Goal: Task Accomplishment & Management: Manage account settings

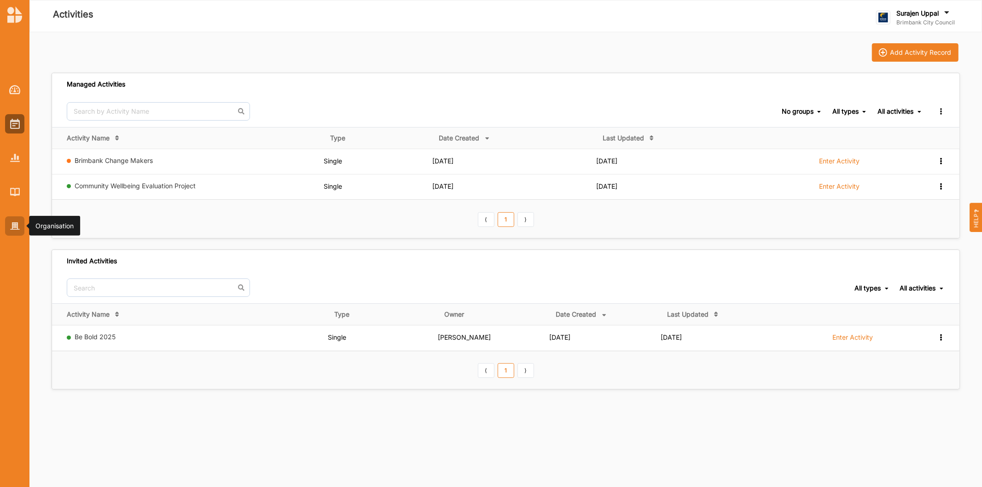
click at [14, 228] on img at bounding box center [15, 226] width 10 height 8
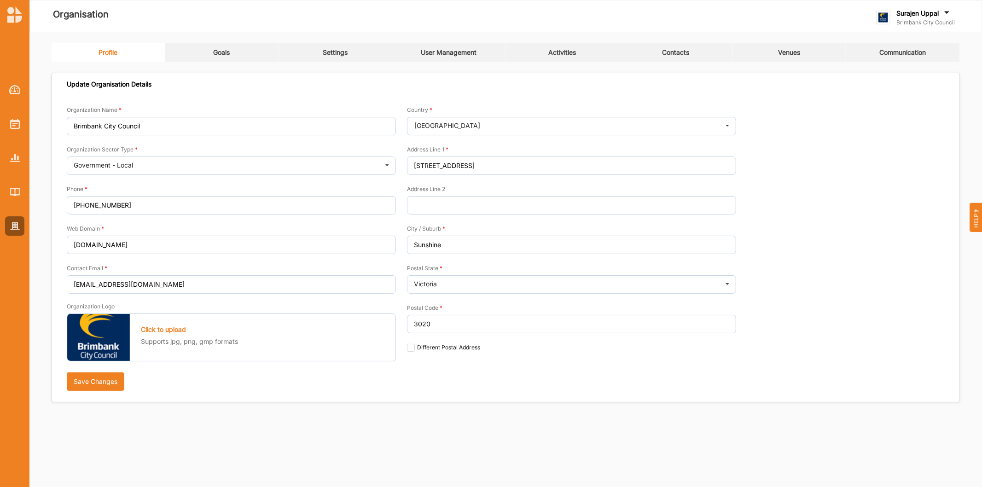
click at [540, 41] on div "Profile Goals Settings User Management Activities Contacts Venues Communication…" at bounding box center [505, 226] width 953 height 389
click at [569, 53] on div "Activities" at bounding box center [562, 52] width 28 height 8
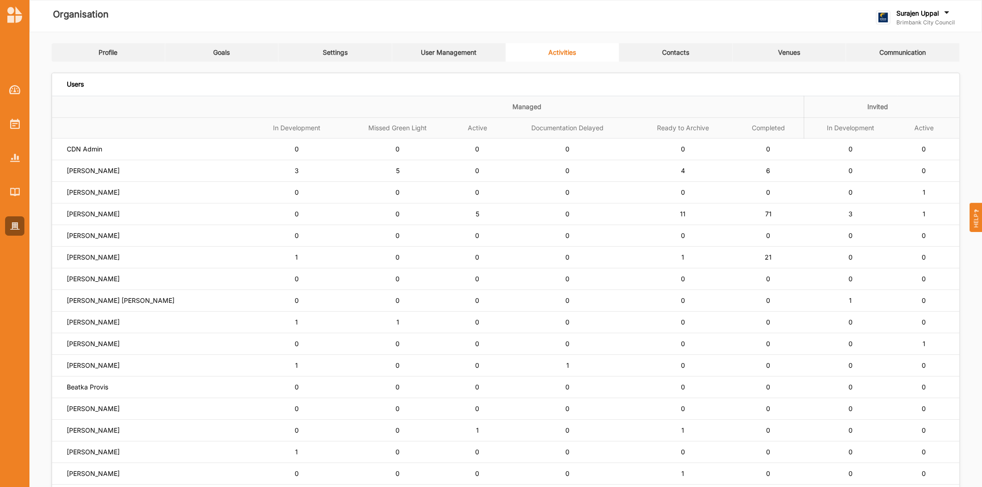
click at [94, 208] on td "[PERSON_NAME]" at bounding box center [151, 214] width 198 height 22
click at [95, 210] on label "[PERSON_NAME]" at bounding box center [93, 214] width 53 height 8
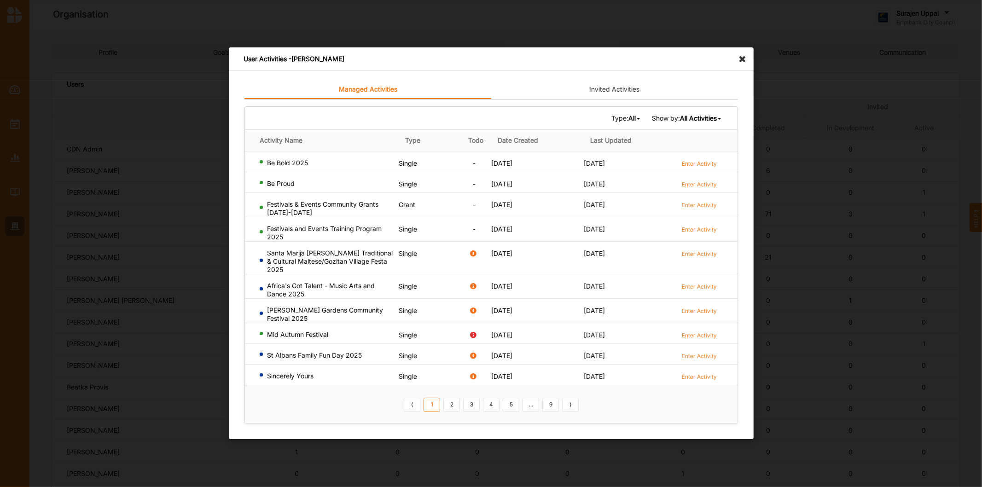
click at [637, 121] on icon at bounding box center [639, 119] width 4 height 6
click at [611, 151] on div "Single" at bounding box center [614, 149] width 54 height 17
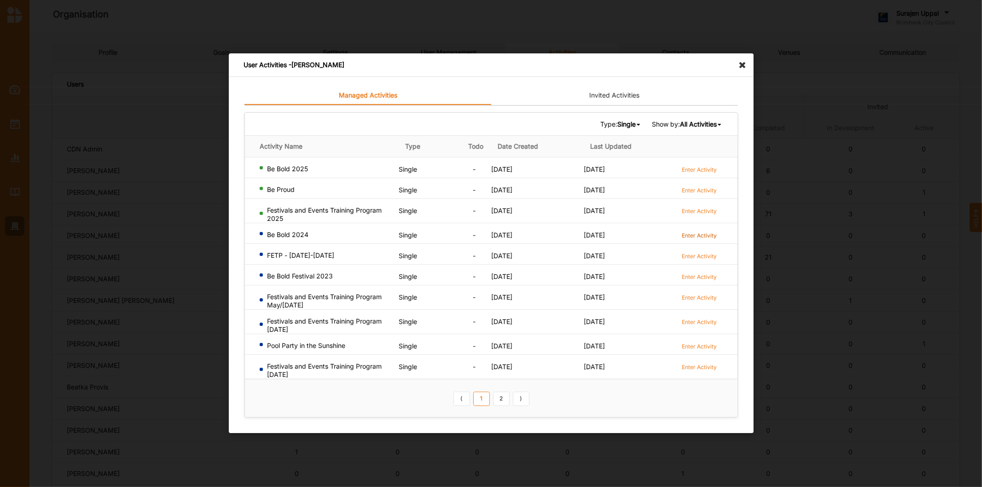
click at [687, 232] on label "Enter Activity" at bounding box center [699, 236] width 35 height 8
click at [743, 65] on icon at bounding box center [745, 60] width 15 height 15
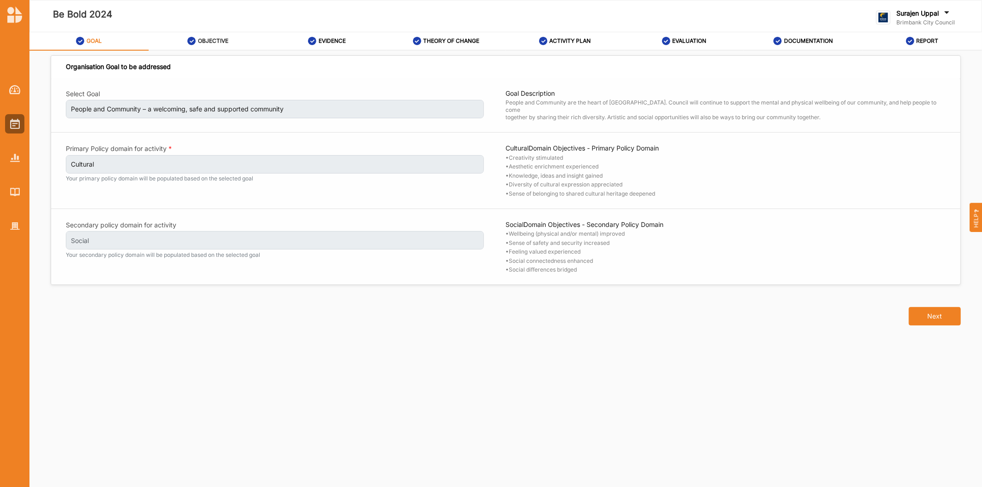
click at [209, 37] on div "OBJECTIVE" at bounding box center [207, 41] width 41 height 17
select select "4"
select select "9"
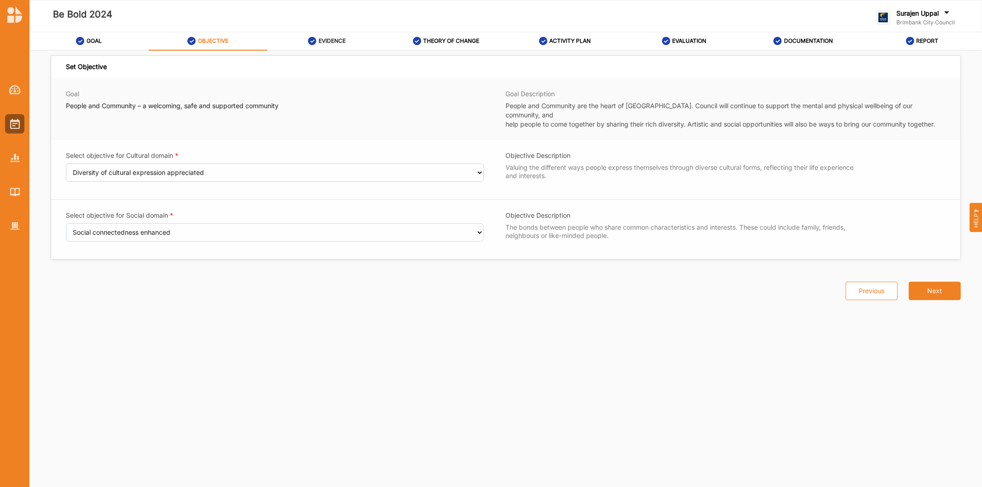
click at [309, 37] on icon at bounding box center [312, 41] width 8 height 8
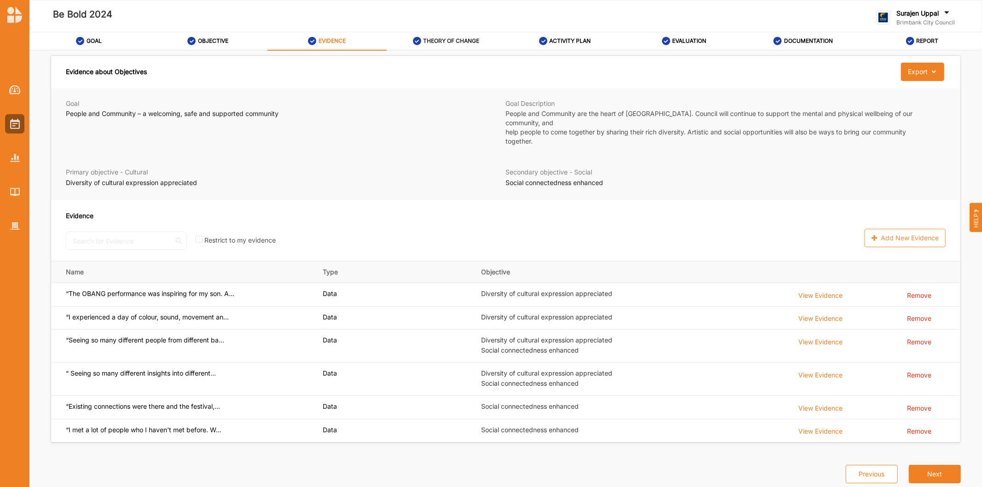
click at [422, 38] on div "THEORY OF CHANGE" at bounding box center [446, 41] width 67 height 17
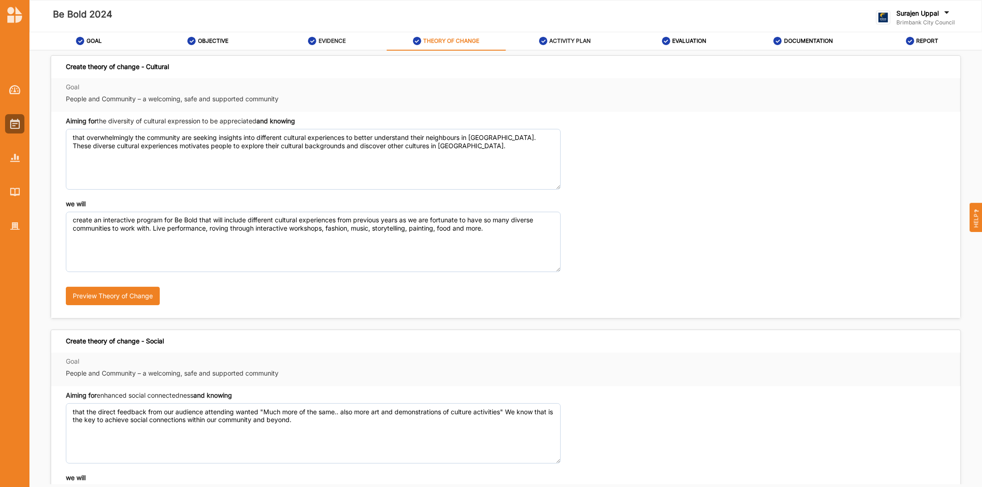
click at [567, 35] on div "ACTIVITY PLAN" at bounding box center [565, 41] width 52 height 17
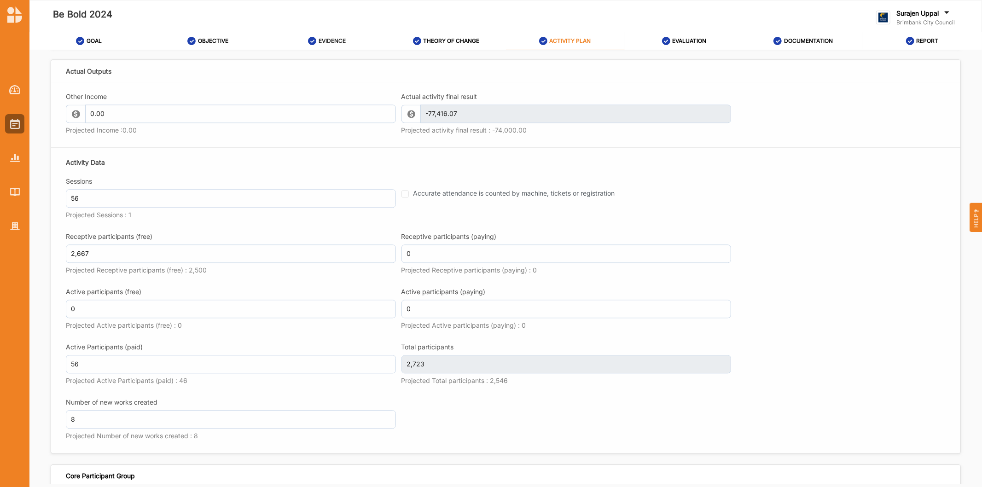
scroll to position [1739, 0]
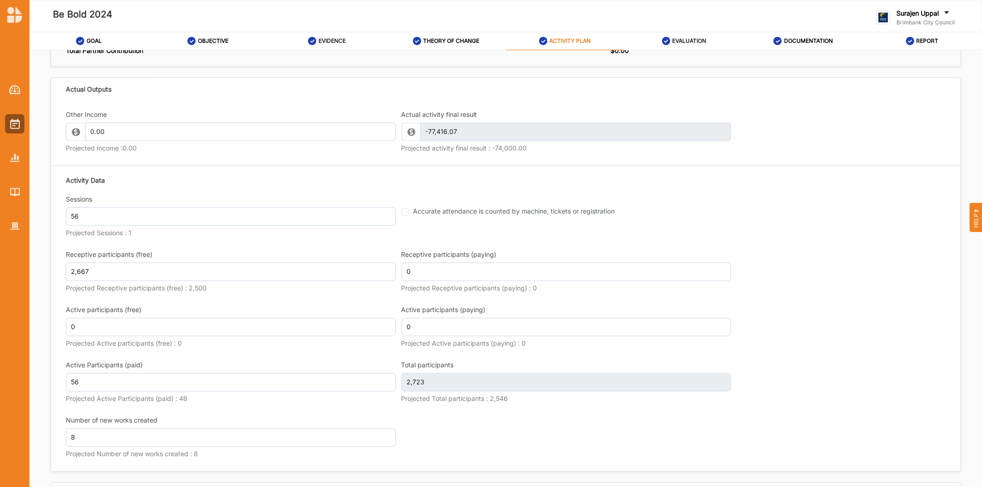
click at [681, 40] on label "EVALUATION" at bounding box center [689, 40] width 34 height 7
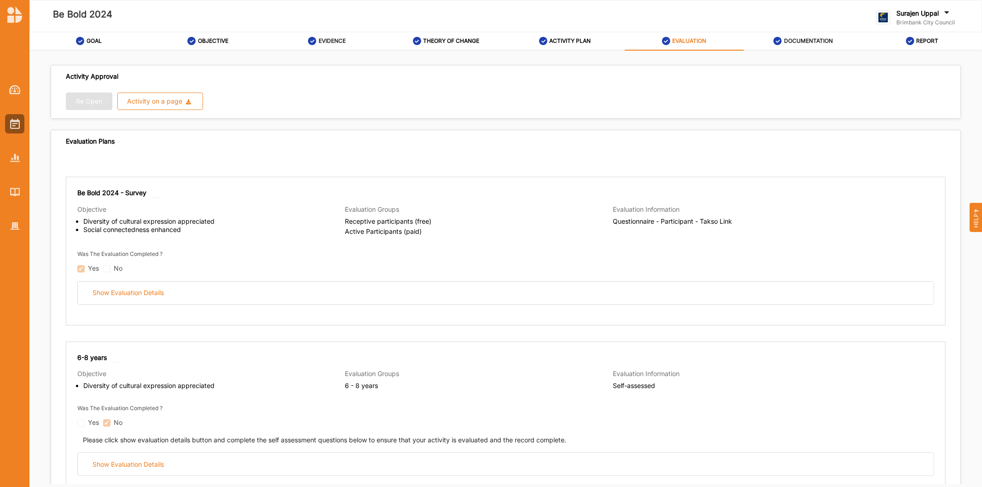
click at [781, 34] on div "DOCUMENTATION" at bounding box center [802, 41] width 59 height 17
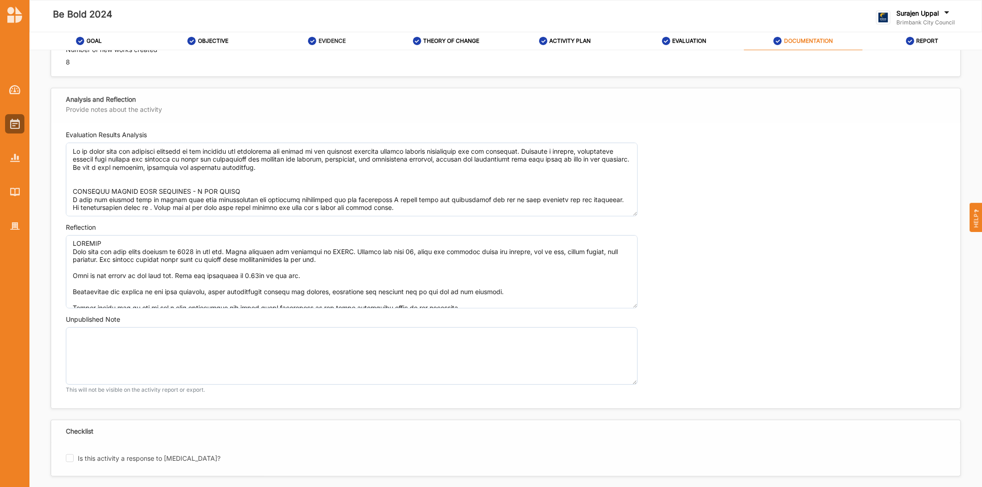
scroll to position [657, 0]
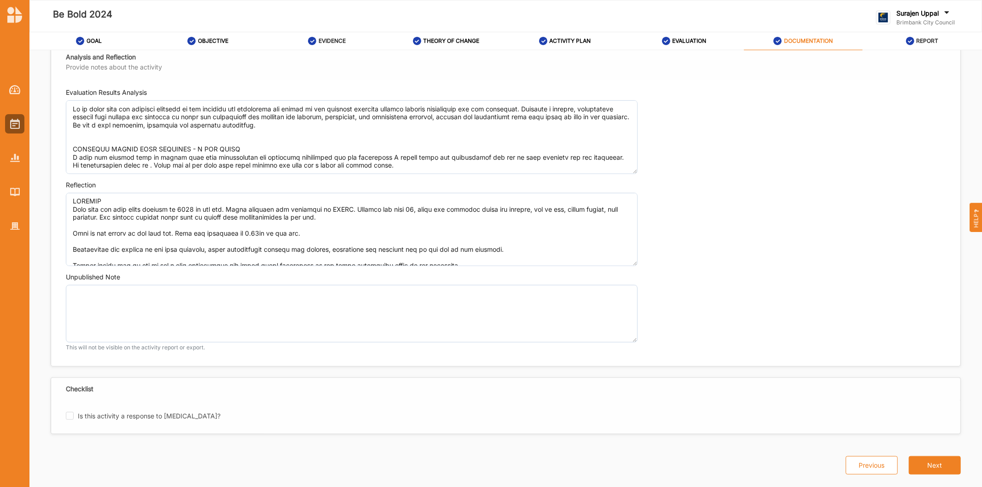
click at [905, 40] on link "REPORT" at bounding box center [922, 41] width 119 height 18
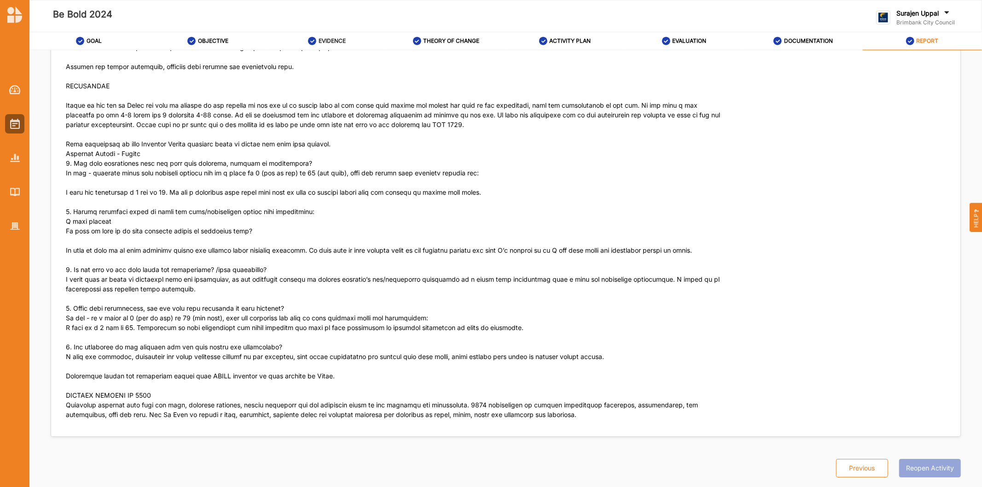
scroll to position [8500, 0]
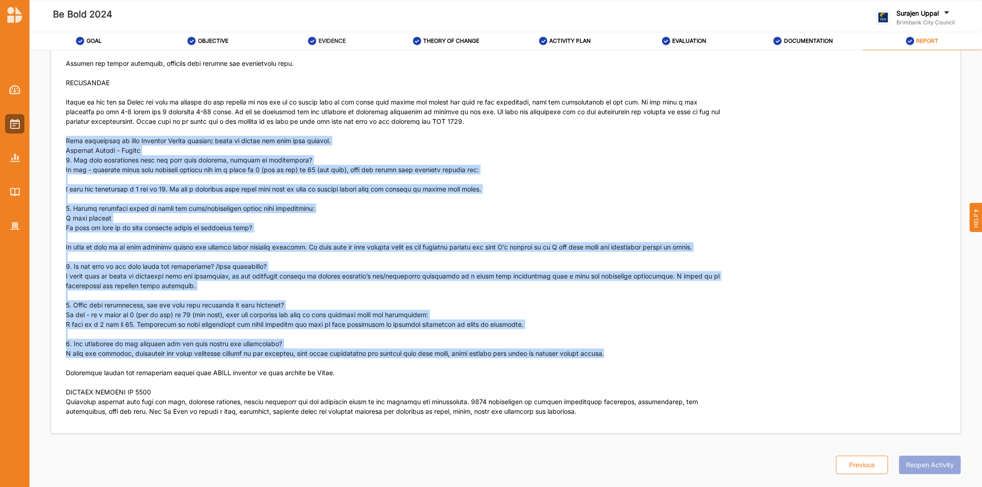
drag, startPoint x: 632, startPoint y: 353, endPoint x: 62, endPoint y: 128, distance: 612.2
click at [62, 128] on div "Evaluation Results Analysis Reflection" at bounding box center [505, 37] width 909 height 783
copy p "Late evaluation in from Resonate Artist included below as survey had been done …"
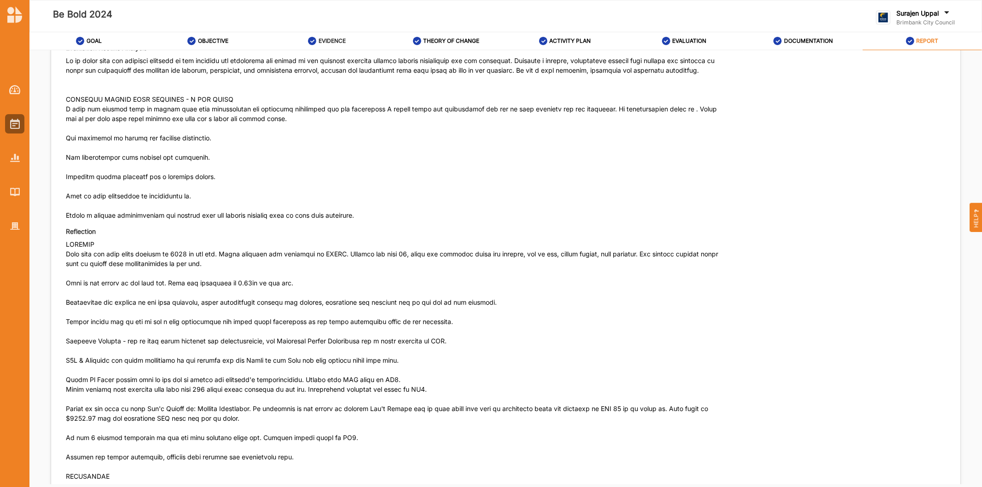
scroll to position [8039, 0]
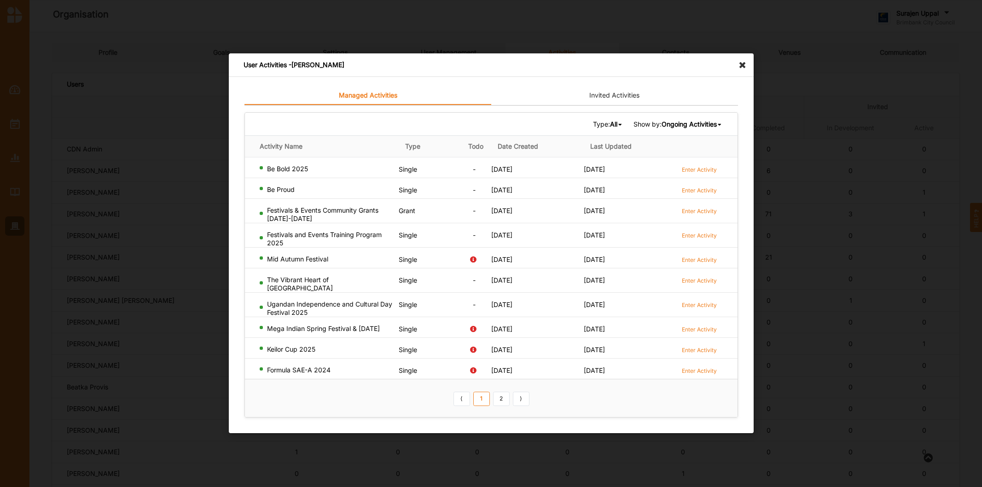
scroll to position [409, 0]
click at [742, 58] on icon at bounding box center [745, 60] width 15 height 15
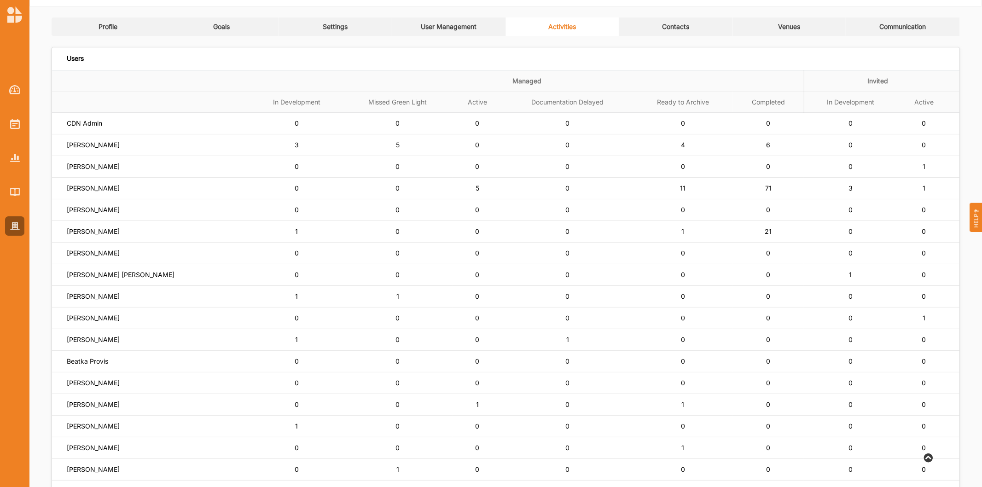
scroll to position [0, 0]
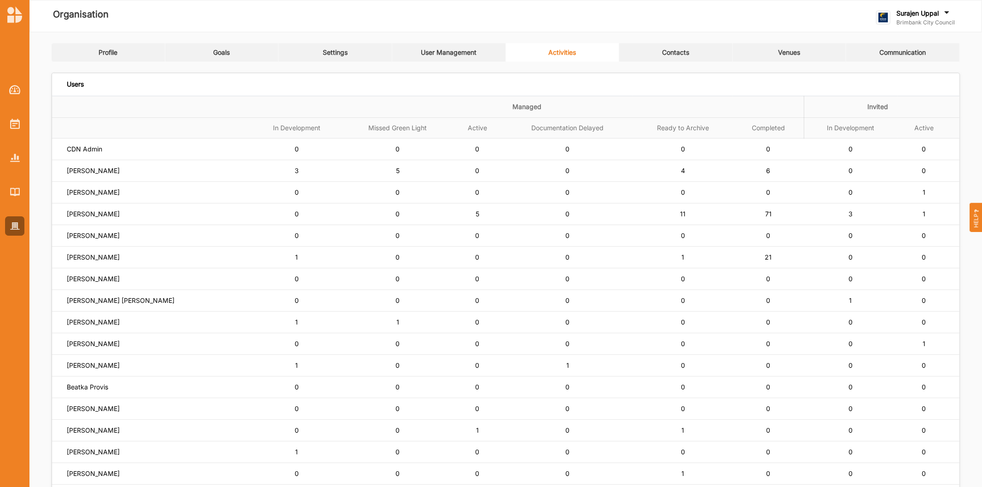
click at [426, 46] on link "User Management" at bounding box center [449, 52] width 114 height 18
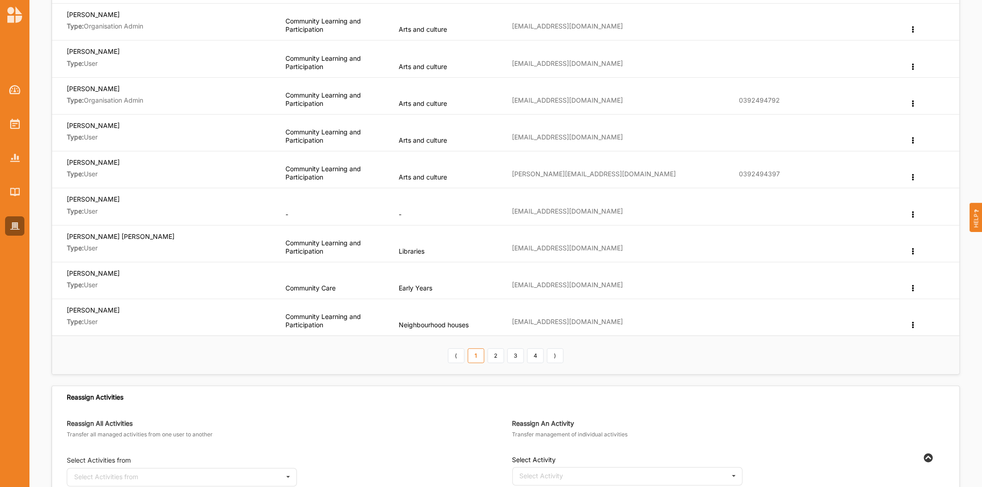
scroll to position [204, 0]
click at [499, 353] on link "2" at bounding box center [496, 355] width 17 height 15
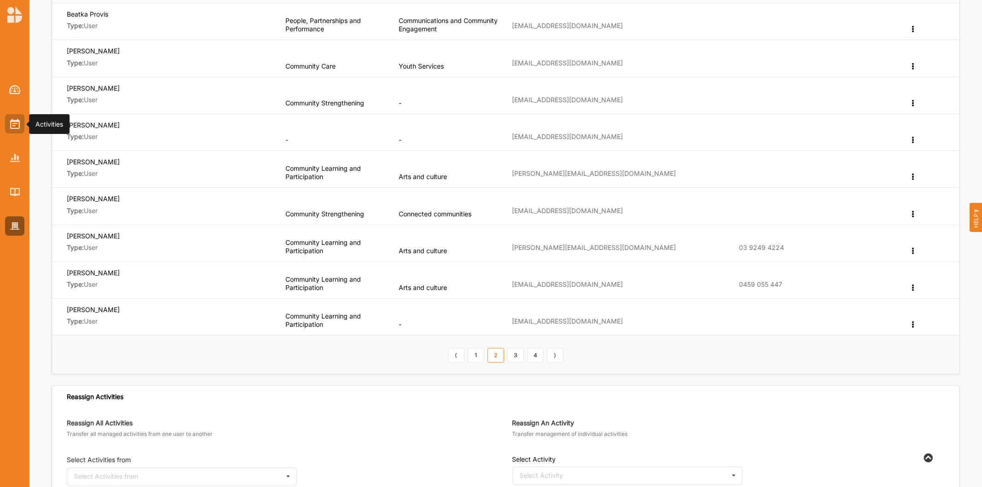
click at [16, 130] on div at bounding box center [14, 123] width 19 height 19
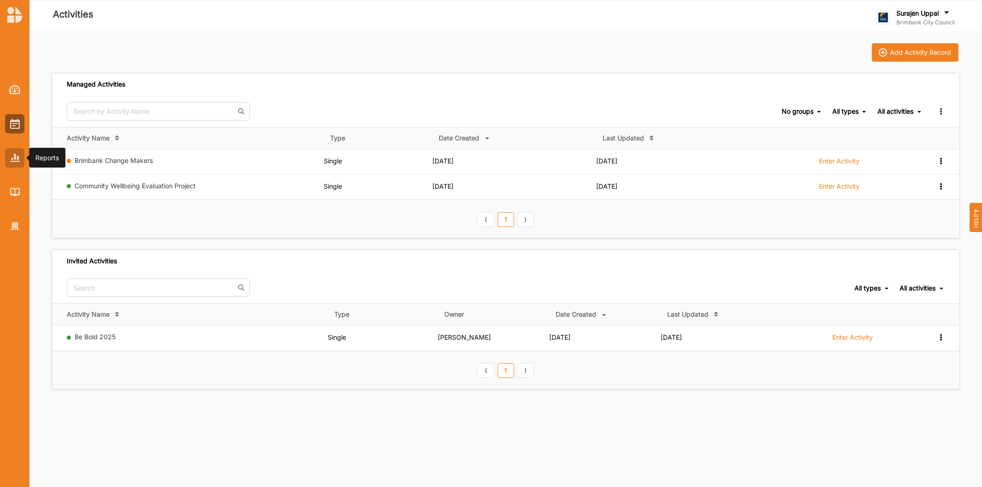
click at [10, 159] on img at bounding box center [15, 158] width 10 height 8
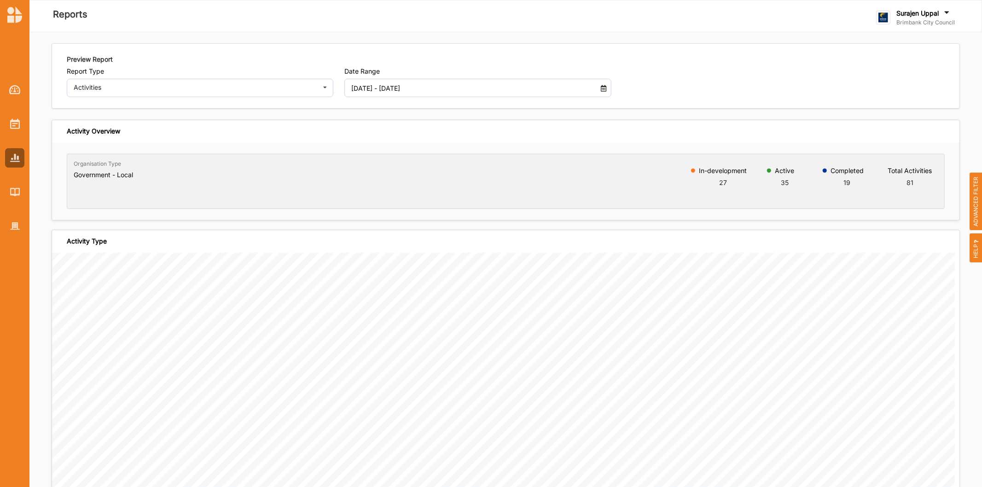
click at [600, 94] on div "01 Jan 2025 - 06 Oct 2025" at bounding box center [477, 88] width 267 height 18
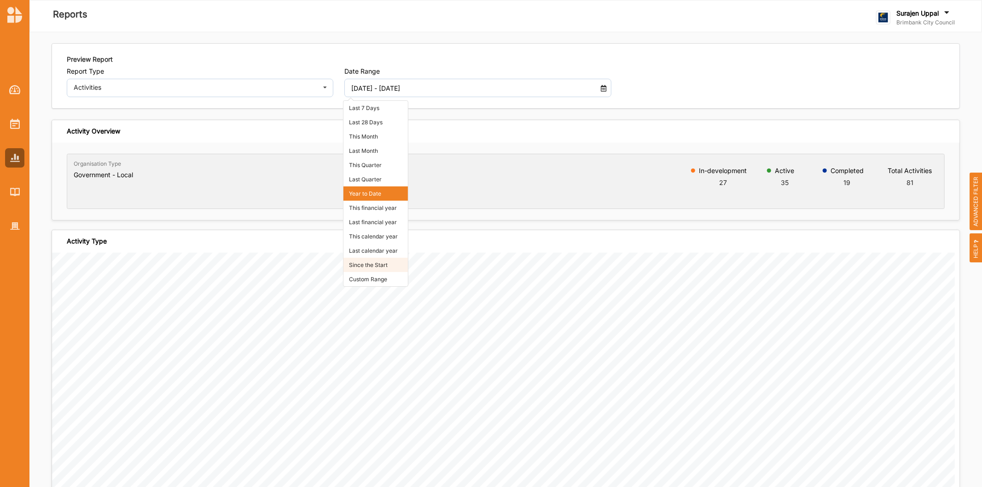
click at [377, 267] on li "Since the Start" at bounding box center [375, 265] width 64 height 14
type input "01 Jan 2018 - 06 Oct 2025"
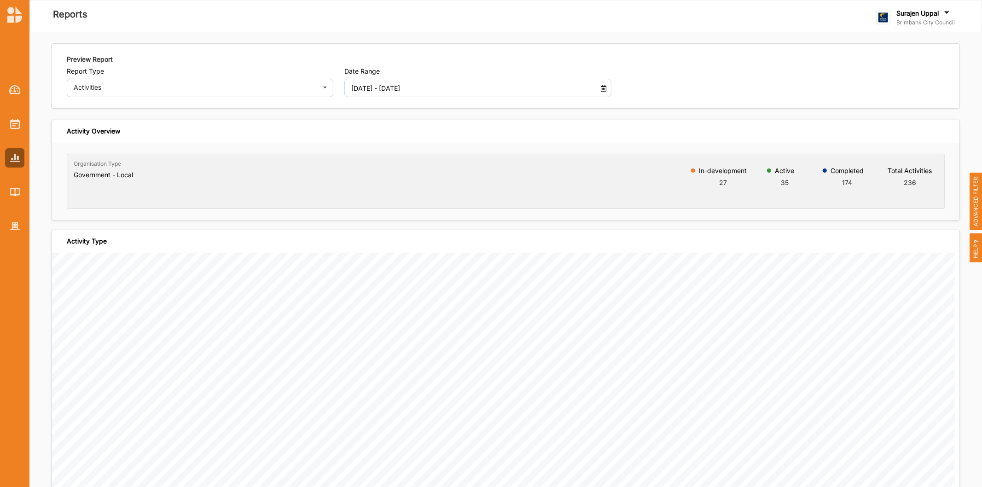
click at [974, 206] on span "ADVANCED FILTER" at bounding box center [976, 202] width 13 height 58
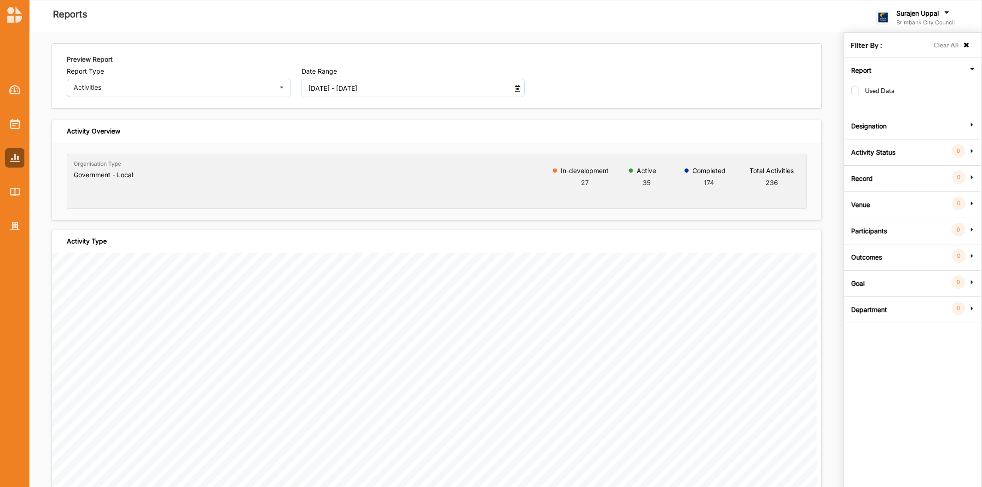
click at [871, 316] on label "Department" at bounding box center [869, 309] width 36 height 28
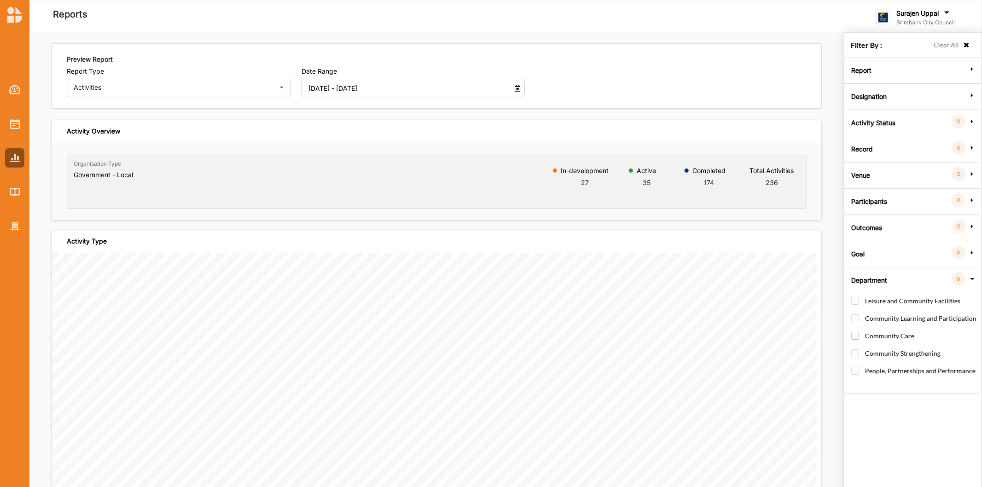
click at [858, 334] on label "Community Care" at bounding box center [882, 340] width 63 height 17
checkbox input "false"
click at [856, 318] on label "Community Learning and Participation" at bounding box center [913, 322] width 125 height 17
checkbox input "true"
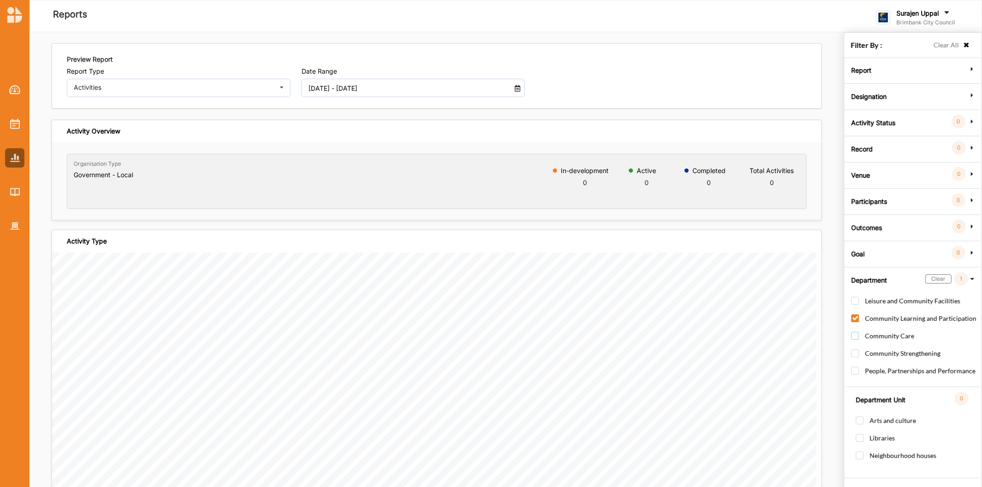
click at [860, 337] on label "Community Care" at bounding box center [882, 340] width 63 height 17
checkbox input "true"
click at [855, 323] on label "Community Learning and Participation" at bounding box center [913, 322] width 125 height 17
checkbox input "false"
click at [860, 421] on label "Early Years" at bounding box center [879, 425] width 46 height 17
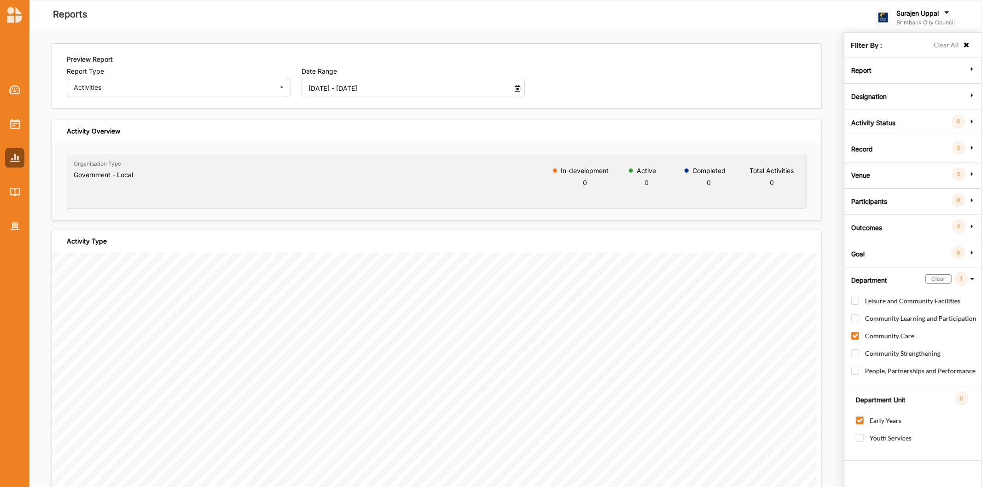
checkbox input "true"
click at [859, 439] on label "Youth Services" at bounding box center [884, 442] width 56 height 17
checkbox input "true"
click at [157, 88] on div "Activities" at bounding box center [173, 87] width 198 height 6
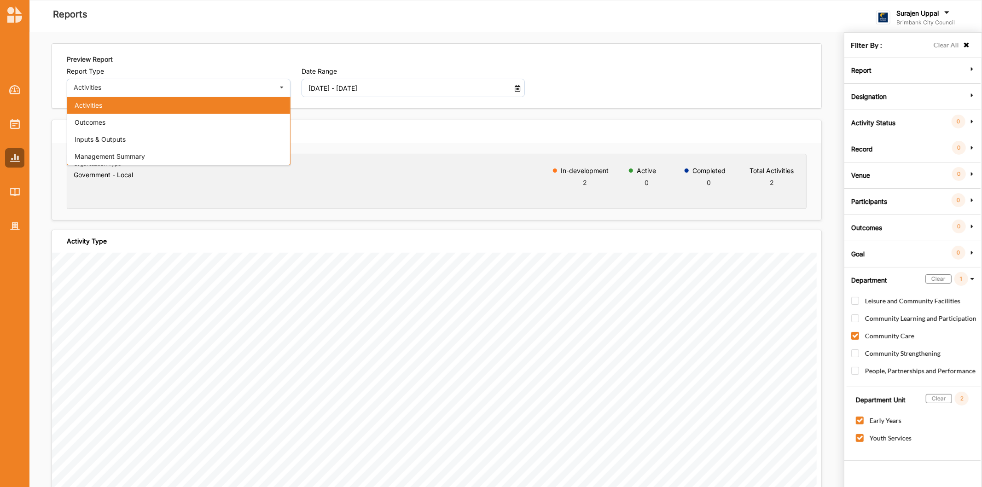
click at [389, 160] on div "In-development 2 Active 0 Completed 0 Total Activities 2" at bounding box center [472, 181] width 667 height 54
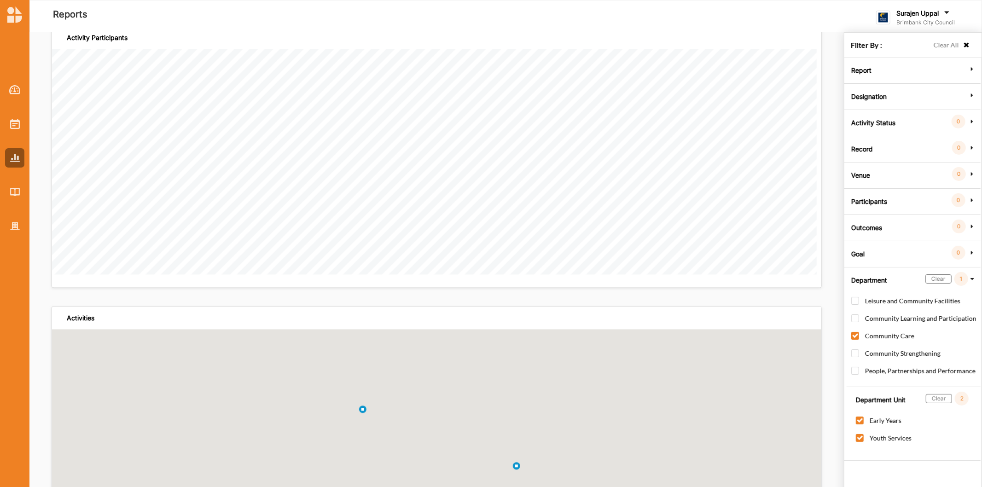
scroll to position [2097, 0]
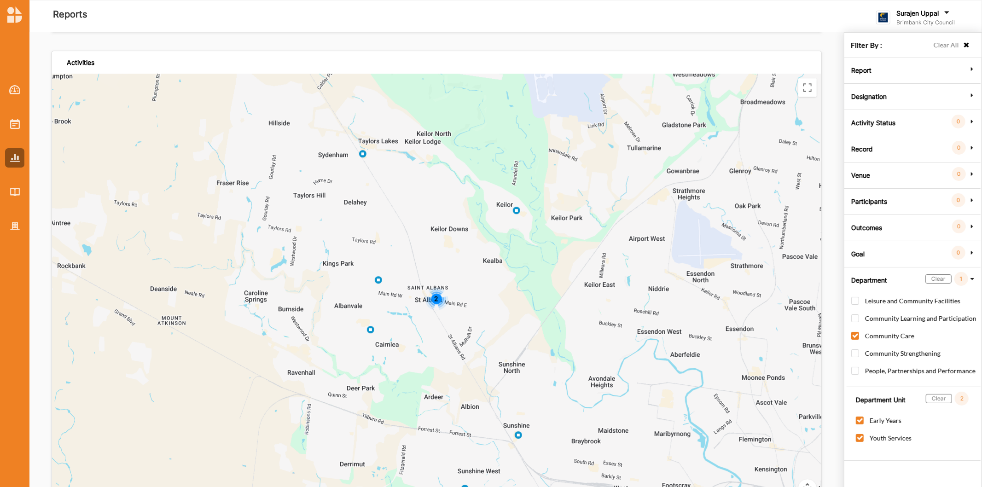
click at [366, 329] on img at bounding box center [369, 329] width 7 height 7
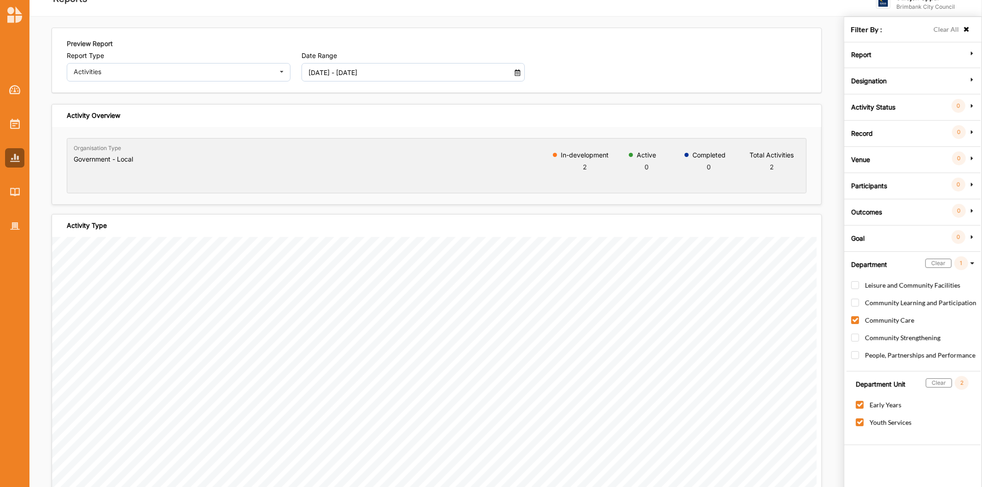
scroll to position [0, 0]
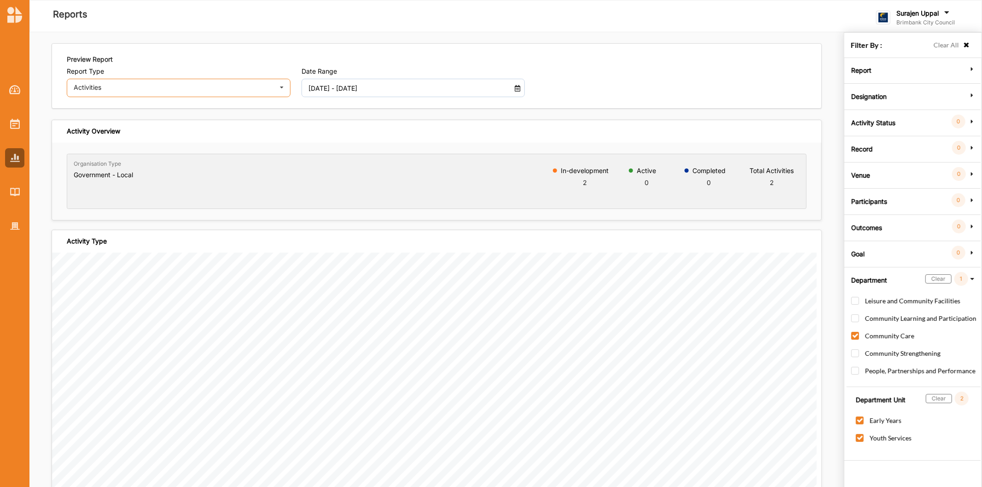
click at [154, 87] on div "Activities" at bounding box center [173, 87] width 198 height 6
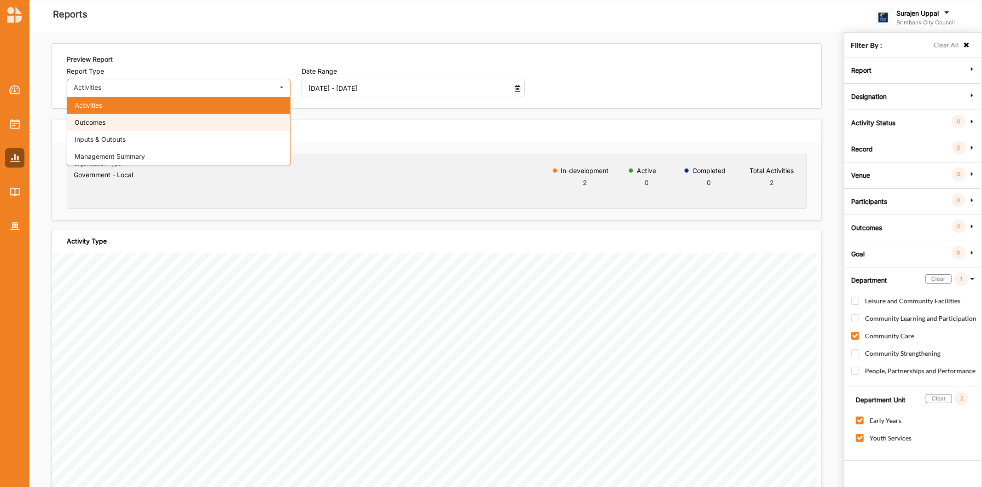
click at [116, 121] on div "Outcomes" at bounding box center [178, 122] width 223 height 17
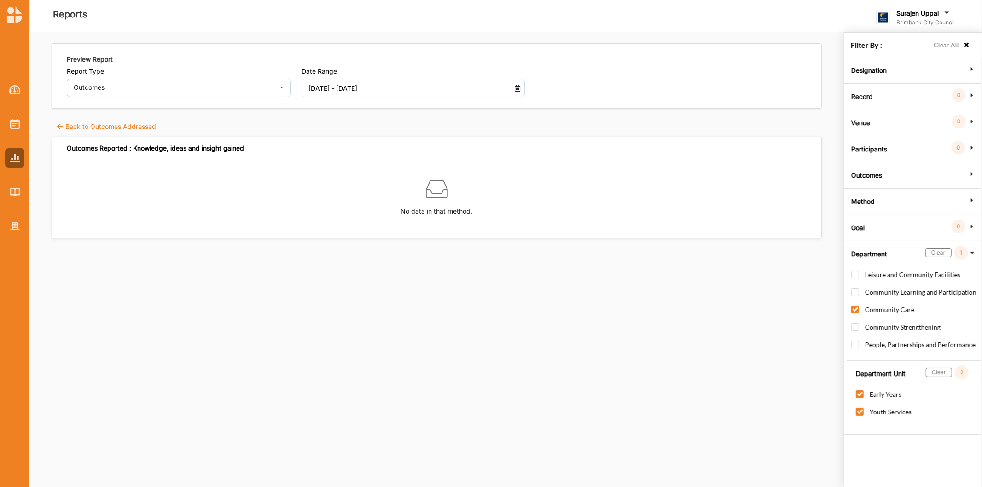
drag, startPoint x: 73, startPoint y: 127, endPoint x: 93, endPoint y: 112, distance: 25.4
click at [74, 124] on label "Back to Outcomes Addressed" at bounding box center [106, 126] width 100 height 9
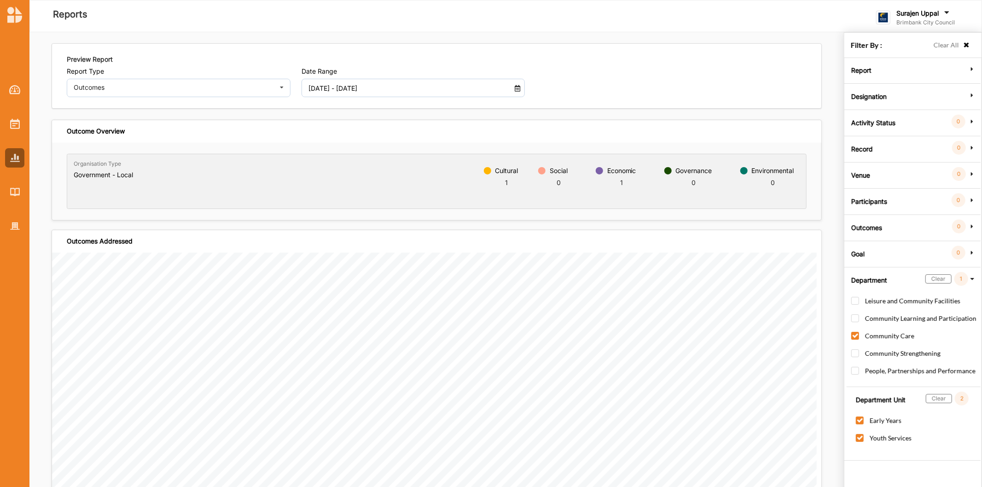
click at [866, 121] on label "Activity Status" at bounding box center [873, 122] width 44 height 28
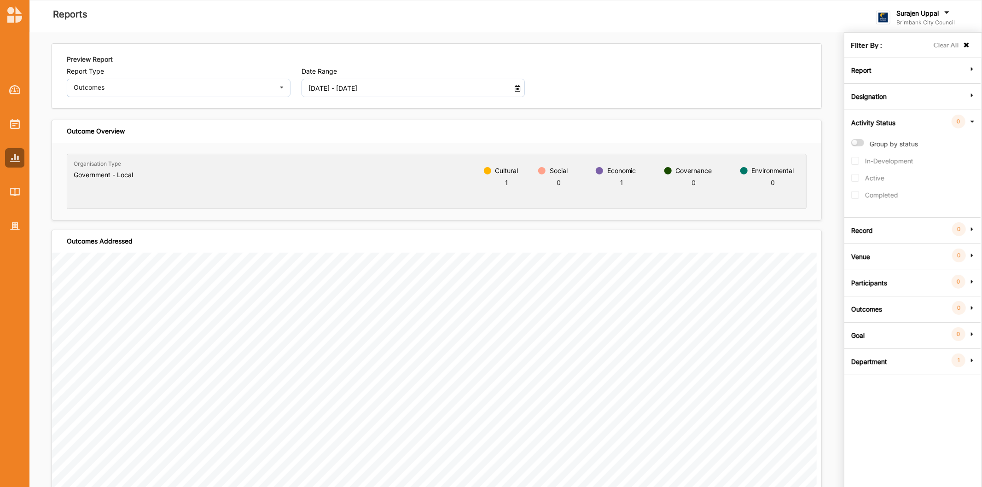
click at [856, 141] on label "Group by status" at bounding box center [884, 148] width 67 height 18
radio input "true"
checkbox input "true"
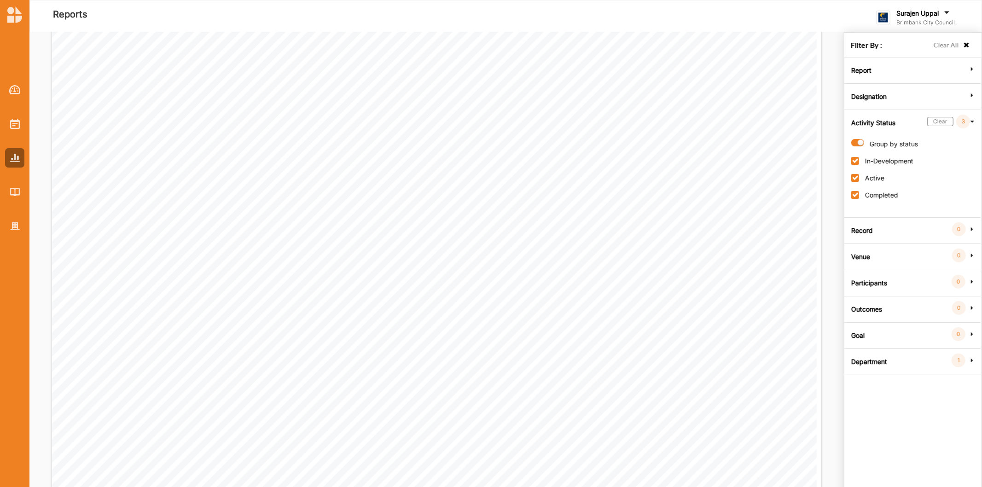
scroll to position [360, 0]
click at [973, 119] on icon at bounding box center [972, 121] width 6 height 8
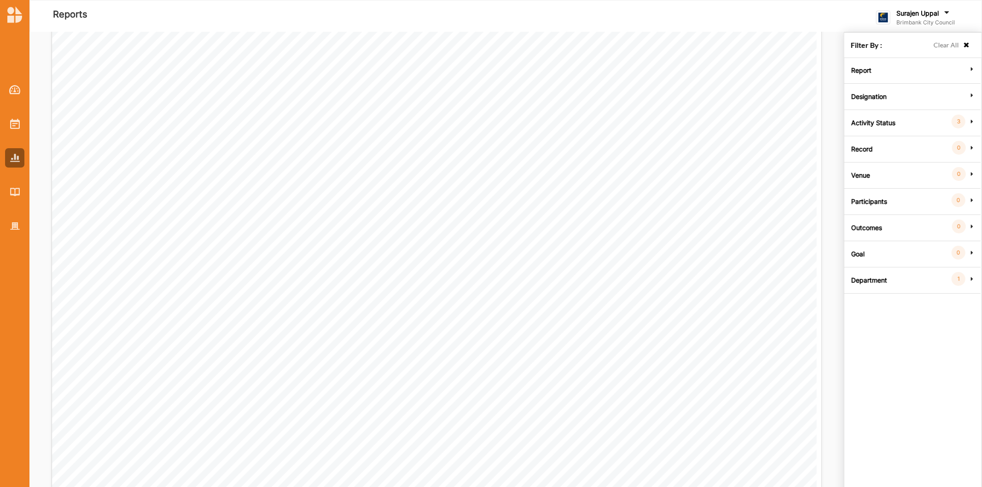
click at [855, 284] on label "Department" at bounding box center [869, 279] width 36 height 28
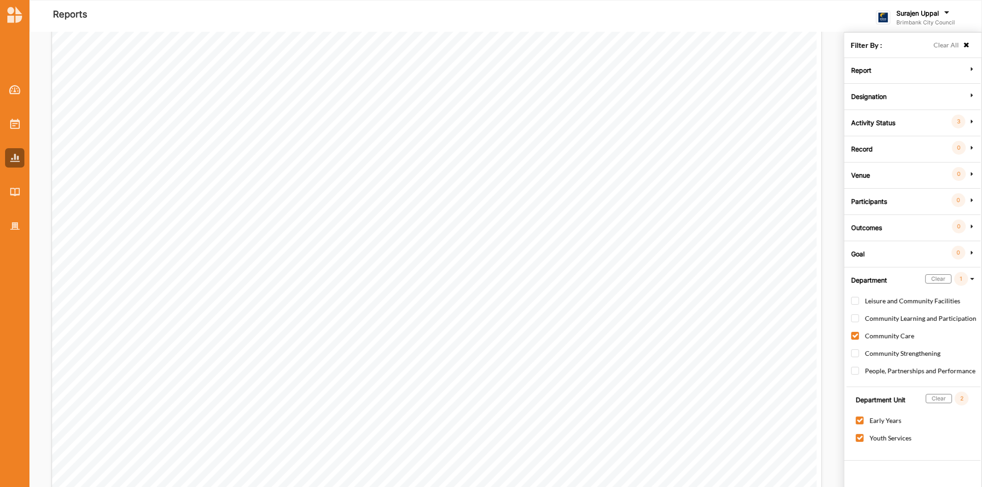
click at [854, 341] on label "Community Care" at bounding box center [882, 340] width 63 height 17
checkbox input "false"
click at [854, 372] on label "People, Partnerships and Performance" at bounding box center [913, 375] width 124 height 17
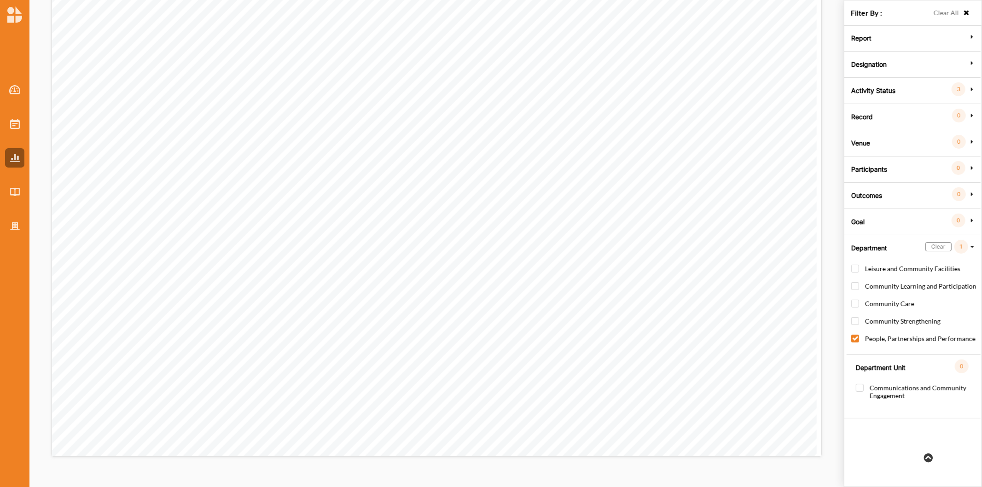
click at [858, 341] on label "People, Partnerships and Performance" at bounding box center [913, 343] width 124 height 17
checkbox input "false"
click at [855, 288] on label "Community Learning and Participation" at bounding box center [913, 290] width 125 height 17
checkbox input "true"
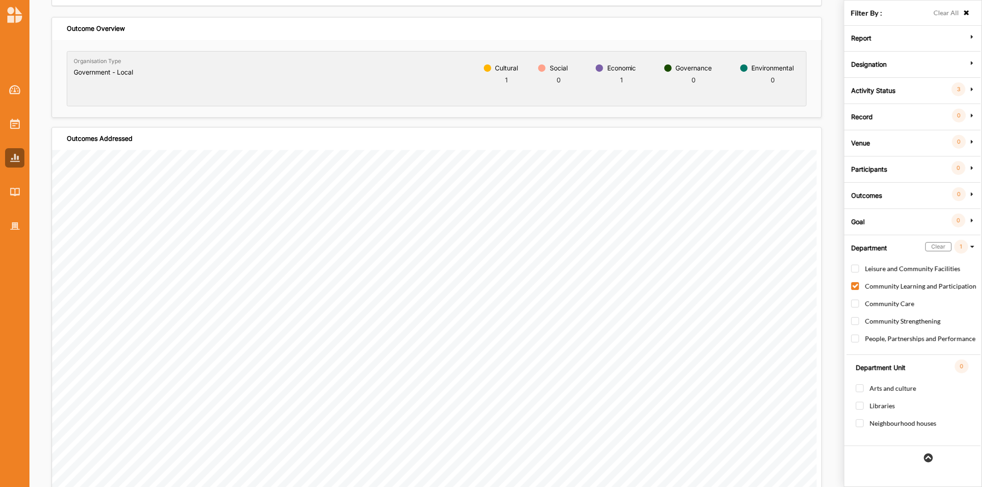
scroll to position [53, 0]
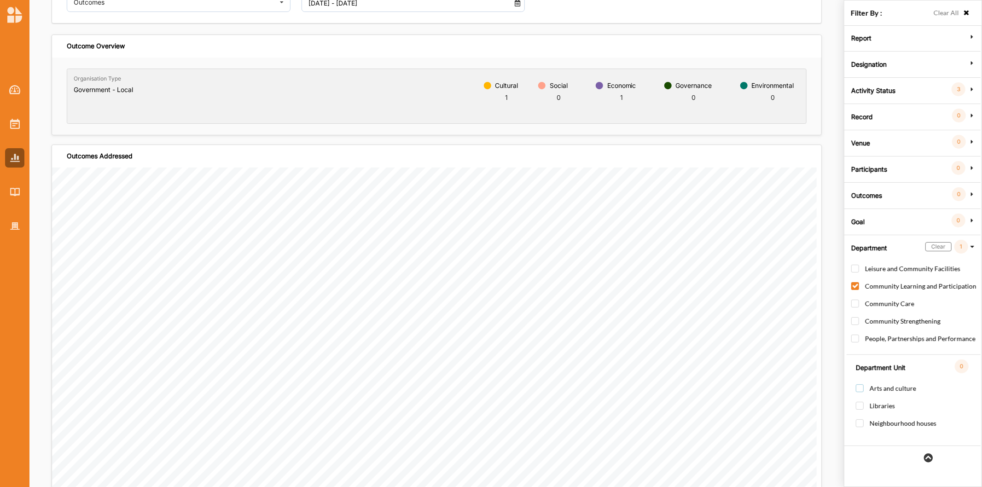
click at [859, 390] on label "Arts and culture" at bounding box center [886, 392] width 60 height 17
checkbox input "true"
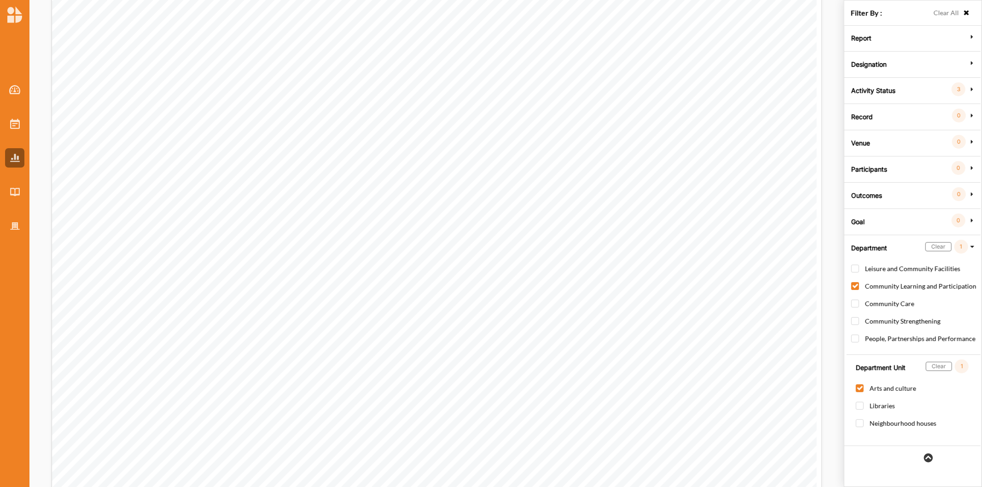
scroll to position [360, 0]
click at [861, 405] on label "Libraries" at bounding box center [875, 410] width 39 height 17
checkbox input "true"
click at [860, 421] on label "Neighbourhood houses" at bounding box center [896, 427] width 81 height 17
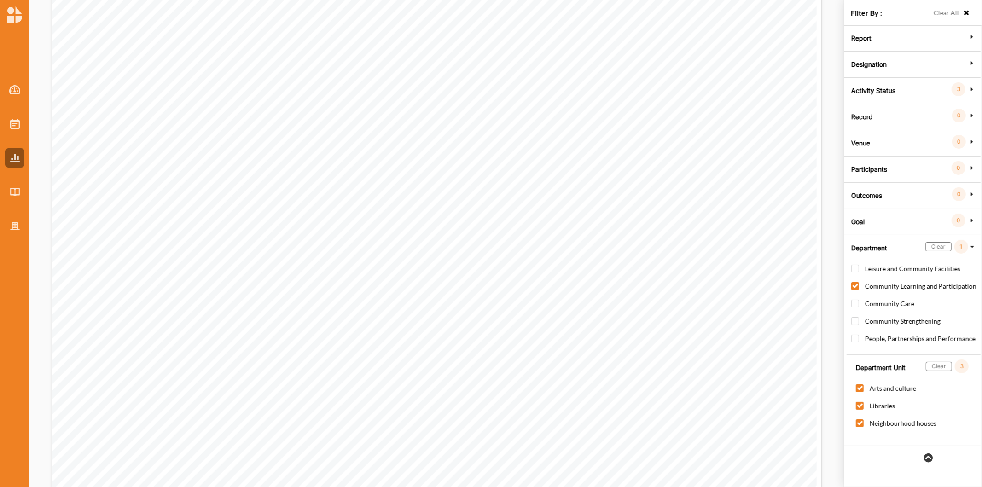
click at [858, 426] on label "Neighbourhood houses" at bounding box center [896, 427] width 81 height 17
checkbox input "false"
click at [858, 406] on label "Libraries" at bounding box center [875, 410] width 39 height 17
checkbox input "false"
click at [859, 390] on label "Arts and culture" at bounding box center [886, 392] width 60 height 17
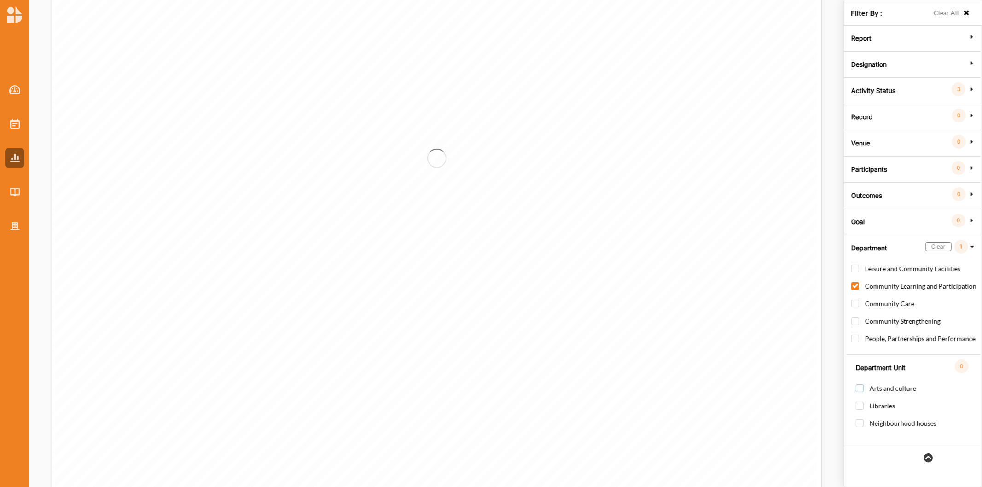
checkbox input "false"
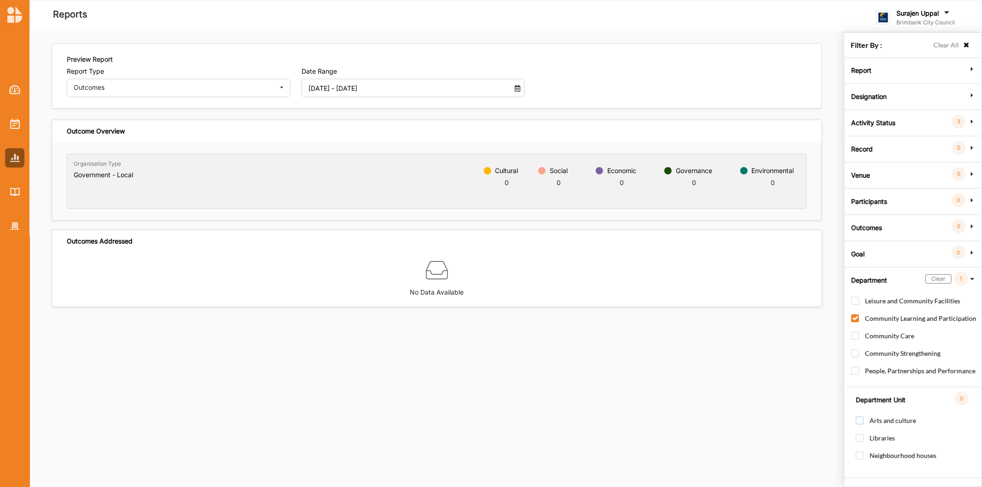
scroll to position [0, 0]
click at [856, 320] on label "Community Learning and Participation" at bounding box center [913, 322] width 125 height 17
checkbox input "false"
click at [854, 302] on label "Leisure and Community Facilities" at bounding box center [905, 305] width 109 height 17
checkbox input "true"
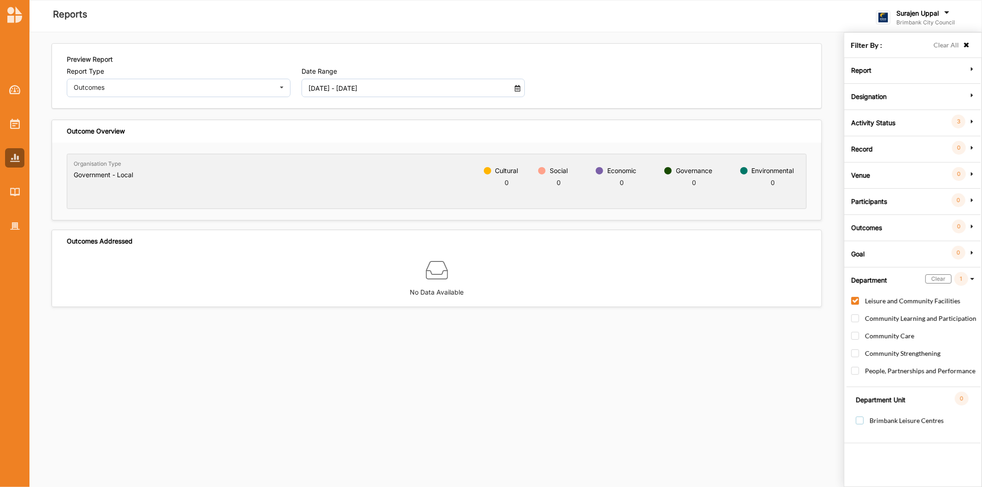
click at [859, 422] on label "Brimbank Leisure Centres" at bounding box center [900, 425] width 88 height 17
checkbox input "true"
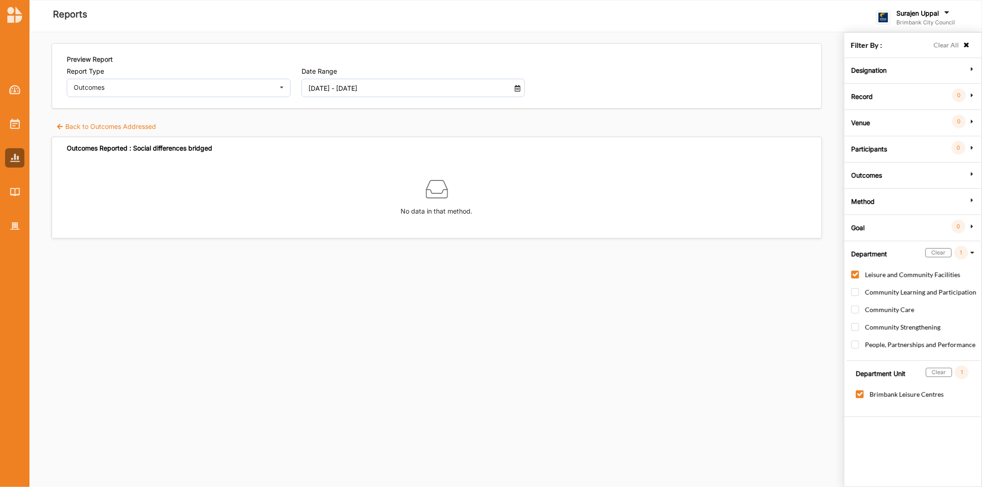
click at [81, 137] on div "Outcomes Reported : Social differences bridged No data in that method." at bounding box center [437, 188] width 770 height 102
click at [90, 124] on label "Back to Outcomes Addressed" at bounding box center [106, 126] width 100 height 9
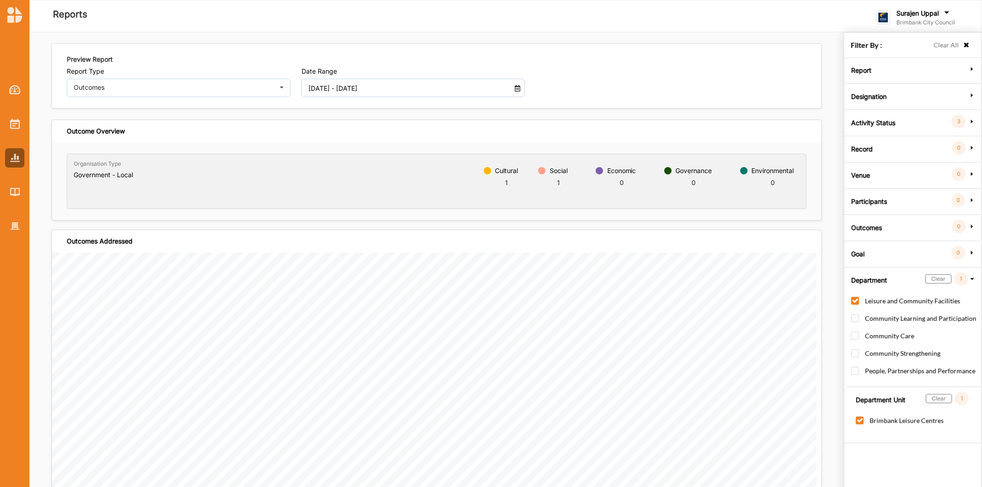
click at [856, 297] on div "Leisure and Community Facilities" at bounding box center [914, 304] width 127 height 17
click at [854, 299] on label "Leisure and Community Facilities" at bounding box center [905, 305] width 109 height 17
checkbox input "false"
click at [5, 122] on div at bounding box center [14, 123] width 19 height 19
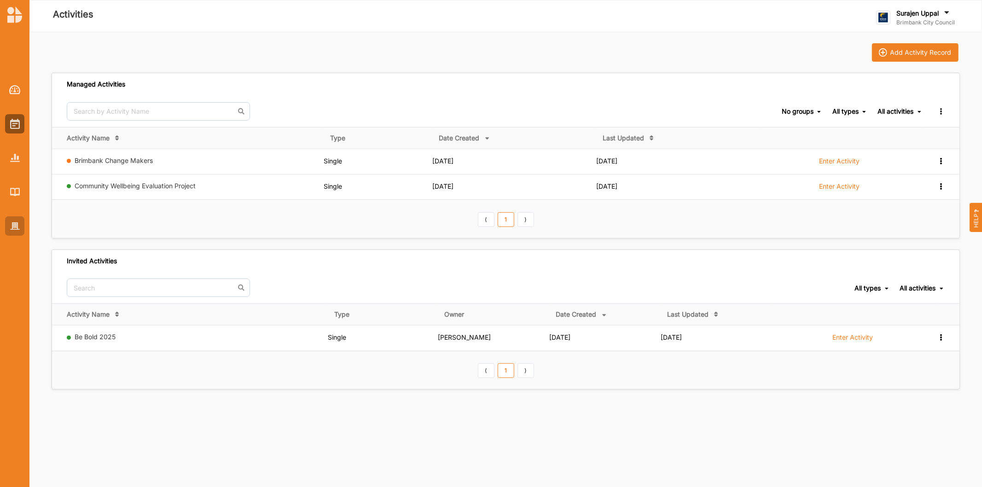
click at [17, 227] on img at bounding box center [15, 226] width 10 height 8
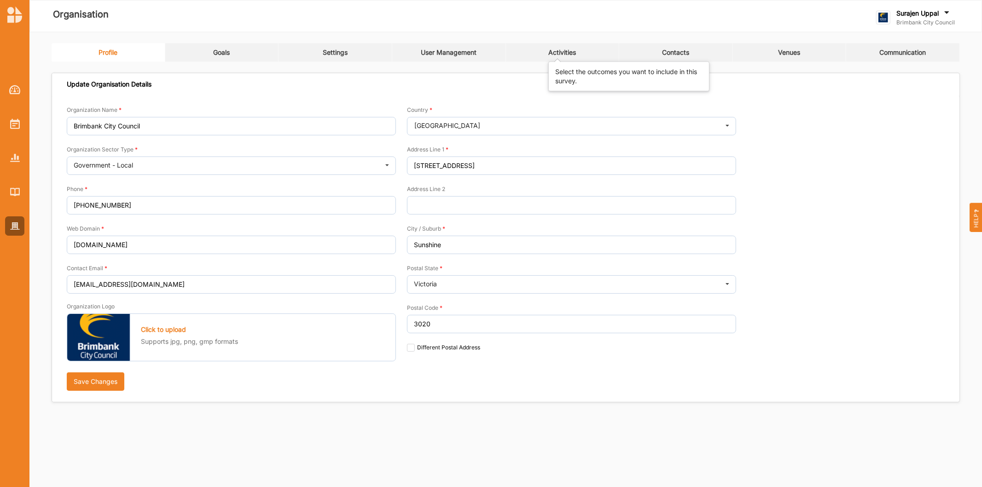
click at [572, 54] on div "Activities" at bounding box center [562, 52] width 28 height 8
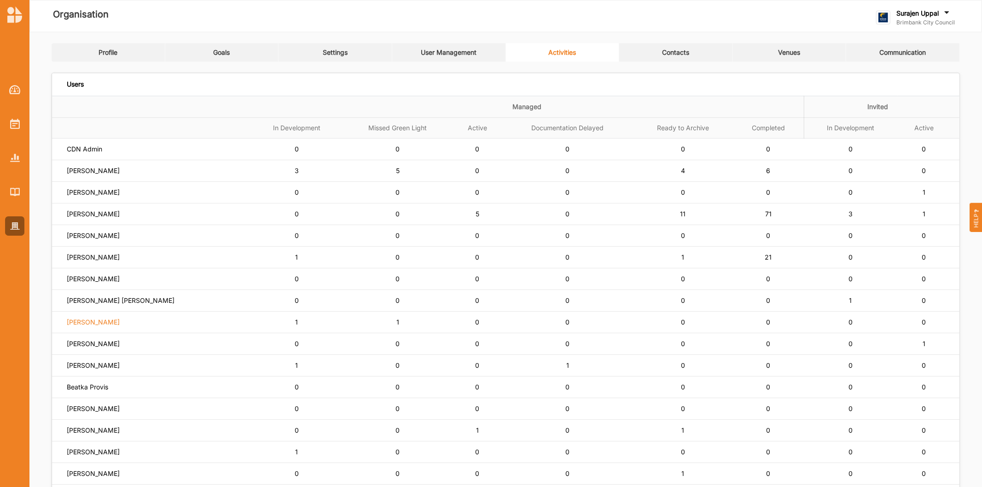
click at [106, 319] on label "[PERSON_NAME]" at bounding box center [93, 322] width 53 height 8
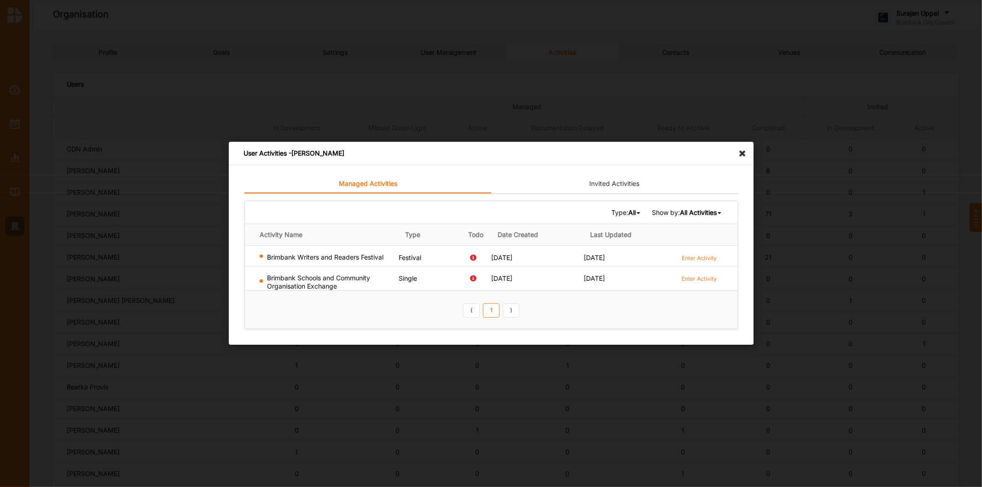
click at [751, 157] on div "User Activities - Cassandra Connelly" at bounding box center [491, 153] width 525 height 23
click at [744, 156] on icon at bounding box center [745, 149] width 15 height 15
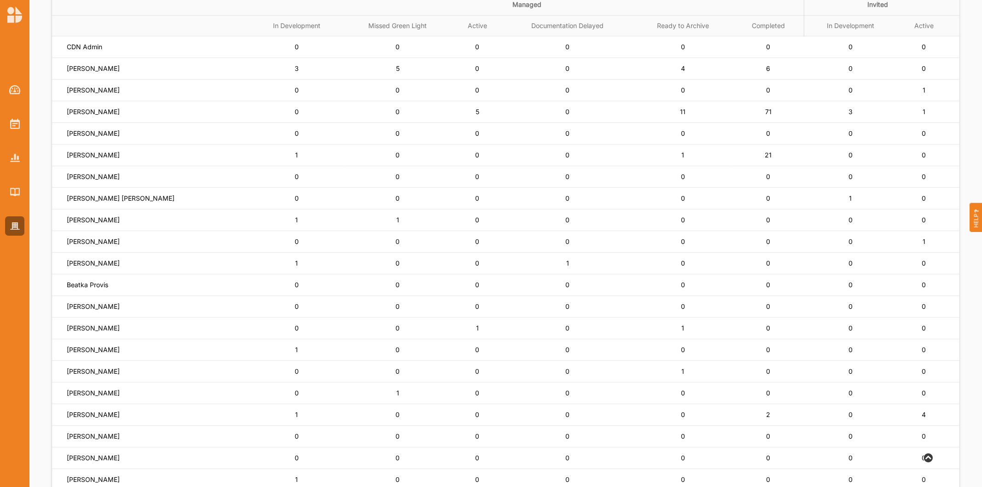
scroll to position [153, 0]
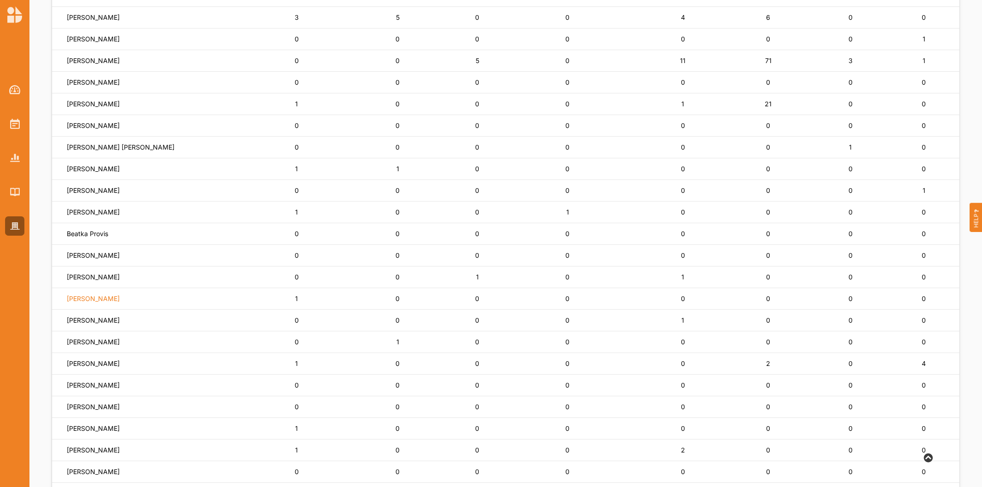
click at [91, 301] on label "[PERSON_NAME]" at bounding box center [93, 299] width 53 height 8
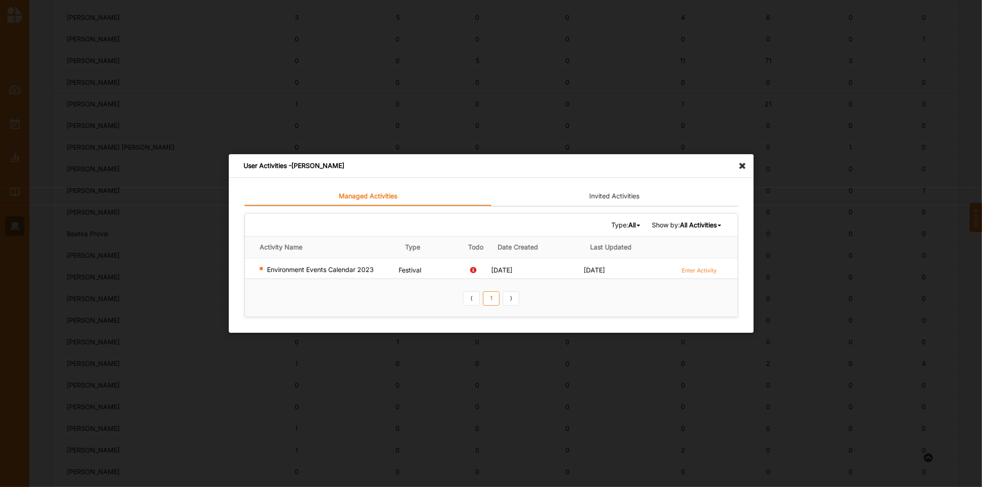
click at [738, 168] on icon at bounding box center [745, 161] width 15 height 15
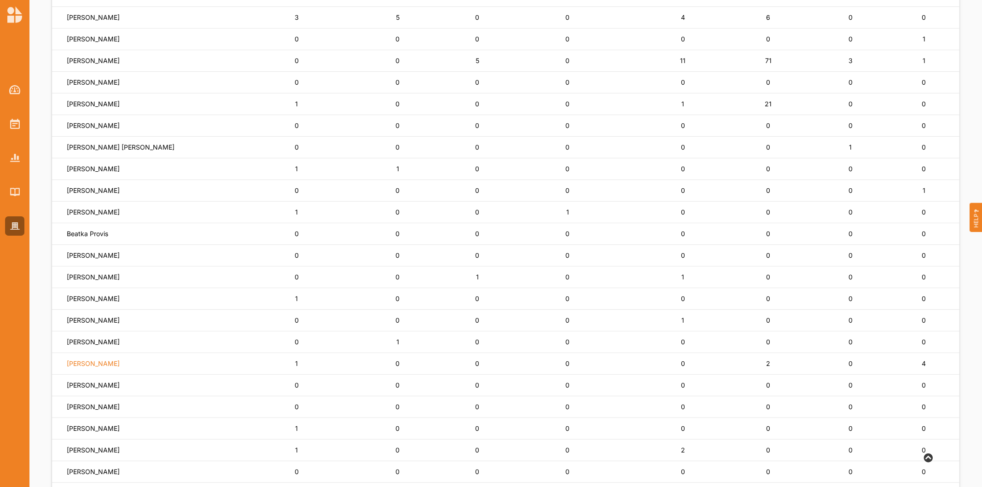
click at [86, 368] on label "[PERSON_NAME]" at bounding box center [93, 364] width 53 height 8
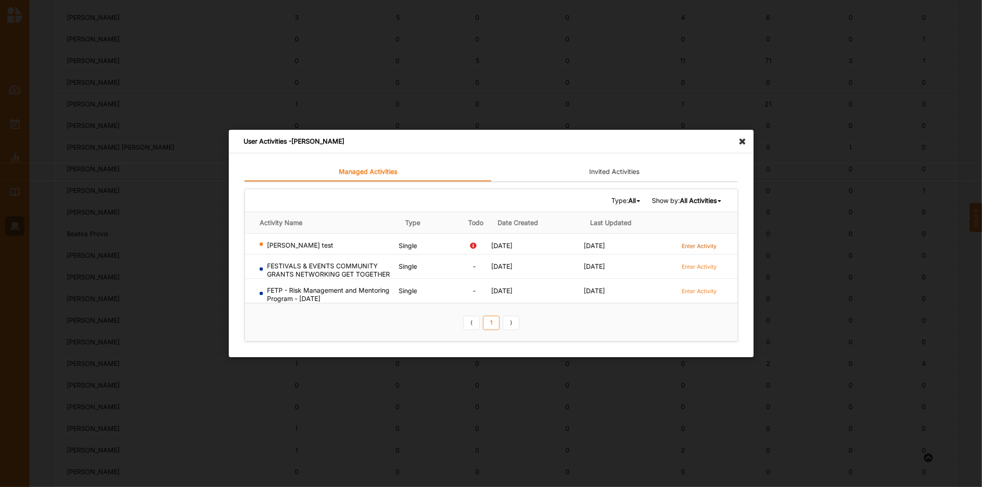
click at [698, 244] on label "Enter Activity" at bounding box center [699, 246] width 35 height 8
click at [746, 144] on icon at bounding box center [745, 137] width 15 height 15
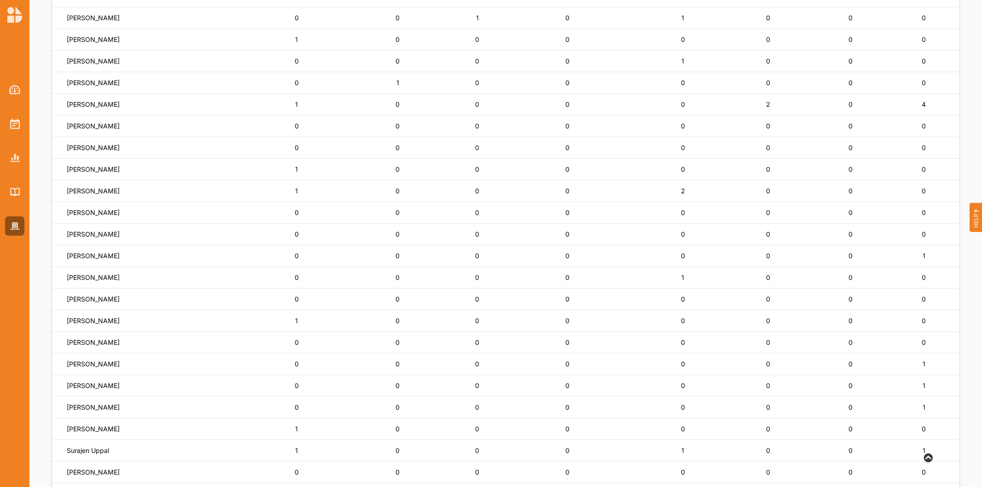
scroll to position [516, 0]
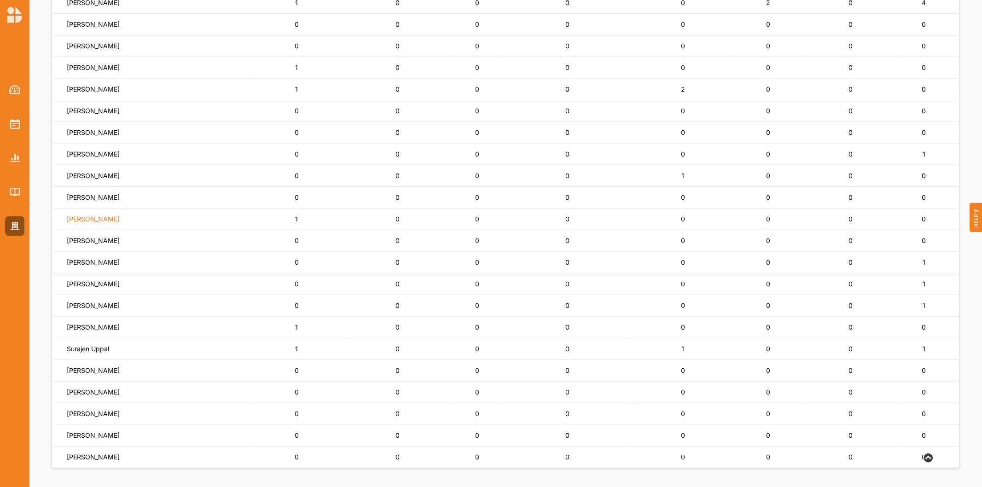
click at [77, 218] on label "[PERSON_NAME]" at bounding box center [93, 219] width 53 height 8
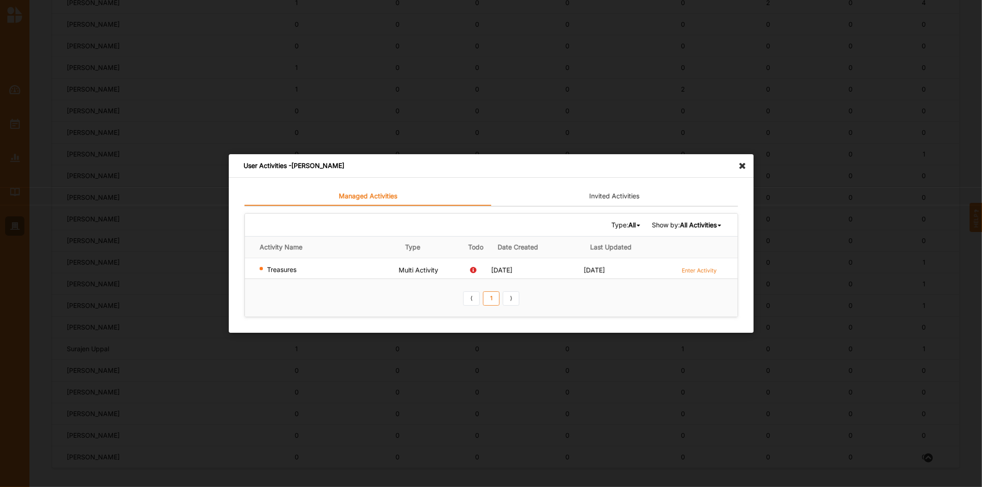
click at [744, 164] on icon at bounding box center [745, 161] width 15 height 15
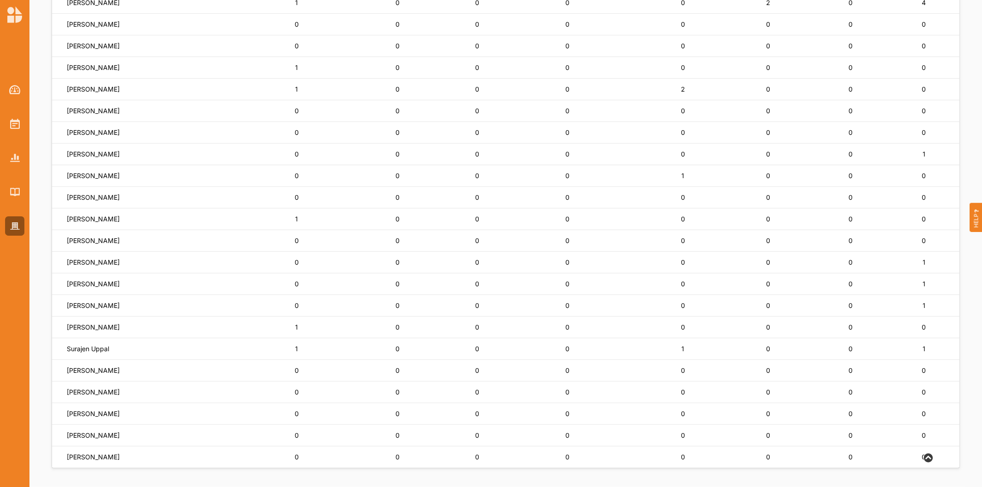
click at [85, 213] on td "[PERSON_NAME]" at bounding box center [151, 220] width 198 height 22
drag, startPoint x: 85, startPoint y: 213, endPoint x: 83, endPoint y: 218, distance: 5.0
click at [85, 215] on td "[PERSON_NAME]" at bounding box center [151, 220] width 198 height 22
click at [83, 218] on label "[PERSON_NAME]" at bounding box center [93, 219] width 53 height 8
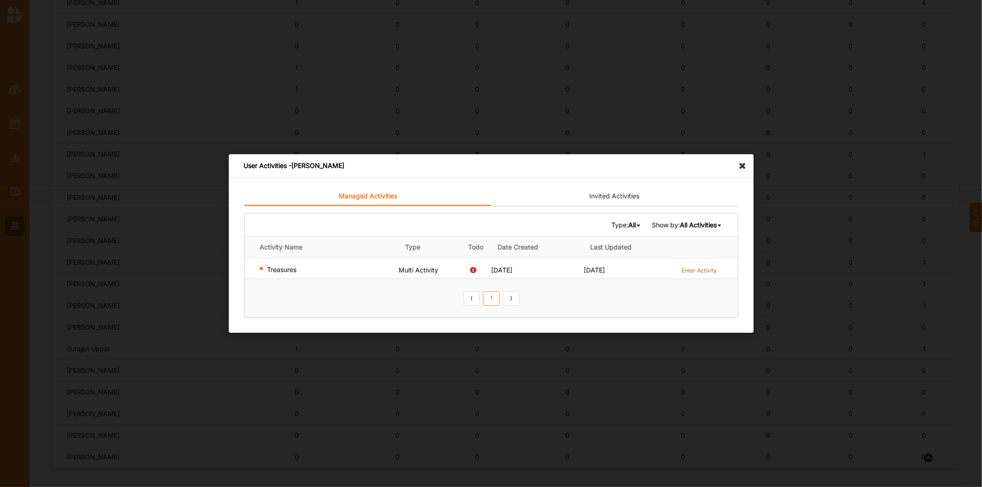
click at [691, 269] on label "Enter Activity" at bounding box center [699, 271] width 35 height 8
click at [744, 164] on icon at bounding box center [745, 161] width 15 height 15
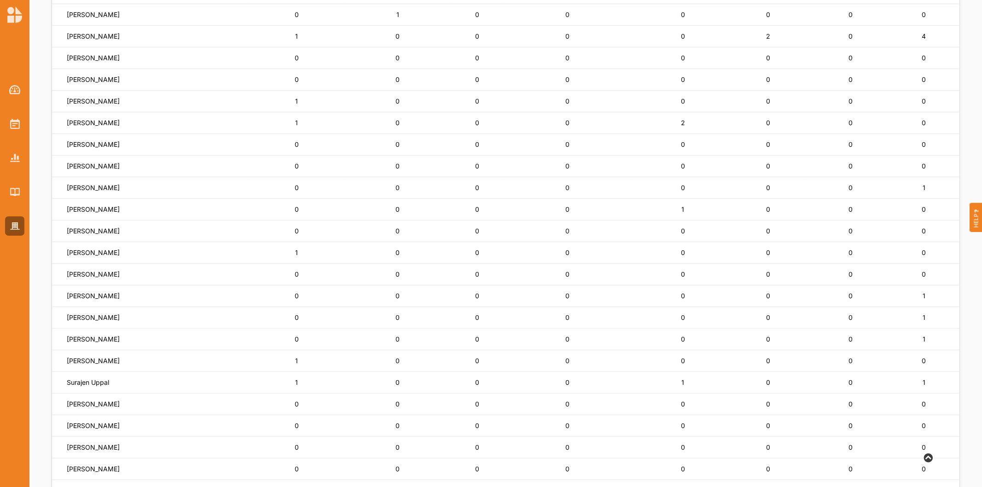
scroll to position [465, 0]
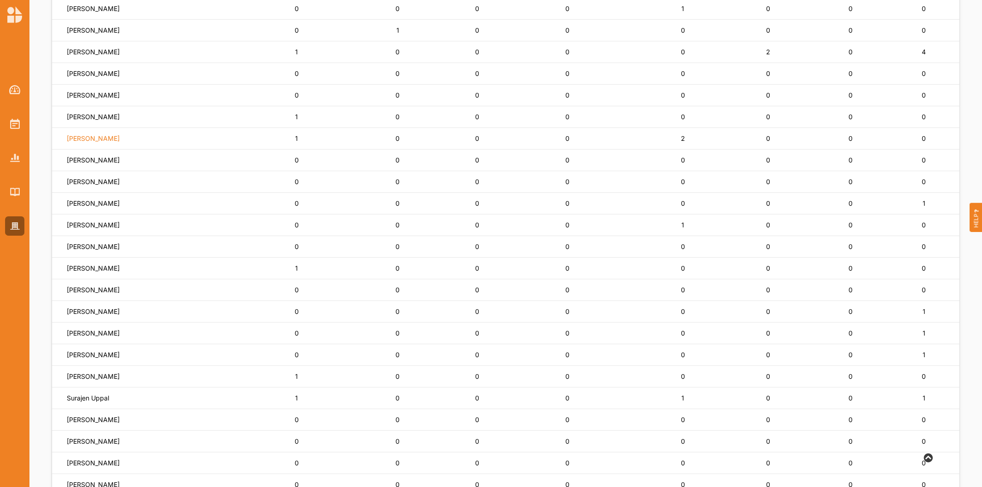
click at [98, 137] on label "[PERSON_NAME]" at bounding box center [93, 138] width 53 height 8
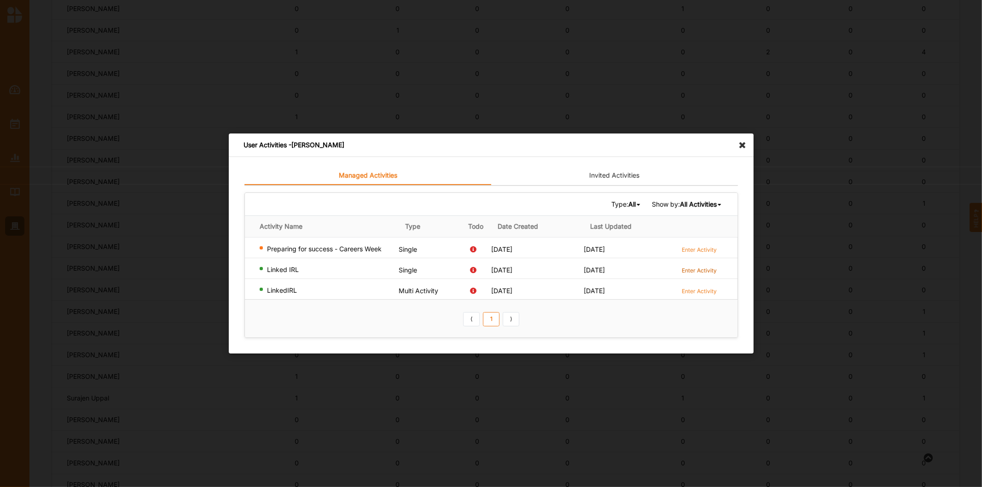
click at [693, 267] on label "Enter Activity" at bounding box center [699, 271] width 35 height 8
click at [746, 145] on icon at bounding box center [745, 141] width 15 height 15
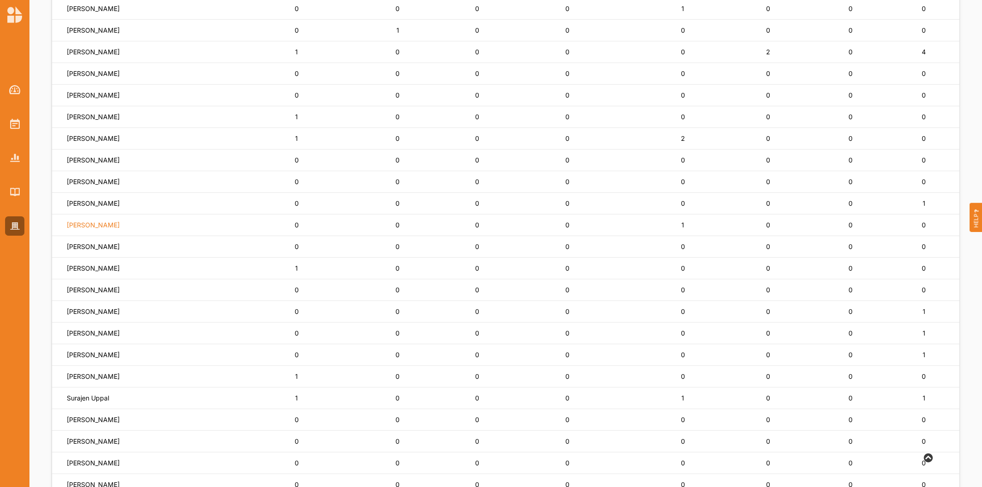
click at [81, 225] on label "[PERSON_NAME]" at bounding box center [93, 225] width 53 height 8
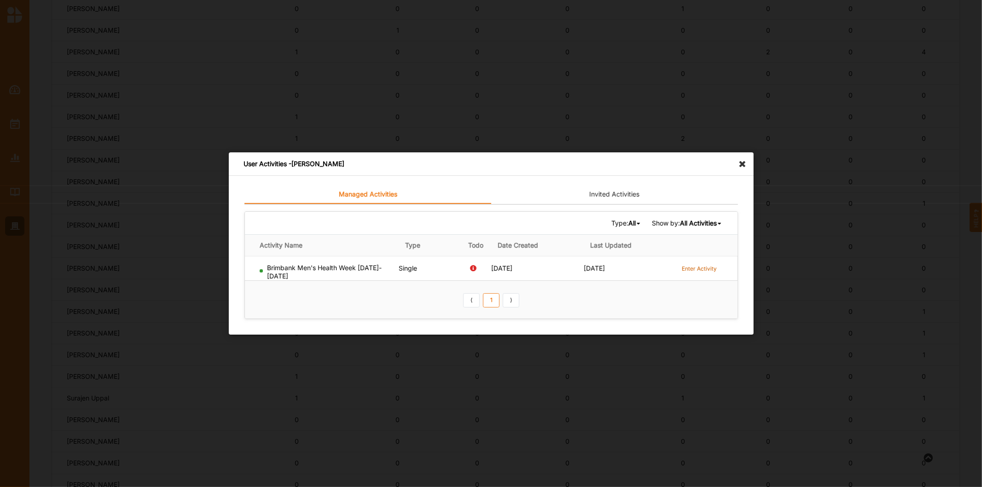
click at [701, 265] on label "Enter Activity" at bounding box center [699, 269] width 35 height 8
click at [744, 162] on icon at bounding box center [745, 159] width 15 height 15
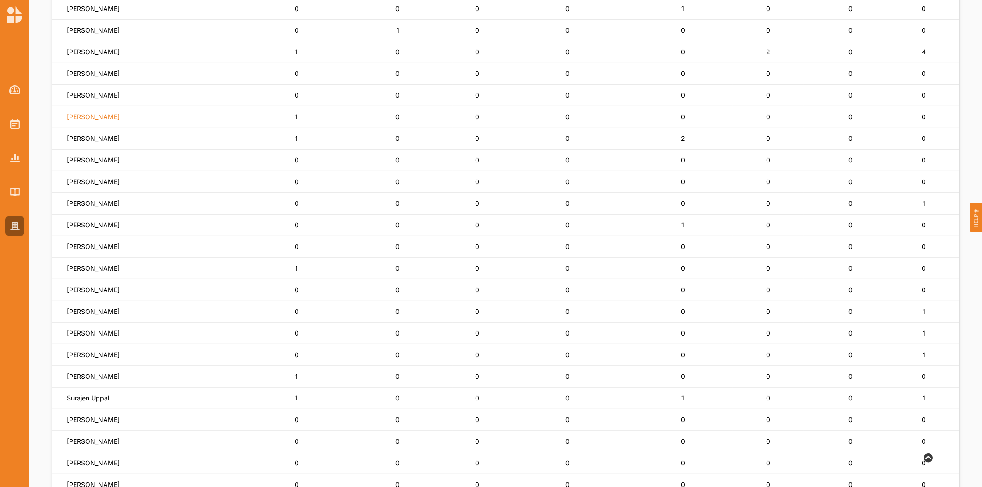
click at [80, 120] on label "[PERSON_NAME]" at bounding box center [93, 117] width 53 height 8
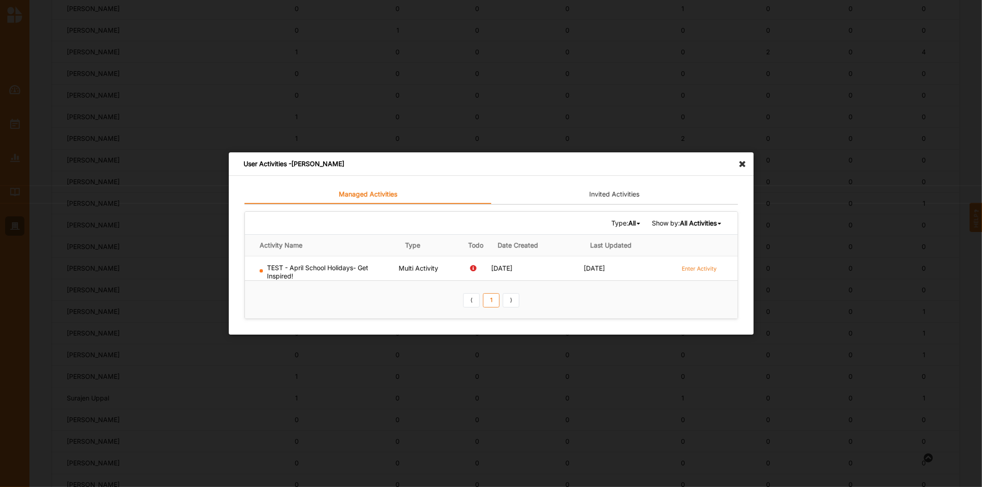
click at [740, 163] on icon at bounding box center [745, 159] width 15 height 15
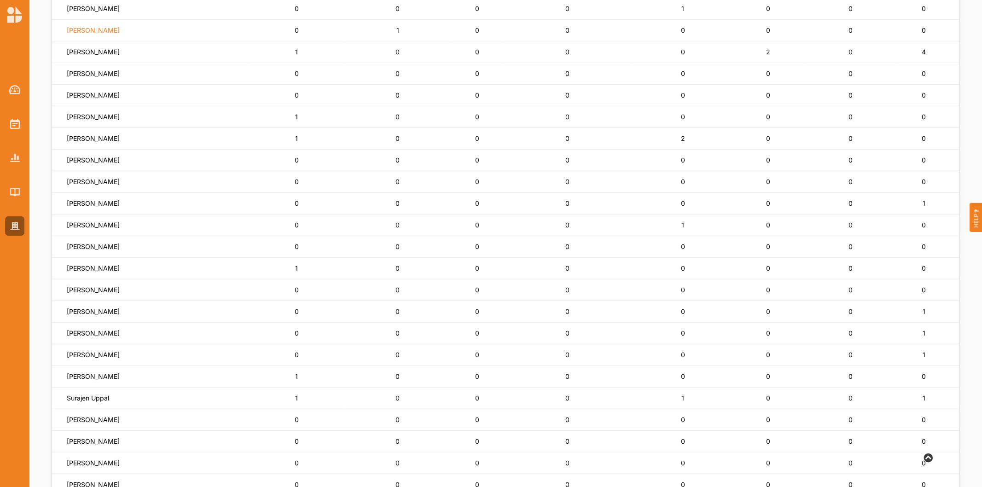
click at [89, 32] on label "[PERSON_NAME]" at bounding box center [93, 30] width 53 height 8
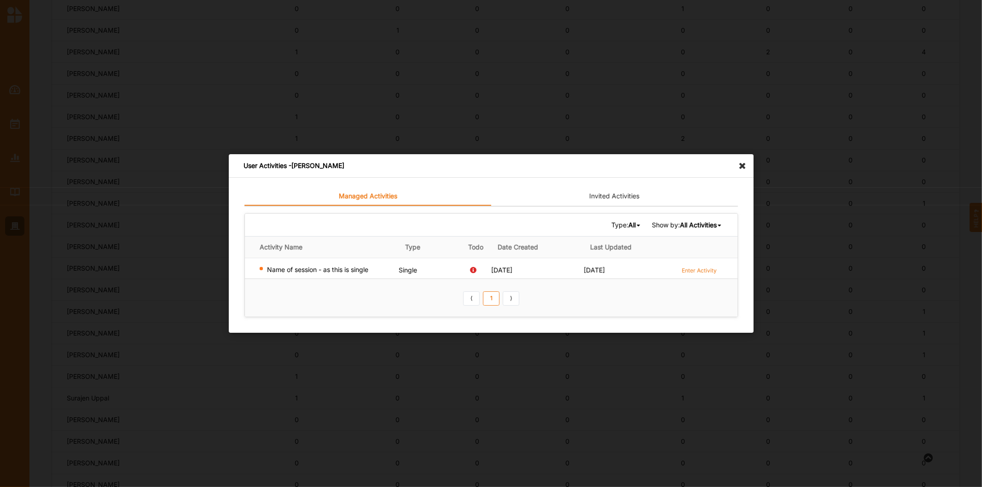
click at [747, 163] on icon at bounding box center [745, 161] width 15 height 15
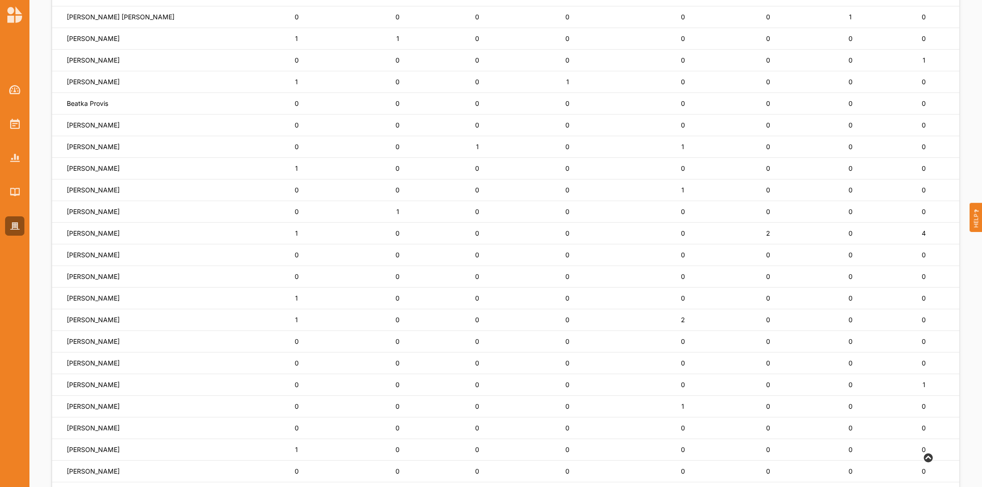
scroll to position [260, 0]
click at [97, 63] on label "[PERSON_NAME]" at bounding box center [93, 62] width 53 height 8
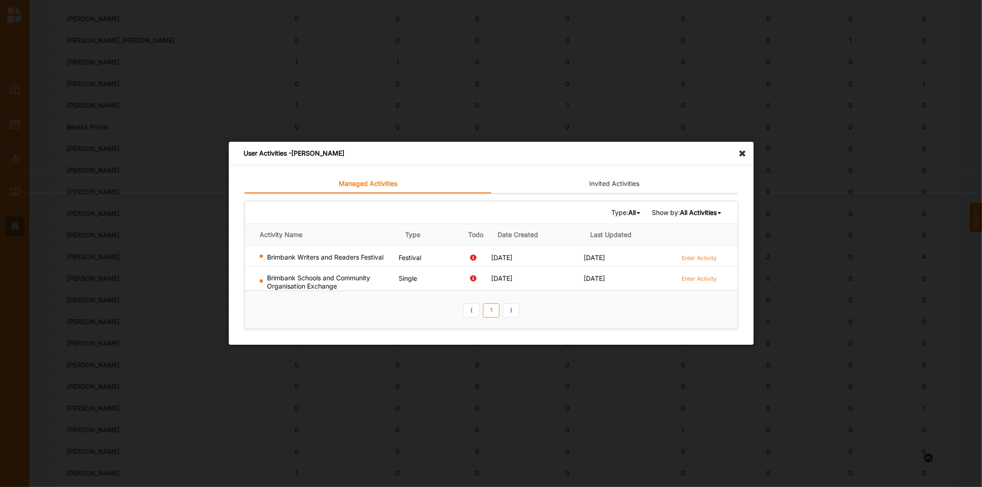
click at [749, 151] on icon at bounding box center [745, 149] width 15 height 15
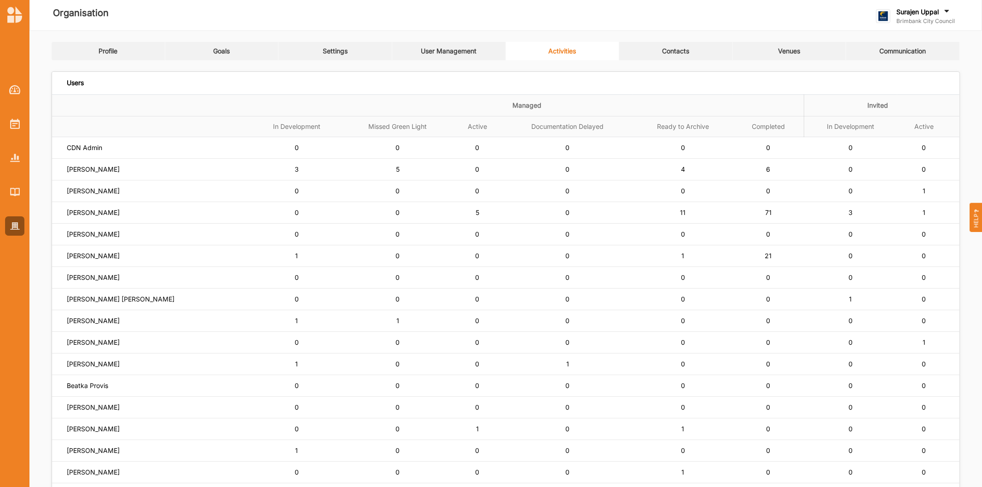
scroll to position [0, 0]
click at [465, 56] on div "User Management" at bounding box center [449, 52] width 56 height 8
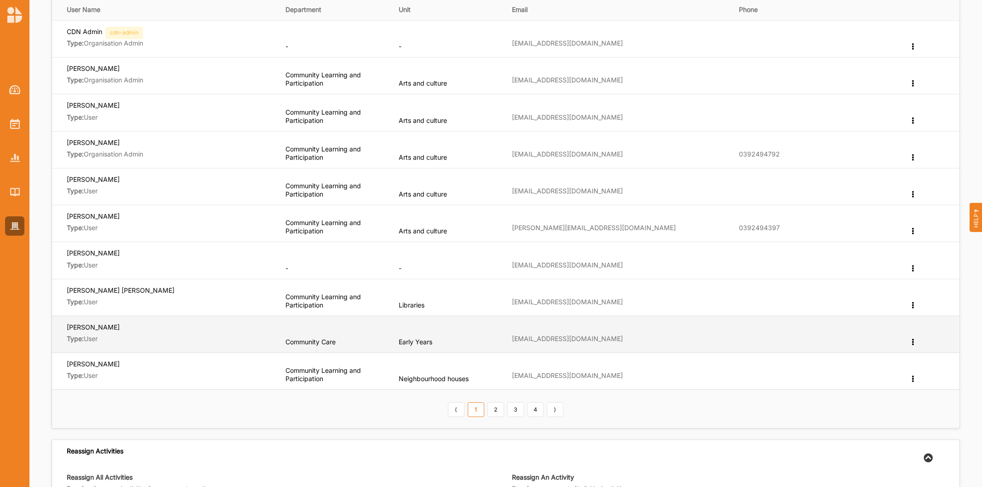
scroll to position [153, 0]
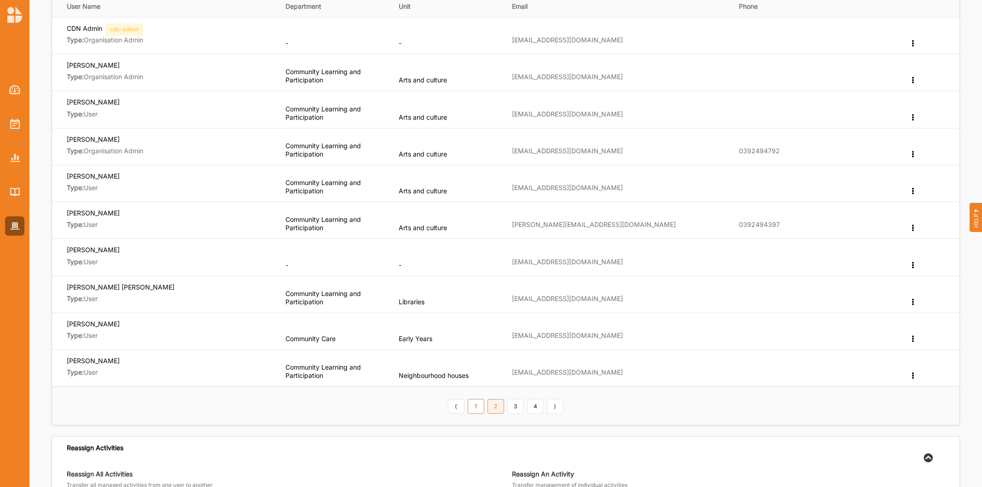
click at [496, 408] on link "2" at bounding box center [496, 406] width 17 height 15
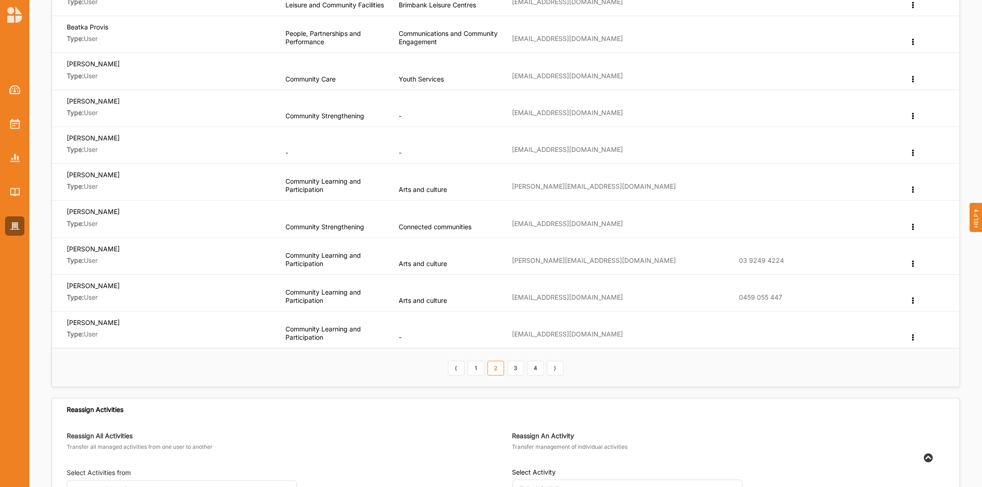
scroll to position [204, 0]
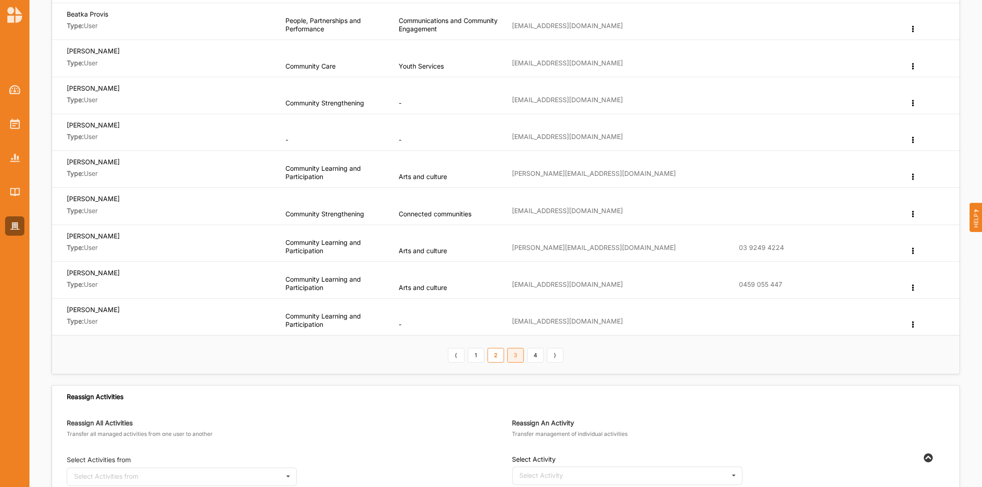
click at [519, 356] on link "3" at bounding box center [515, 355] width 17 height 15
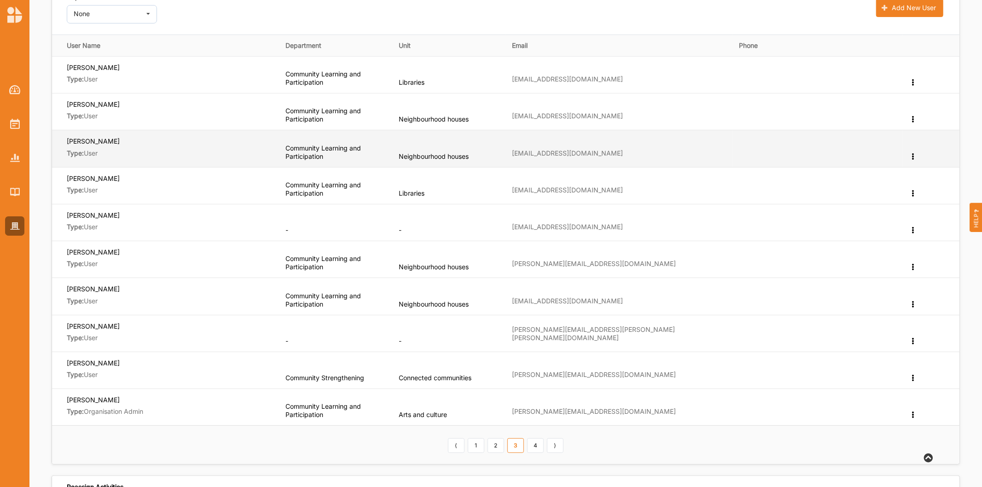
scroll to position [0, 0]
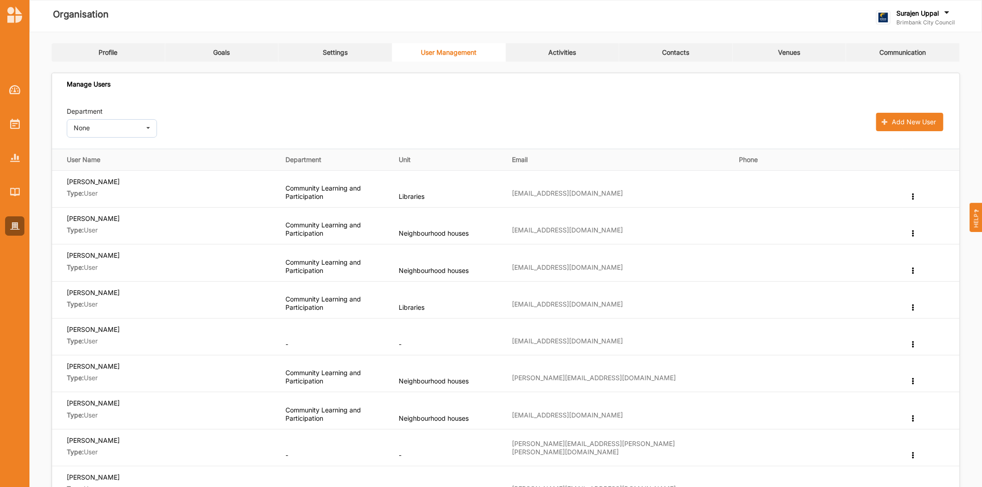
click at [348, 53] on link "Settings" at bounding box center [336, 52] width 114 height 18
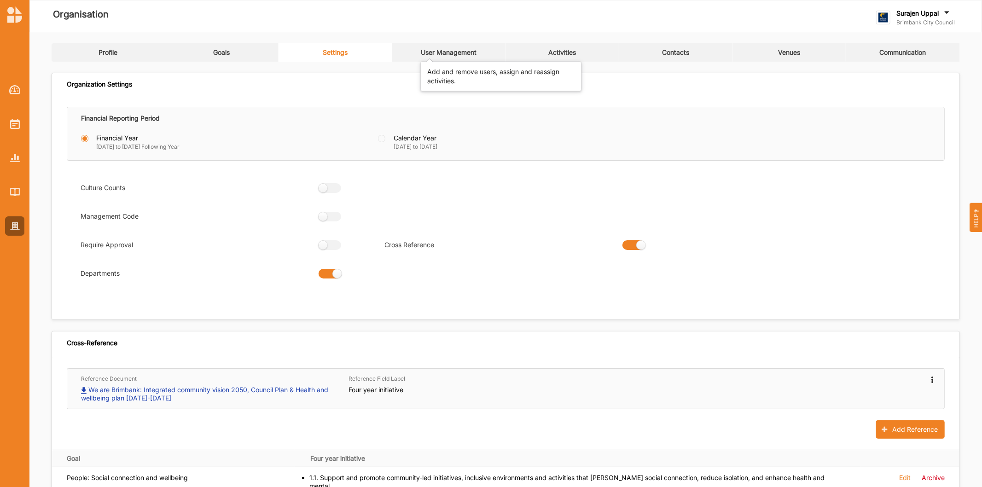
click at [431, 54] on div "User Management" at bounding box center [449, 52] width 56 height 8
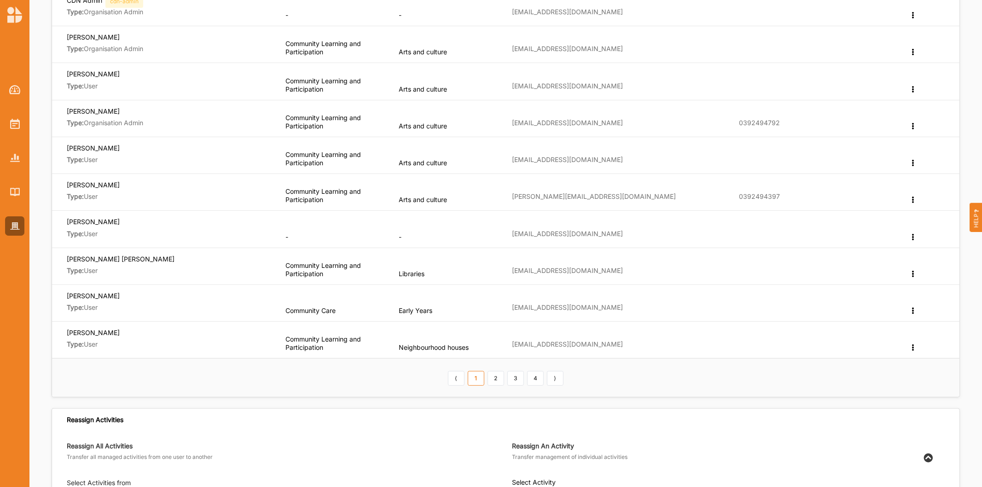
scroll to position [153, 0]
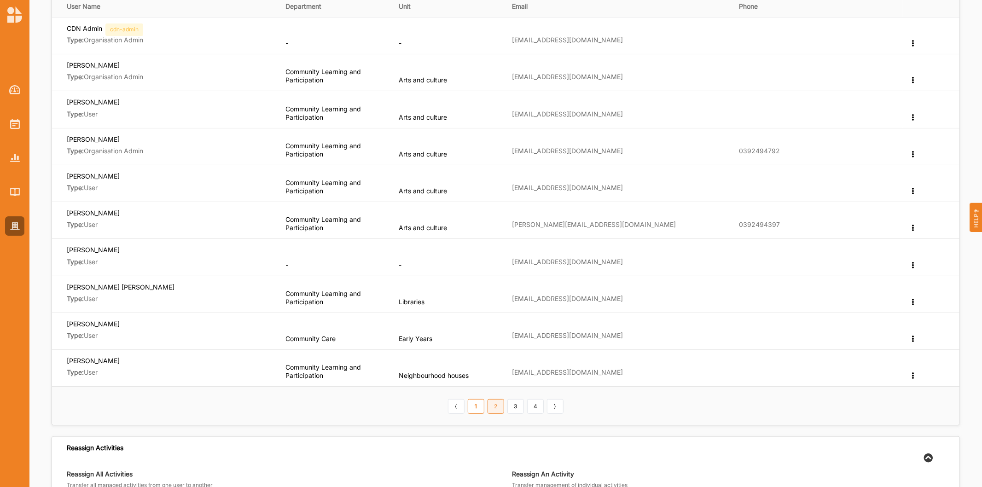
click at [495, 404] on link "2" at bounding box center [496, 406] width 17 height 15
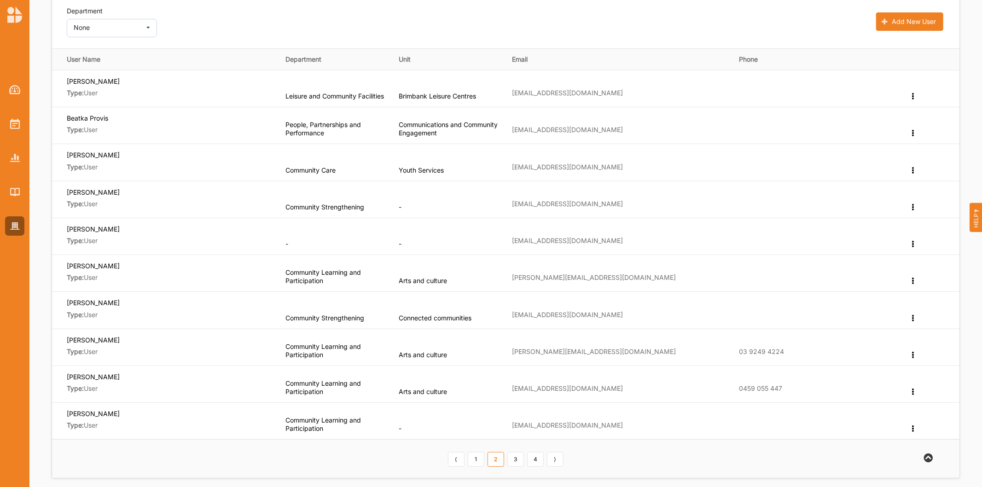
scroll to position [256, 0]
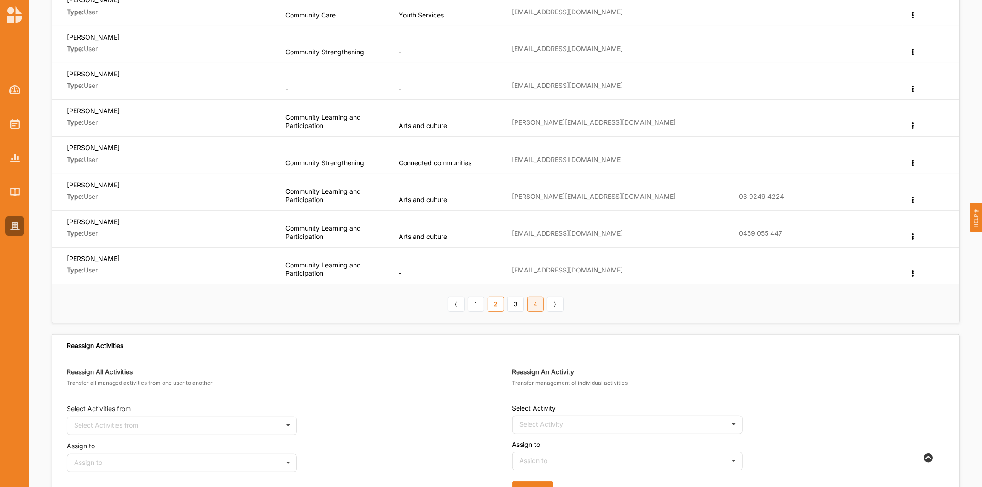
click at [532, 306] on link "4" at bounding box center [535, 304] width 17 height 15
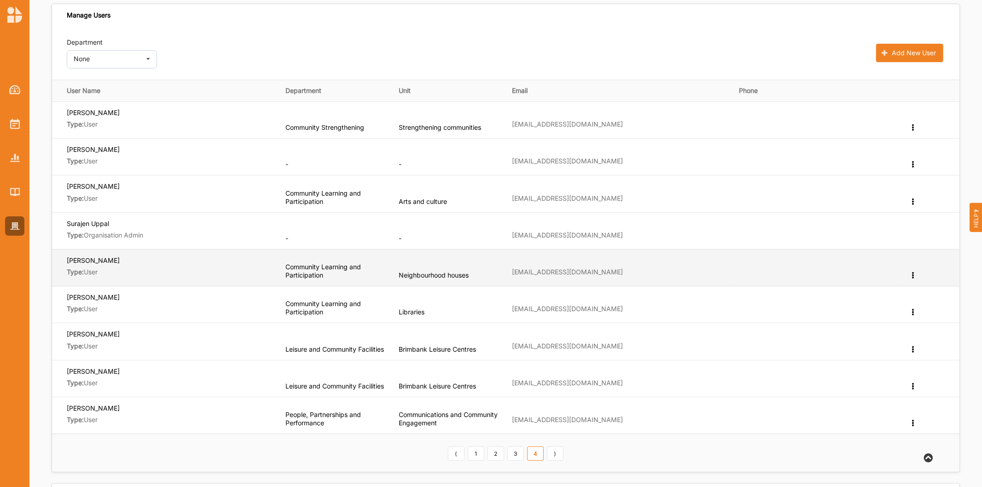
scroll to position [51, 0]
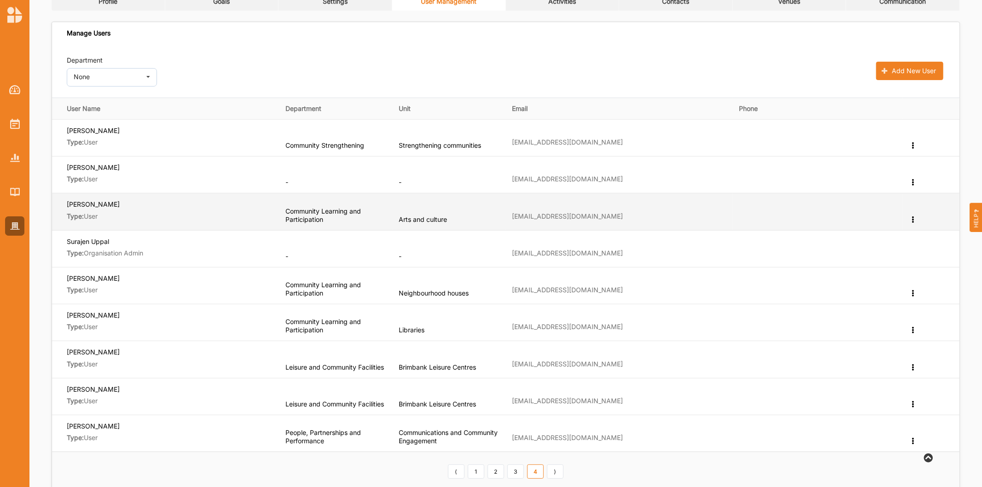
click at [103, 204] on label "[PERSON_NAME]" at bounding box center [93, 204] width 53 height 9
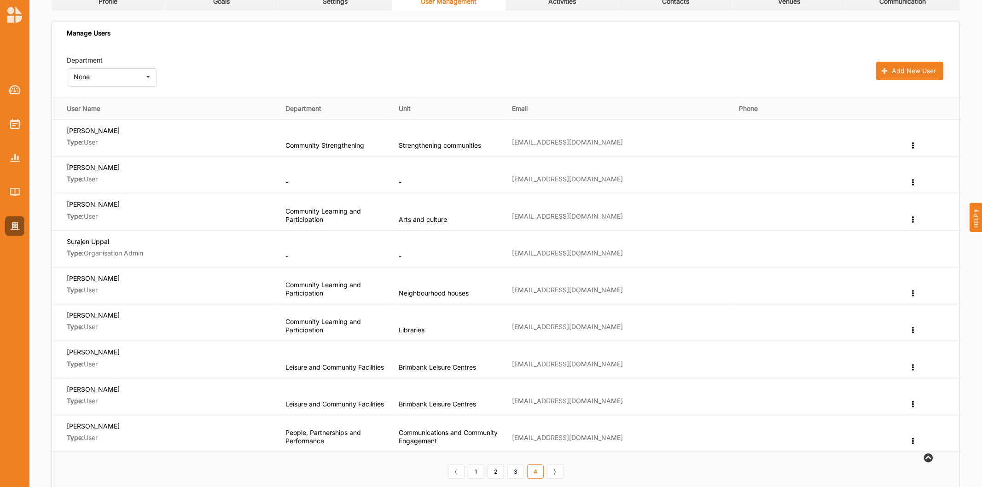
click at [564, 7] on link "Activities" at bounding box center [563, 1] width 114 height 18
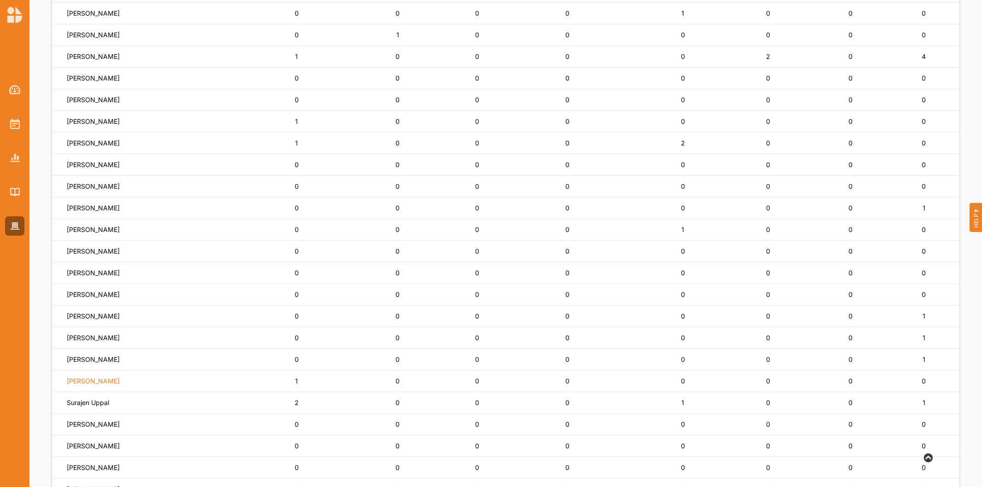
scroll to position [516, 0]
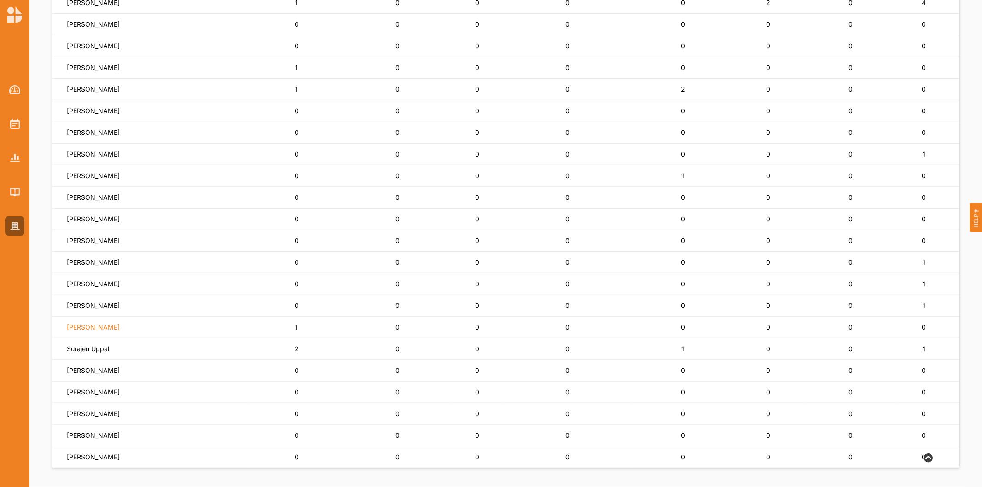
click at [95, 327] on label "[PERSON_NAME]" at bounding box center [93, 327] width 53 height 8
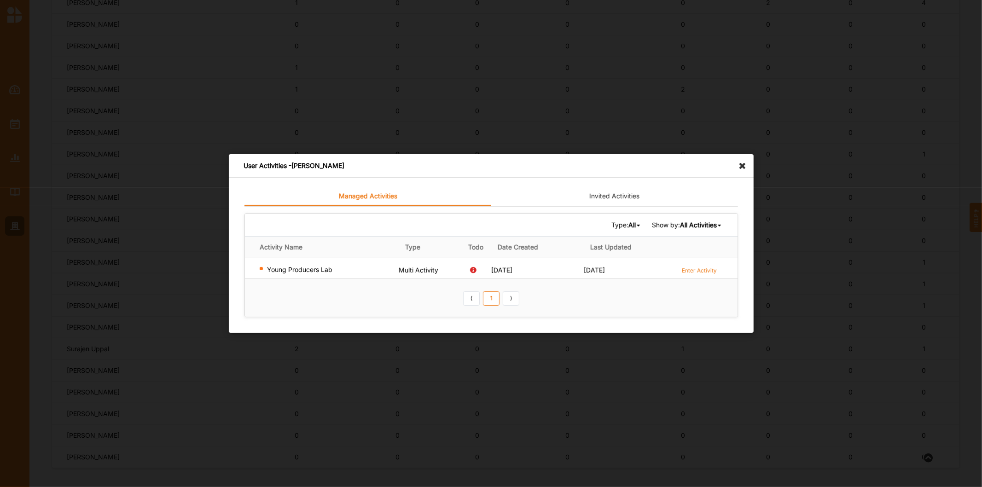
click at [739, 164] on icon at bounding box center [745, 161] width 15 height 15
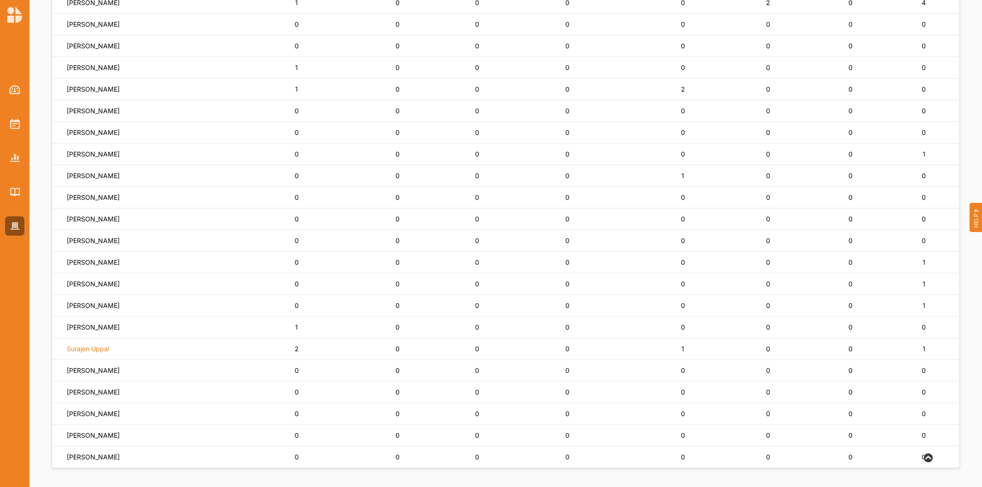
click at [81, 349] on label "Surajen Uppal" at bounding box center [88, 349] width 42 height 8
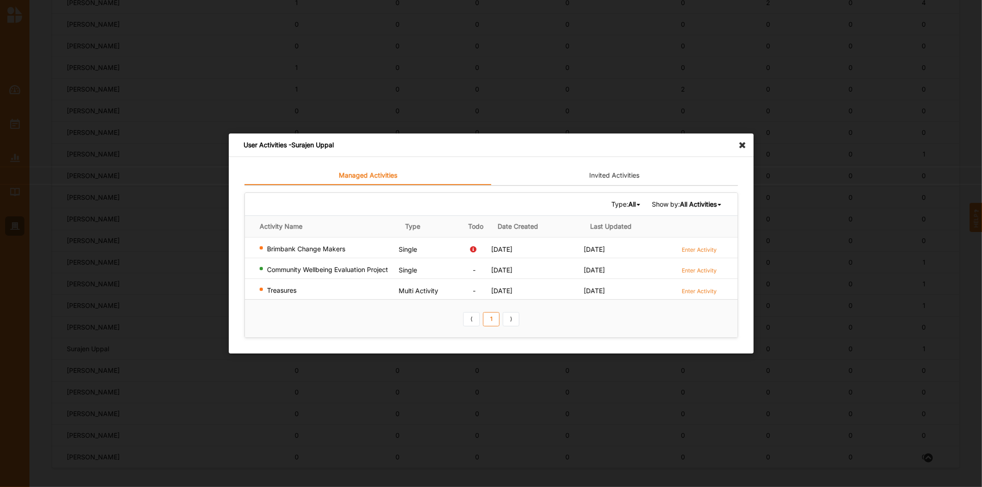
click at [741, 145] on icon at bounding box center [745, 141] width 15 height 15
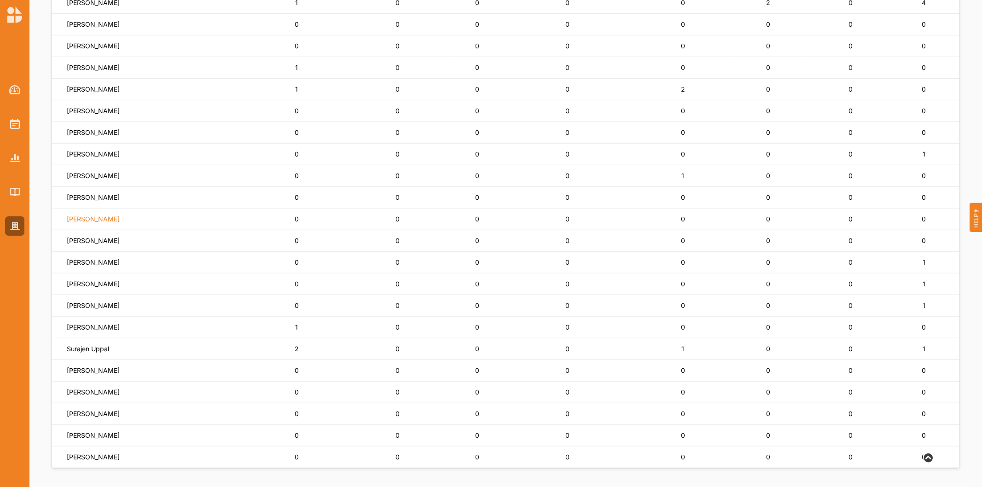
click at [84, 215] on label "[PERSON_NAME]" at bounding box center [93, 219] width 53 height 8
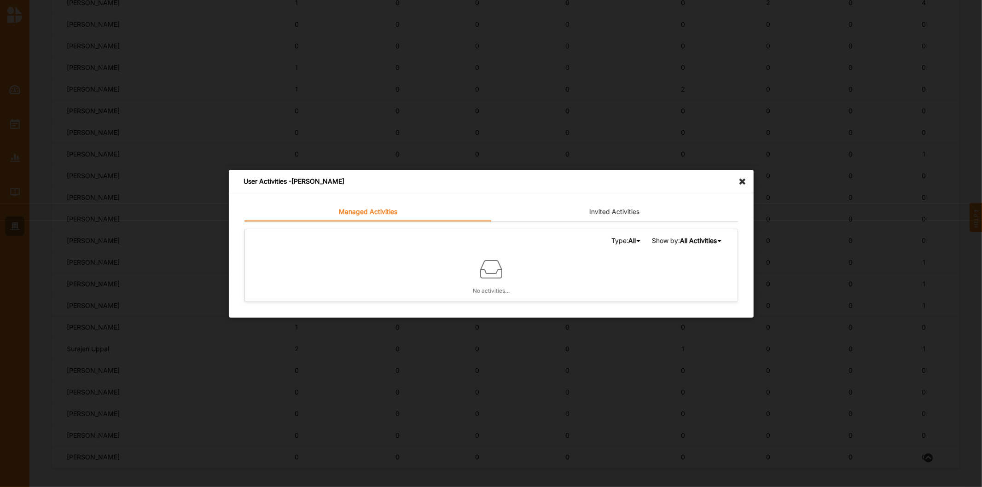
click at [747, 178] on icon at bounding box center [745, 177] width 15 height 15
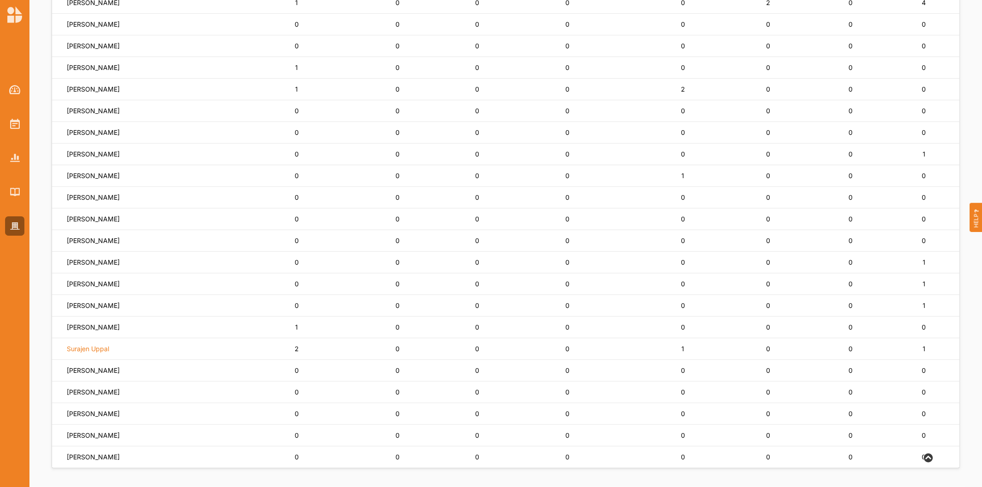
click at [79, 350] on label "Surajen Uppal" at bounding box center [88, 349] width 42 height 8
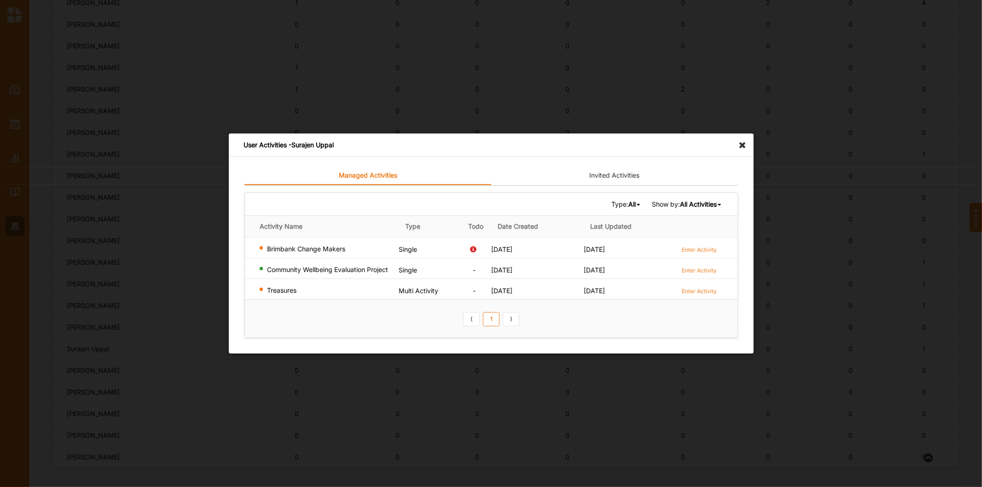
click at [742, 144] on icon at bounding box center [745, 141] width 15 height 15
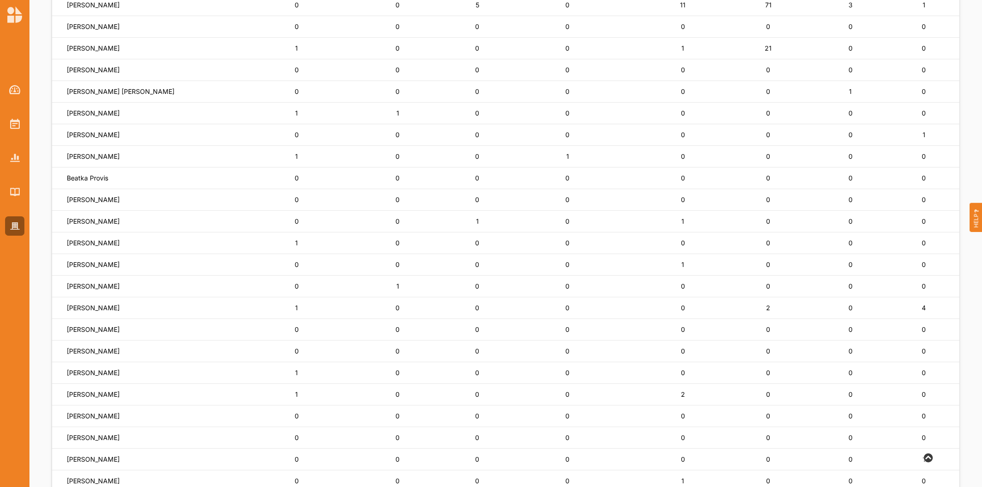
scroll to position [0, 0]
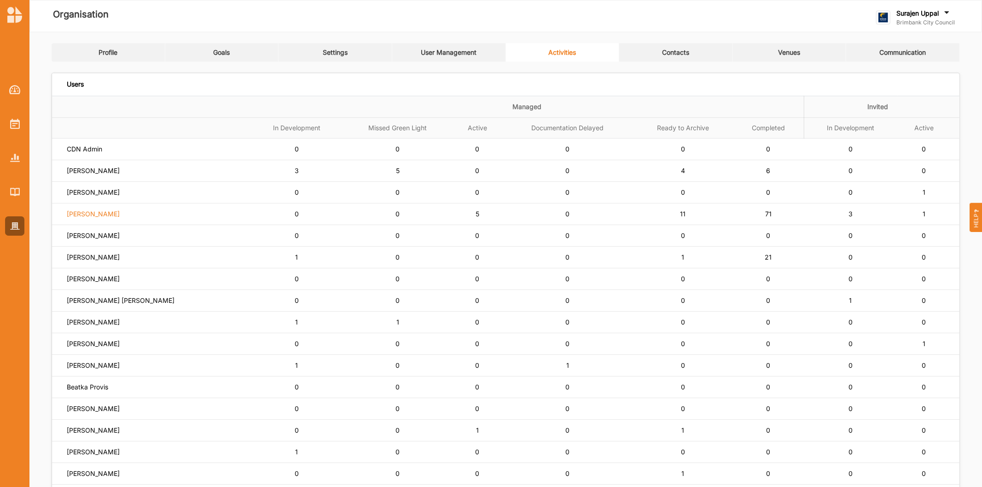
click at [85, 218] on label "[PERSON_NAME]" at bounding box center [93, 214] width 53 height 8
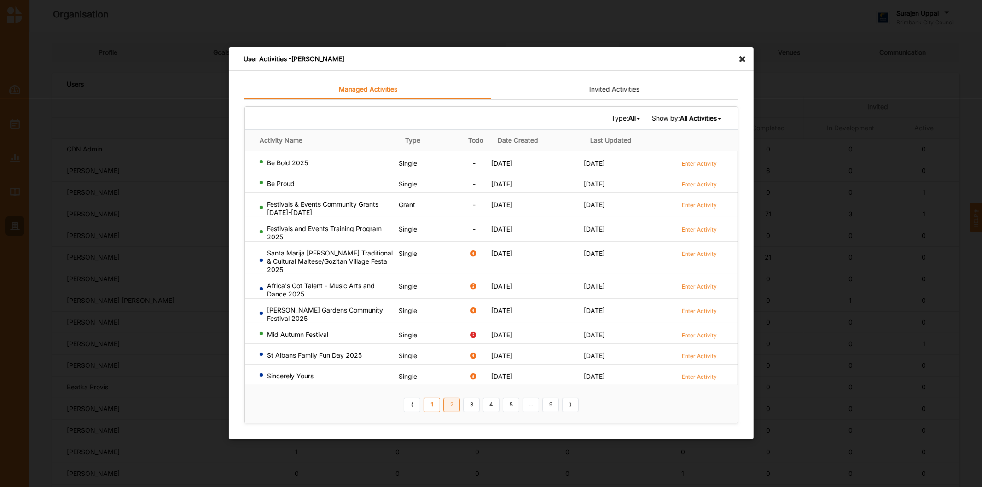
click at [457, 407] on link "2" at bounding box center [451, 405] width 17 height 15
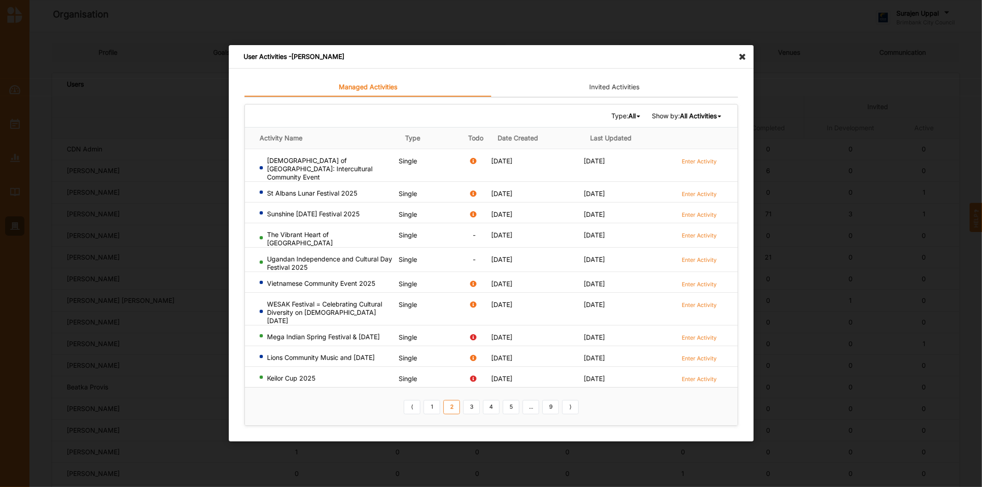
drag, startPoint x: 708, startPoint y: 130, endPoint x: 708, endPoint y: 122, distance: 7.8
click at [708, 127] on div "Type: All All Single Grant Festival Multi Activity Linked Show by: All Activiti…" at bounding box center [491, 116] width 493 height 23
click at [708, 120] on b "All Activities" at bounding box center [698, 116] width 37 height 8
click at [697, 150] on b "Completed Activities" at bounding box center [683, 147] width 63 height 8
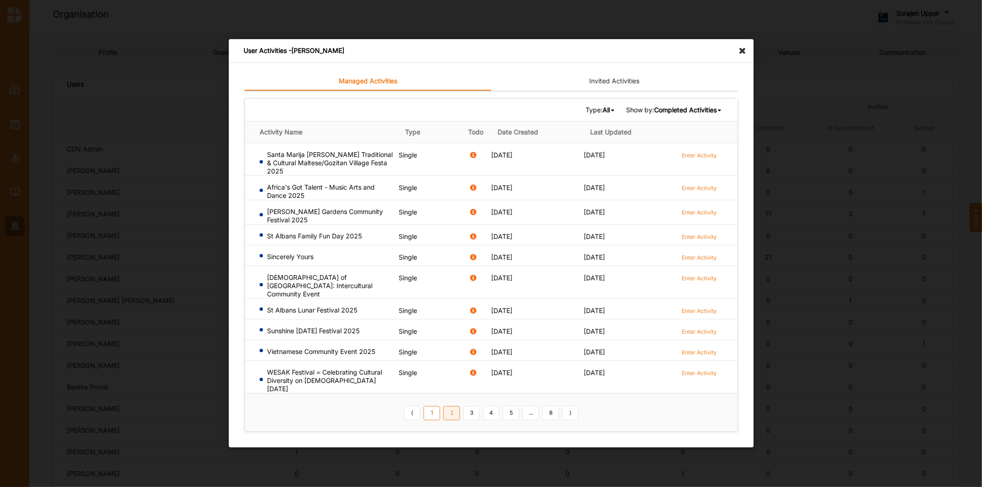
click at [450, 406] on link "2" at bounding box center [451, 413] width 17 height 15
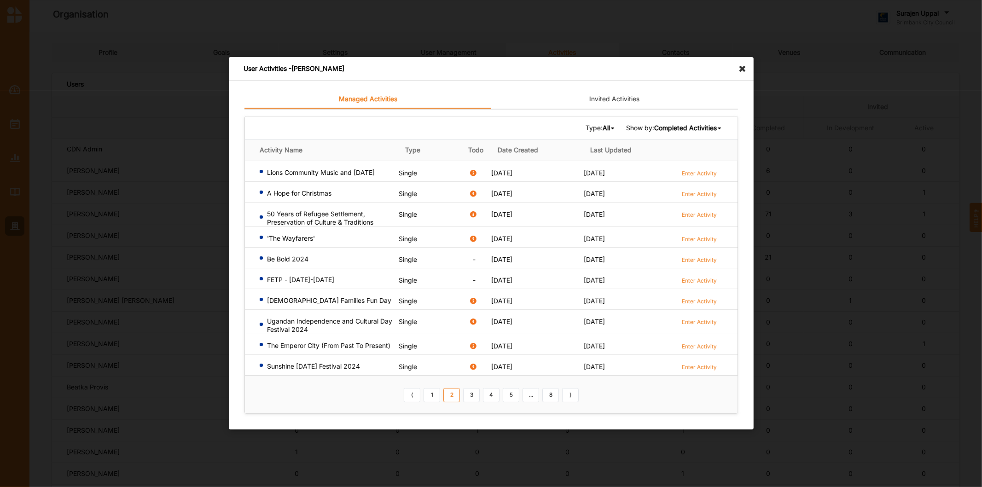
click at [686, 254] on td "Enter Activity" at bounding box center [707, 258] width 62 height 21
click at [686, 256] on label "Enter Activity" at bounding box center [699, 260] width 35 height 8
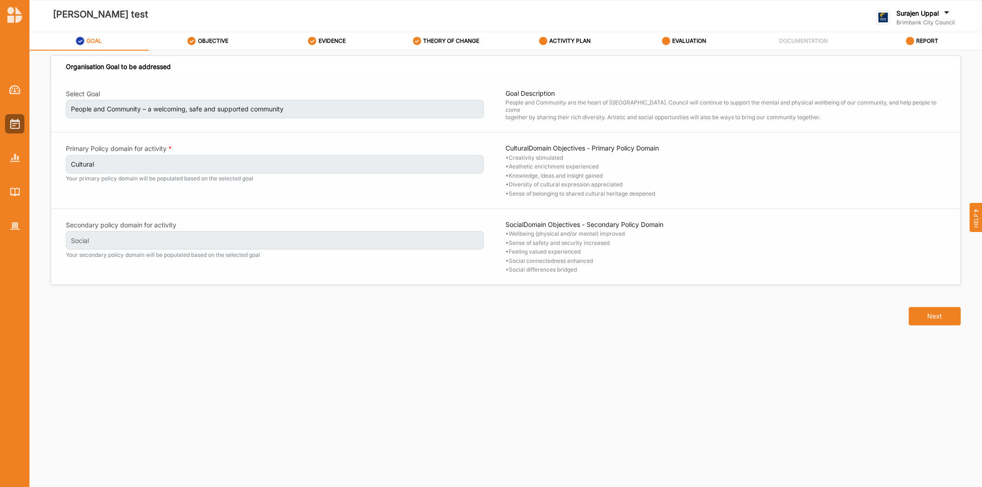
click at [191, 40] on icon at bounding box center [191, 41] width 8 height 8
select select "4"
select select "9"
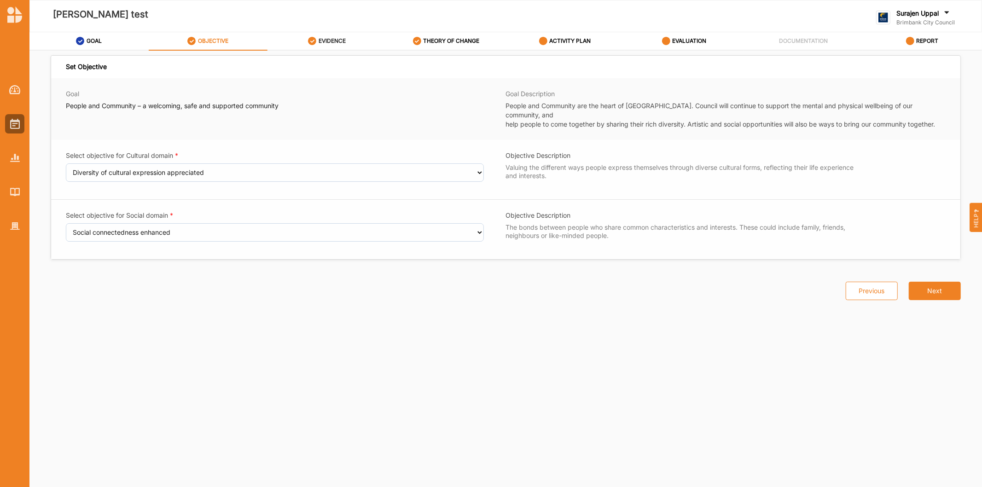
click at [327, 41] on label "EVIDENCE" at bounding box center [332, 40] width 27 height 7
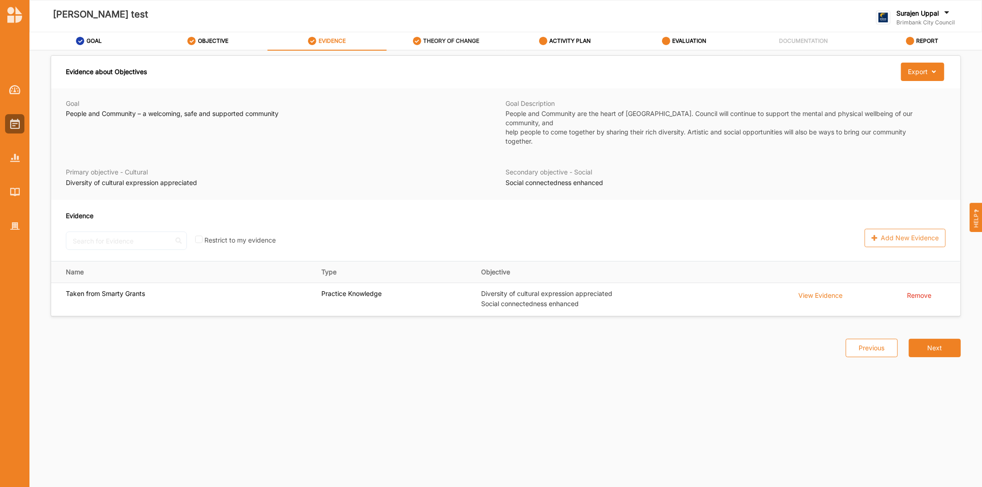
click at [439, 45] on div "THEORY OF CHANGE" at bounding box center [446, 41] width 67 height 17
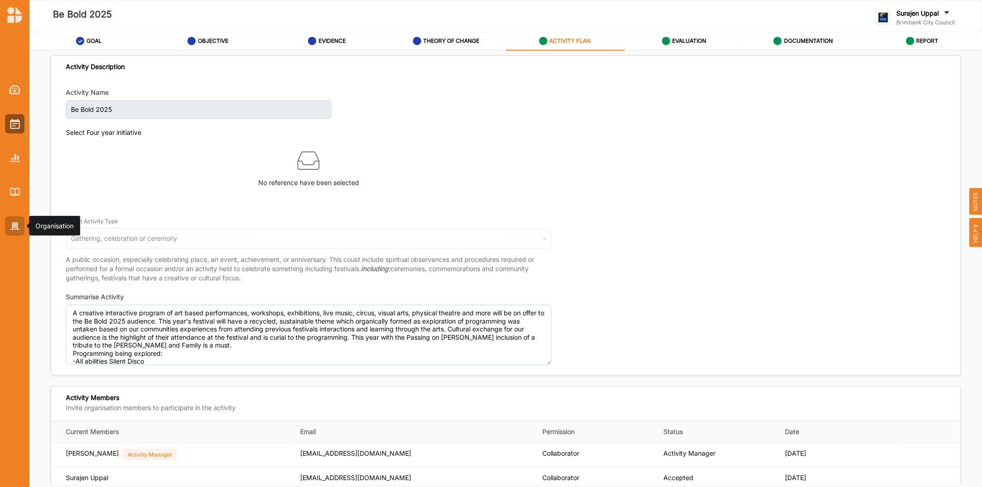
click at [12, 226] on img at bounding box center [15, 226] width 10 height 8
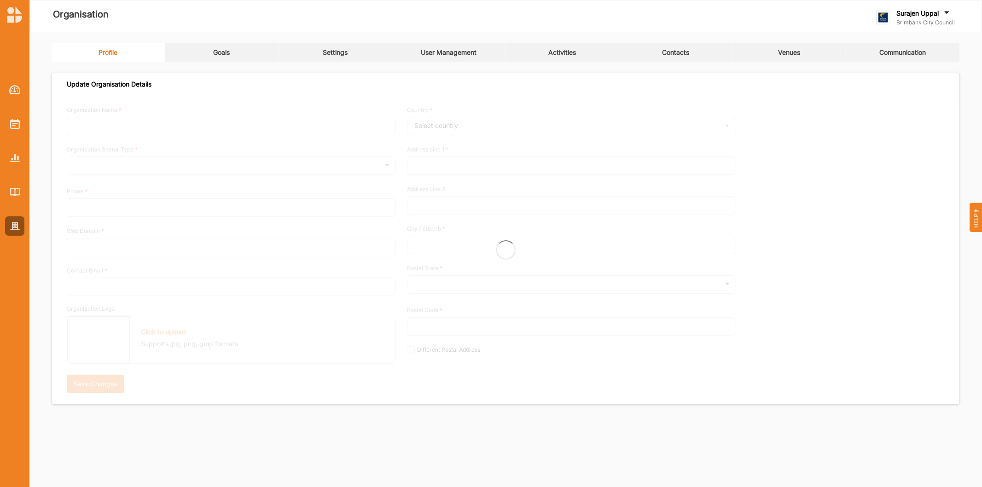
type input "Brimbank City Council"
type input "[PHONE_NUMBER]"
type input "[DOMAIN_NAME]"
type input "[EMAIL_ADDRESS][DOMAIN_NAME]"
type input "[STREET_ADDRESS]"
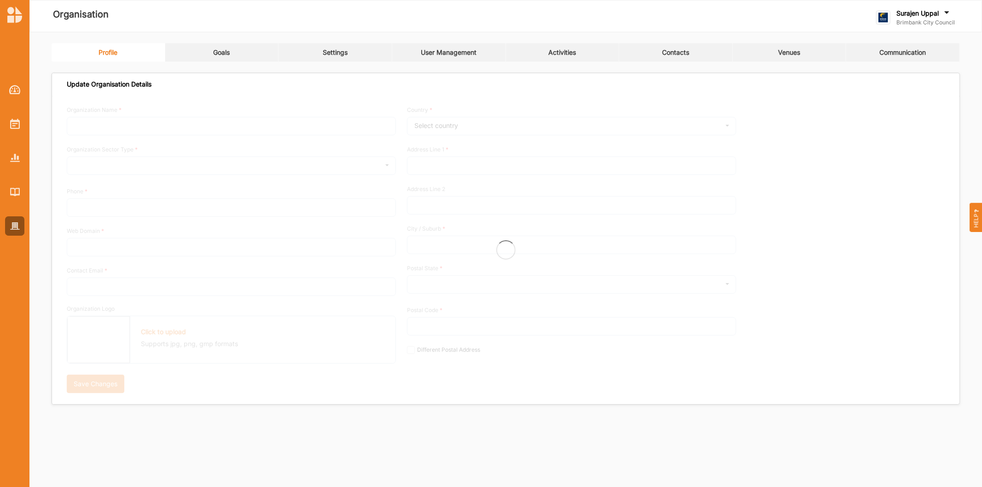
type input "Sunshine"
type input "3020"
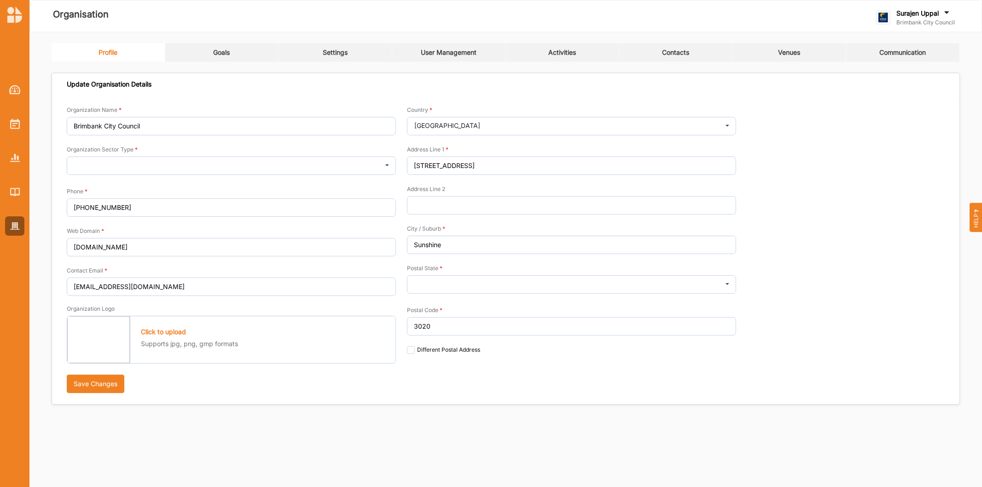
click at [565, 49] on div "Activities" at bounding box center [562, 52] width 28 height 8
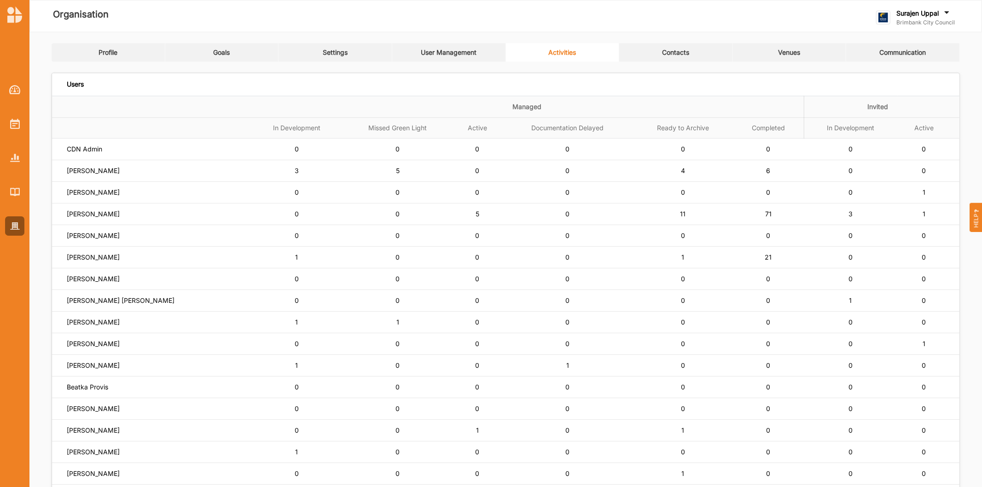
click at [430, 44] on link "User Management" at bounding box center [449, 52] width 114 height 18
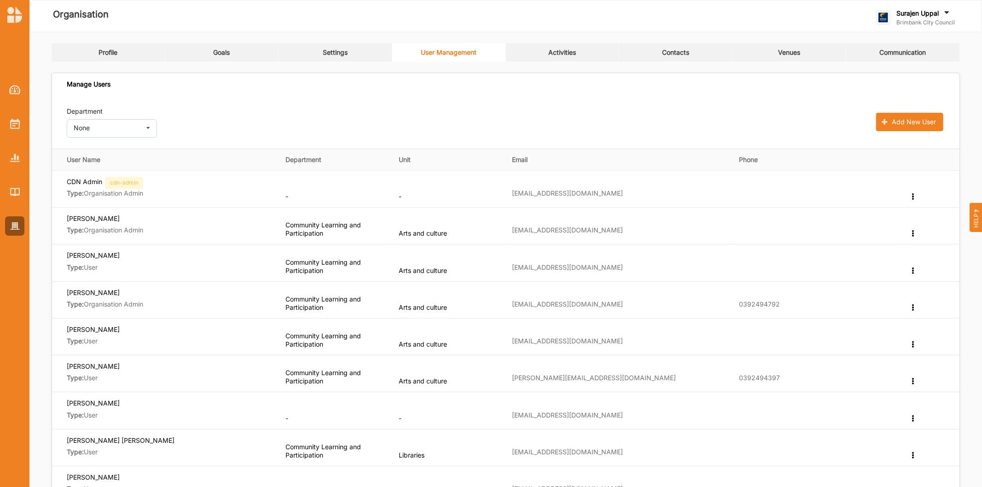
click at [637, 306] on td "[EMAIL_ADDRESS][DOMAIN_NAME]" at bounding box center [619, 299] width 227 height 37
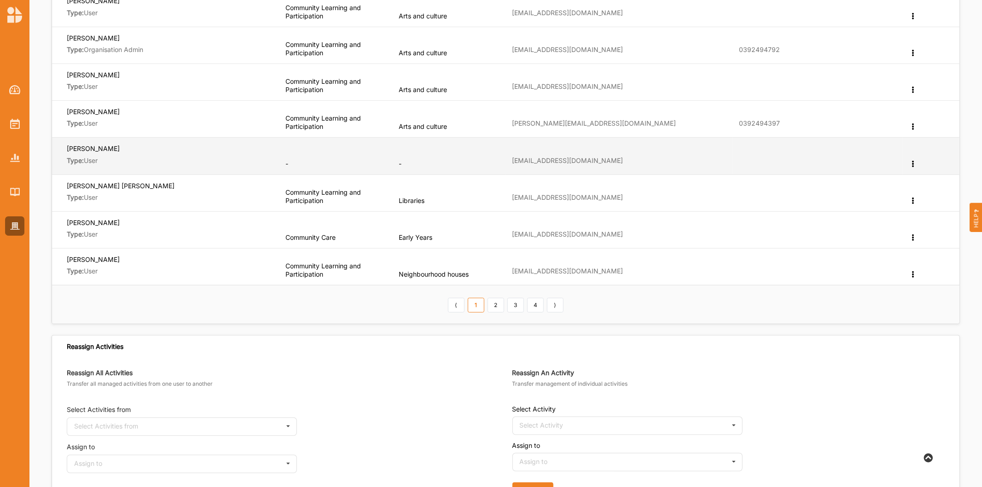
scroll to position [256, 0]
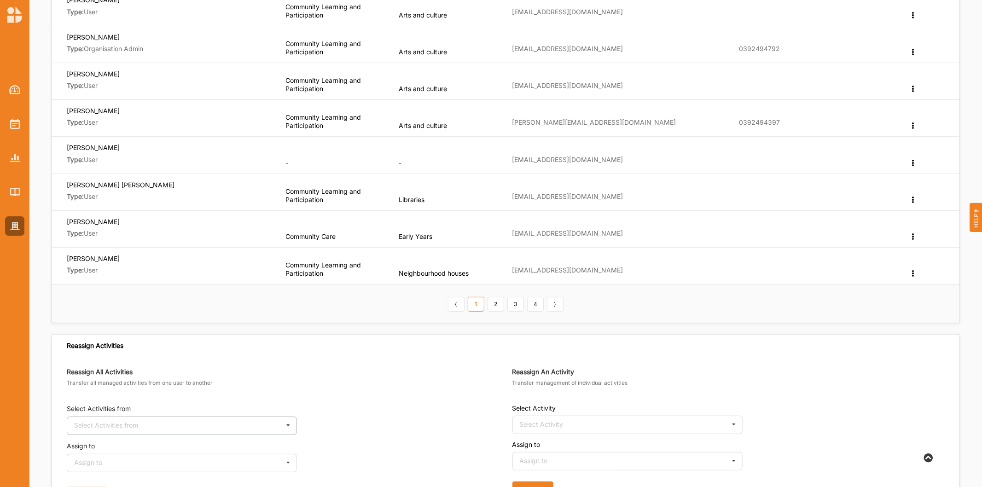
click at [286, 429] on icon at bounding box center [288, 425] width 14 height 17
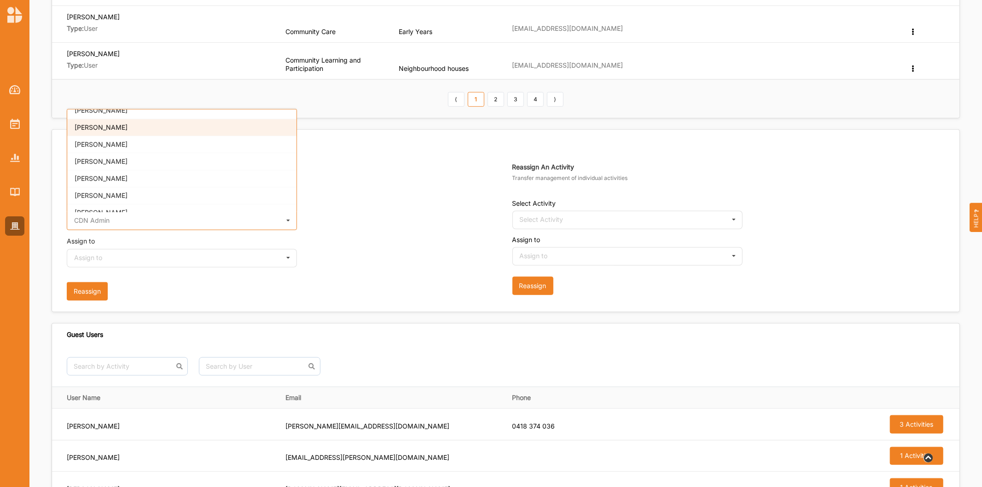
scroll to position [409, 0]
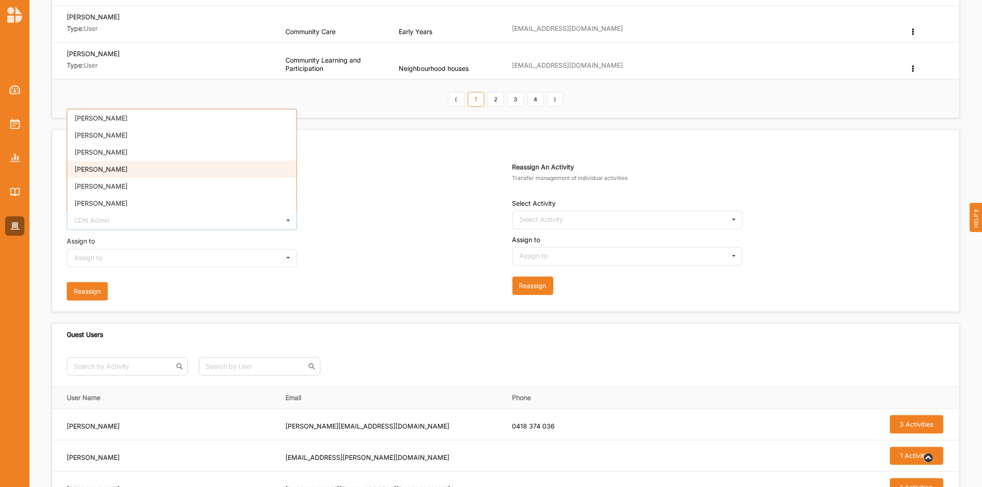
click at [167, 172] on div "[PERSON_NAME]" at bounding box center [181, 169] width 229 height 17
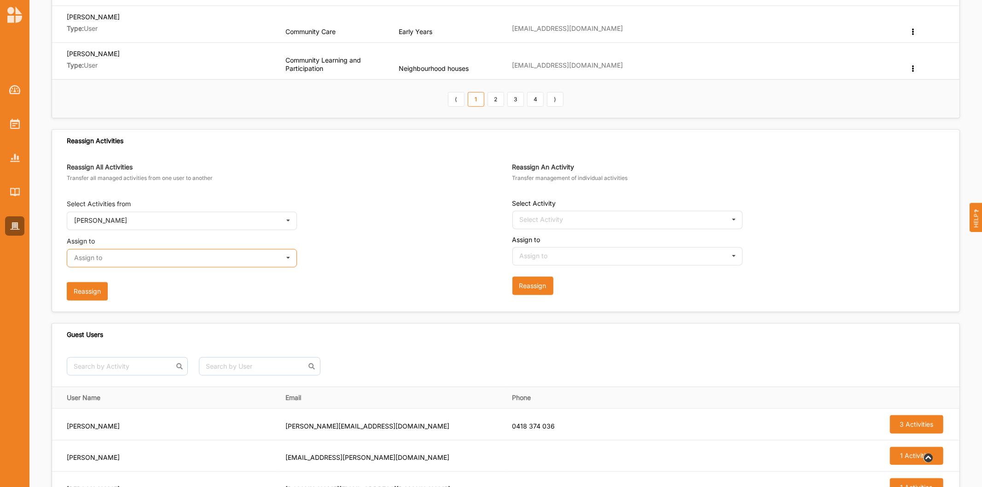
click at [160, 266] on input "text" at bounding box center [182, 259] width 229 height 18
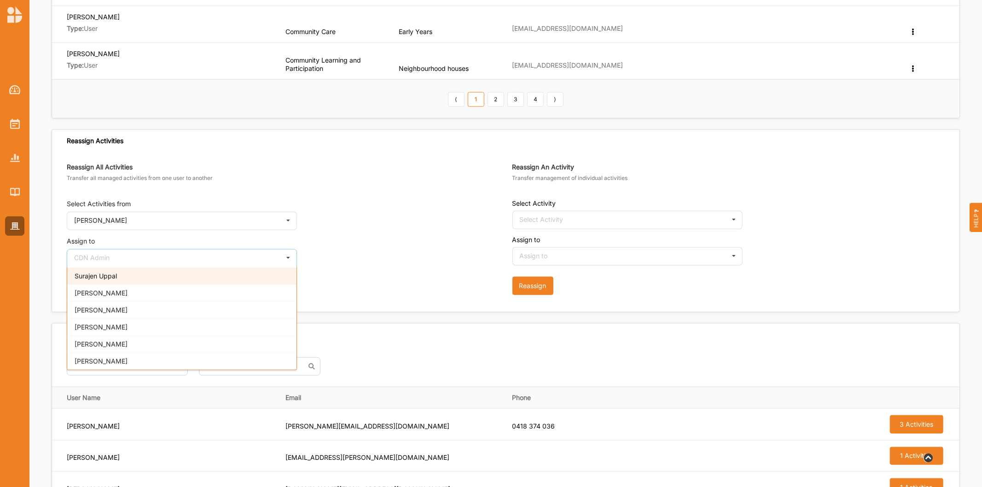
click at [112, 277] on span "Surajen Uppal" at bounding box center [96, 276] width 42 height 8
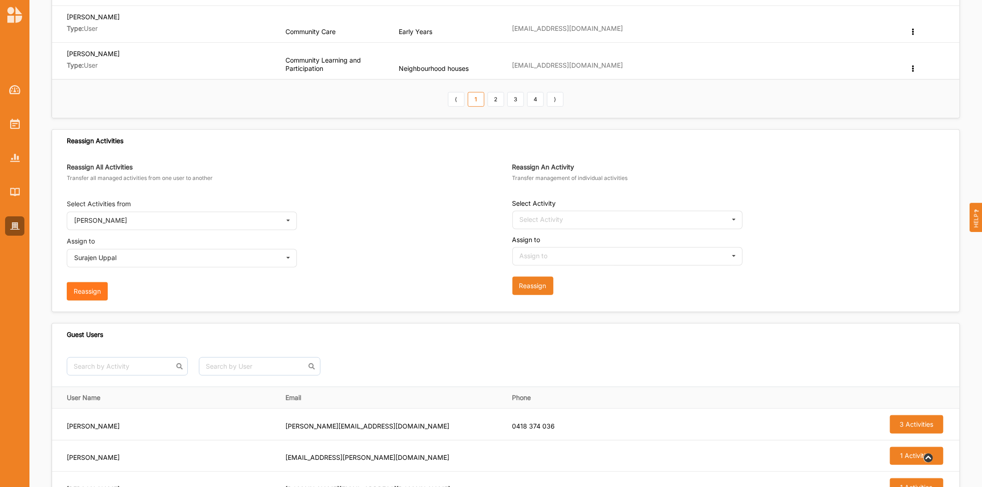
click at [91, 286] on button "Reassign" at bounding box center [87, 291] width 41 height 18
click at [12, 121] on img at bounding box center [15, 124] width 10 height 10
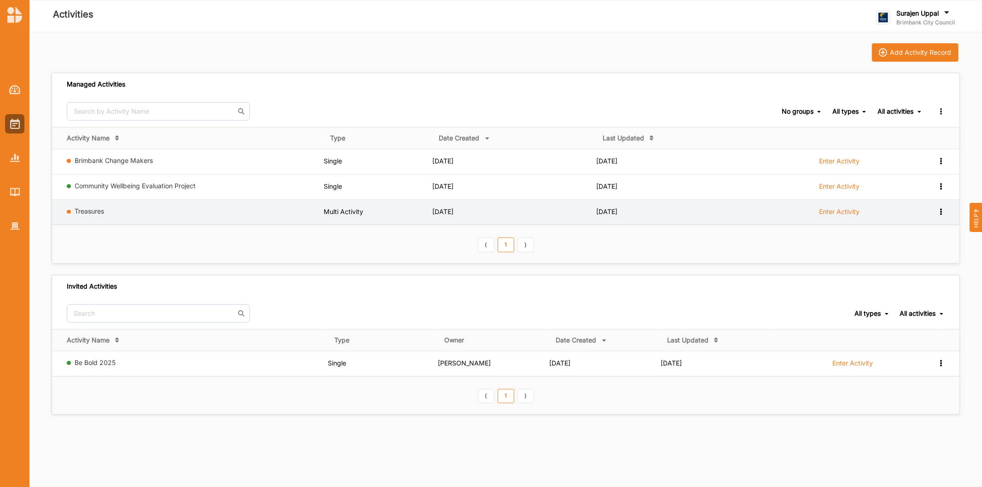
click at [839, 209] on label "Enter Activity" at bounding box center [839, 212] width 41 height 8
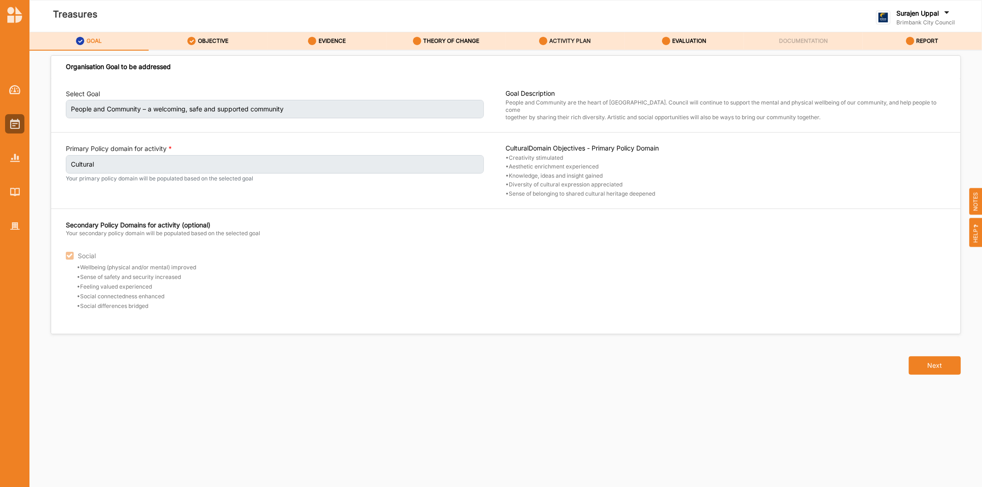
click at [568, 43] on label "ACTIVITY PLAN" at bounding box center [570, 40] width 41 height 7
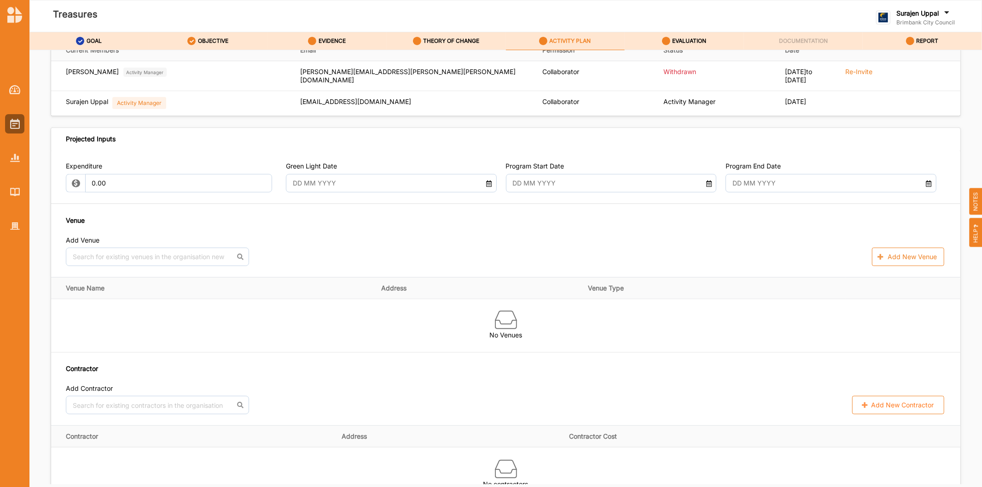
scroll to position [307, 0]
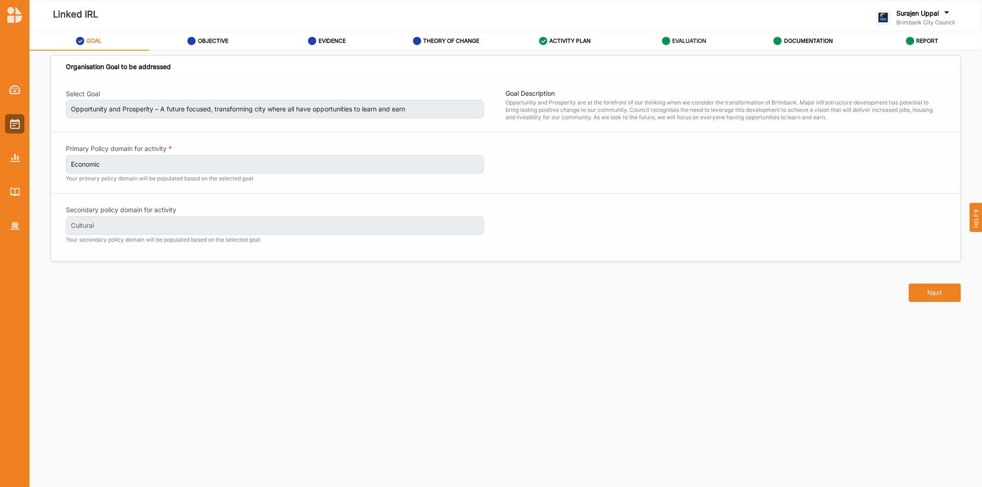
click at [674, 42] on label "EVALUATION" at bounding box center [689, 40] width 34 height 7
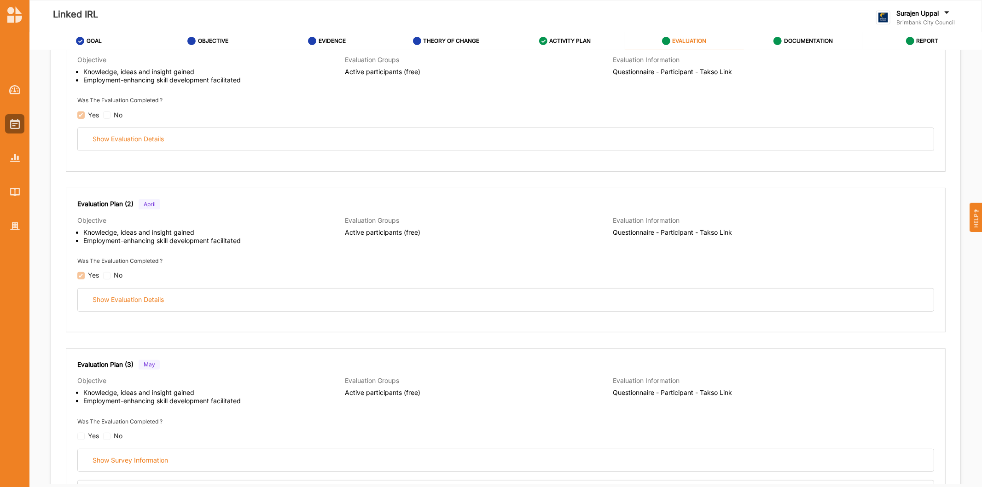
scroll to position [153, 0]
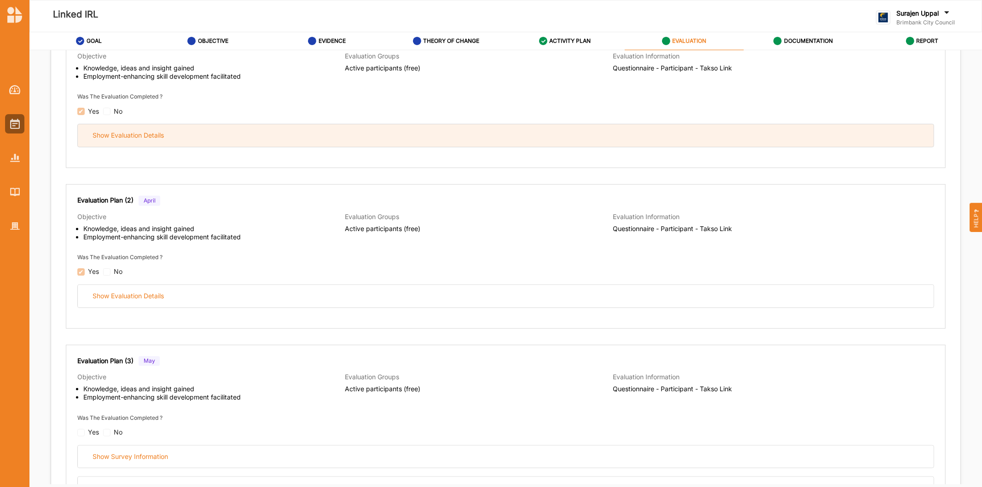
click at [504, 140] on div "Show Evaluation Details" at bounding box center [506, 135] width 856 height 23
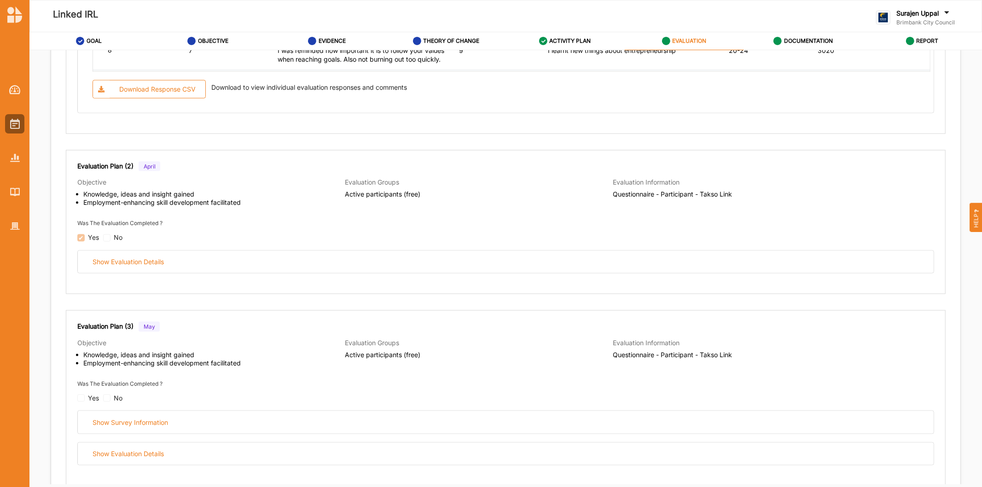
scroll to position [1125, 0]
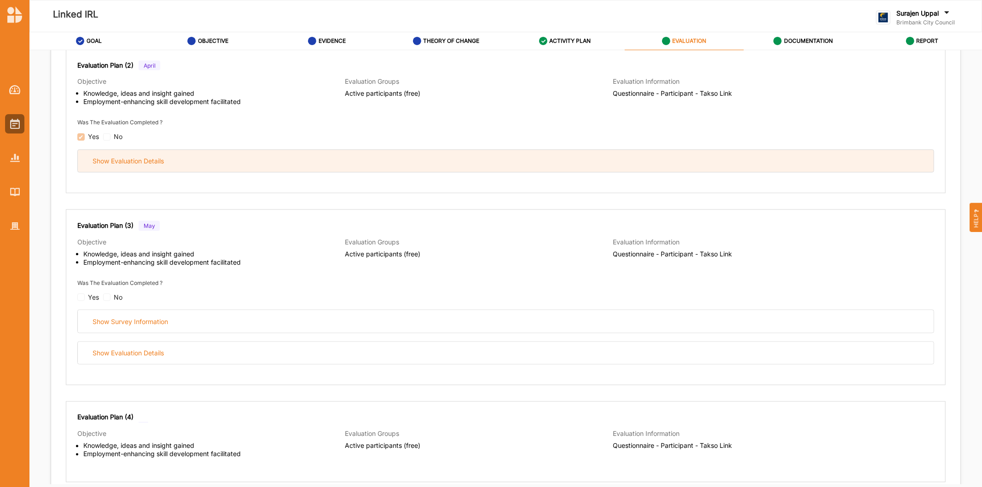
click at [480, 160] on div "Show Evaluation Details" at bounding box center [506, 161] width 856 height 23
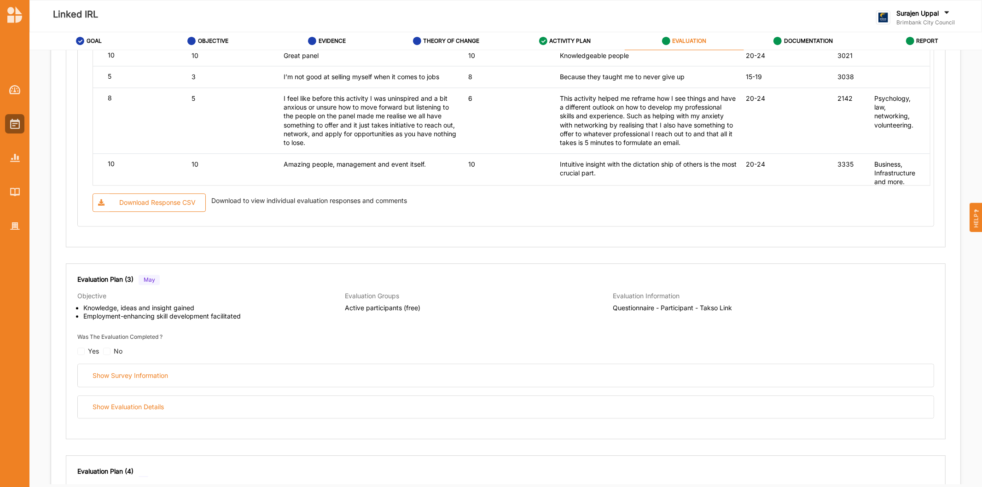
scroll to position [2046, 0]
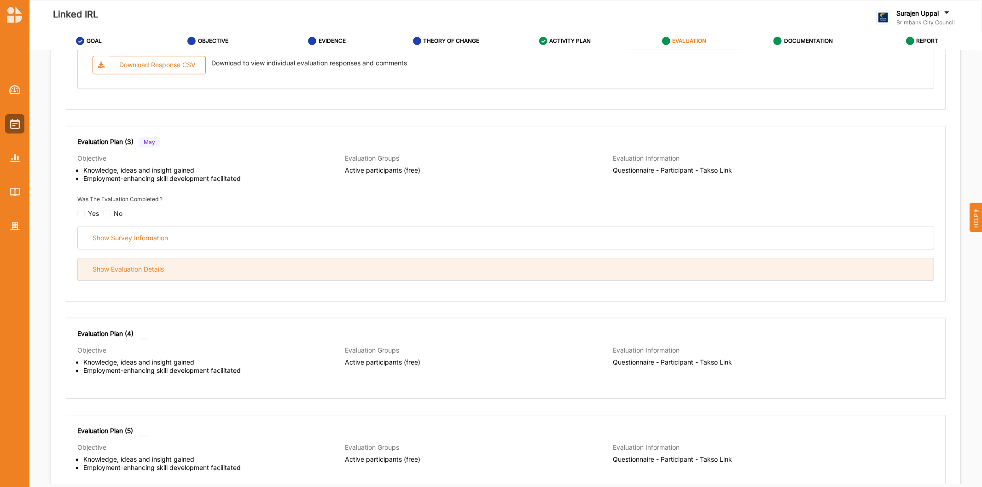
click at [389, 278] on div "Show Evaluation Details" at bounding box center [506, 269] width 856 height 23
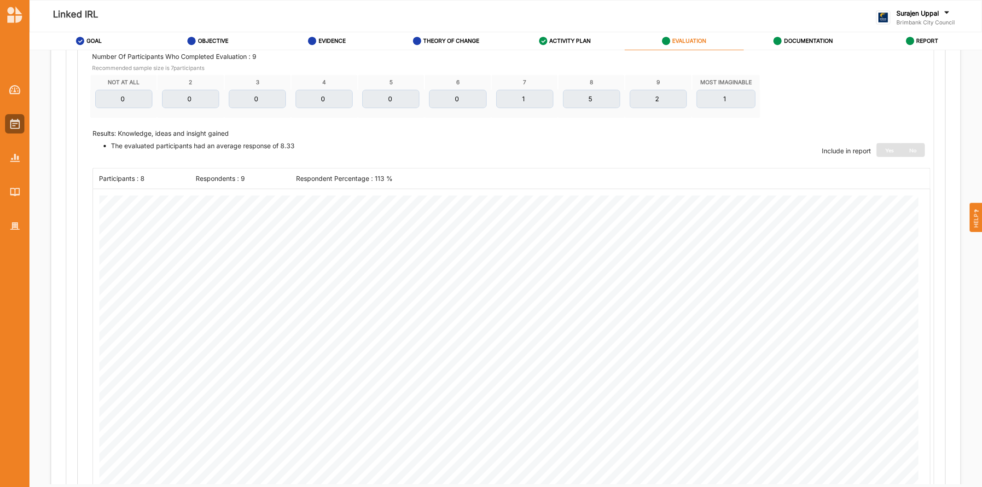
scroll to position [153, 0]
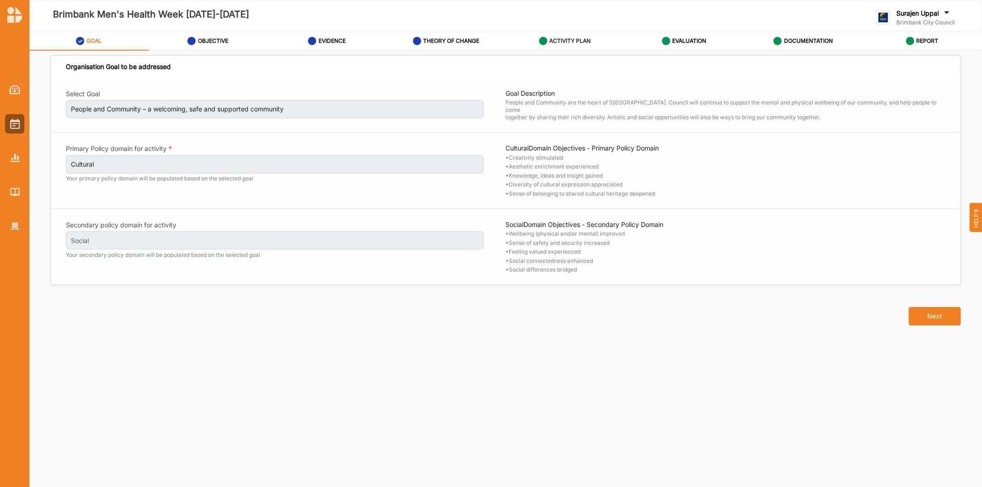
click at [569, 40] on label "ACTIVITY PLAN" at bounding box center [570, 40] width 41 height 7
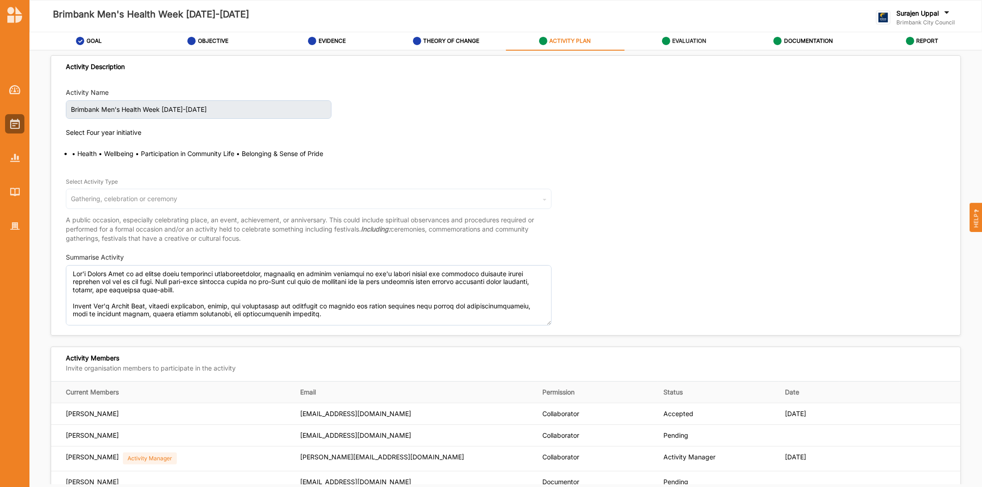
click at [693, 48] on div "EVALUATION" at bounding box center [684, 41] width 45 height 17
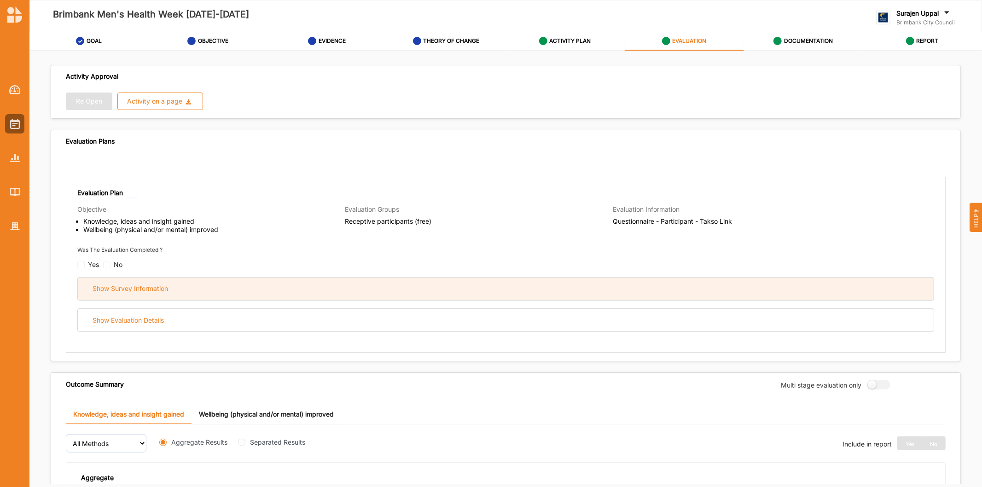
click at [325, 284] on div "Show Survey Information" at bounding box center [506, 289] width 856 height 23
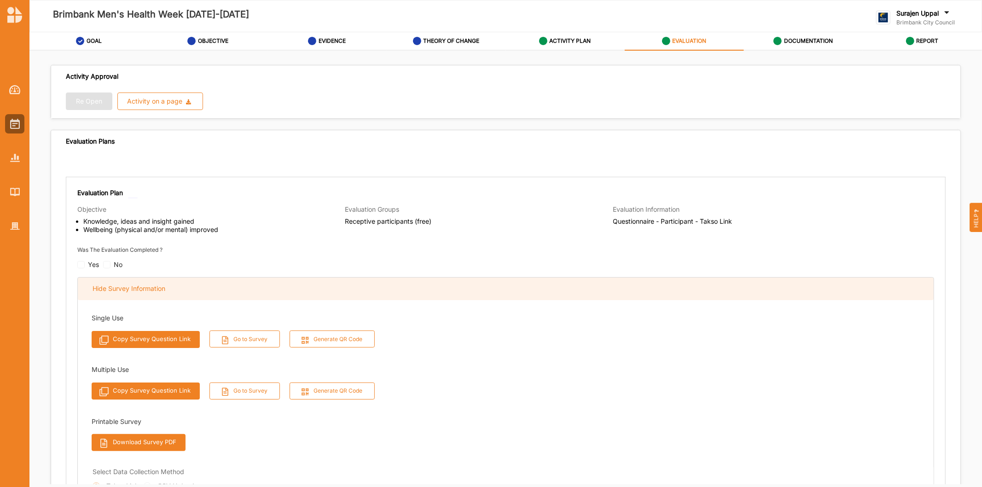
click at [421, 287] on div "Hide Survey Information" at bounding box center [506, 289] width 856 height 23
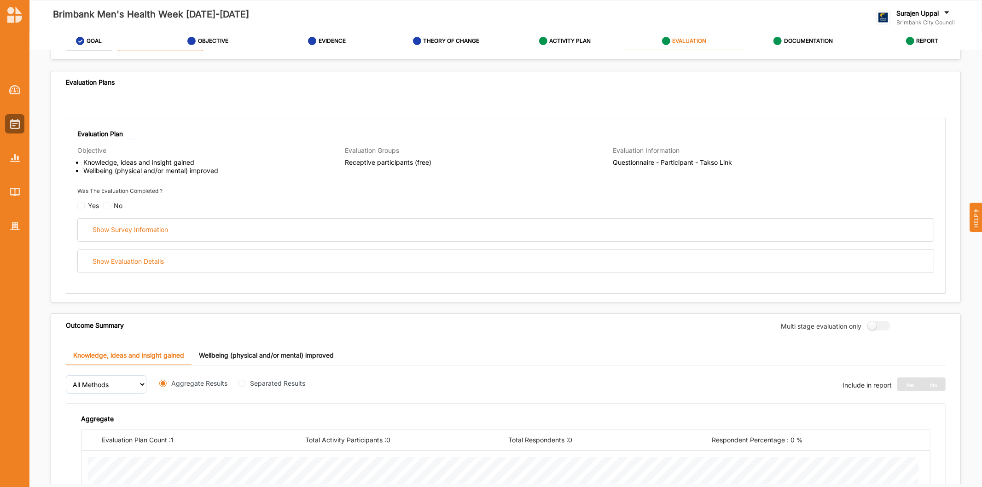
scroll to position [204, 0]
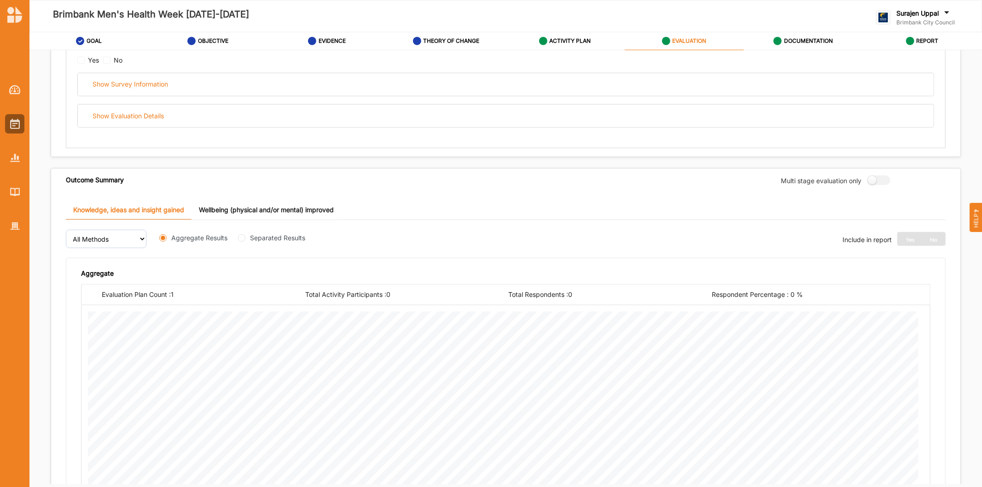
click at [366, 129] on div "Evaluation Plan Objective Knowledge, ideas and insight gained Wellbeing (physic…" at bounding box center [506, 60] width 880 height 176
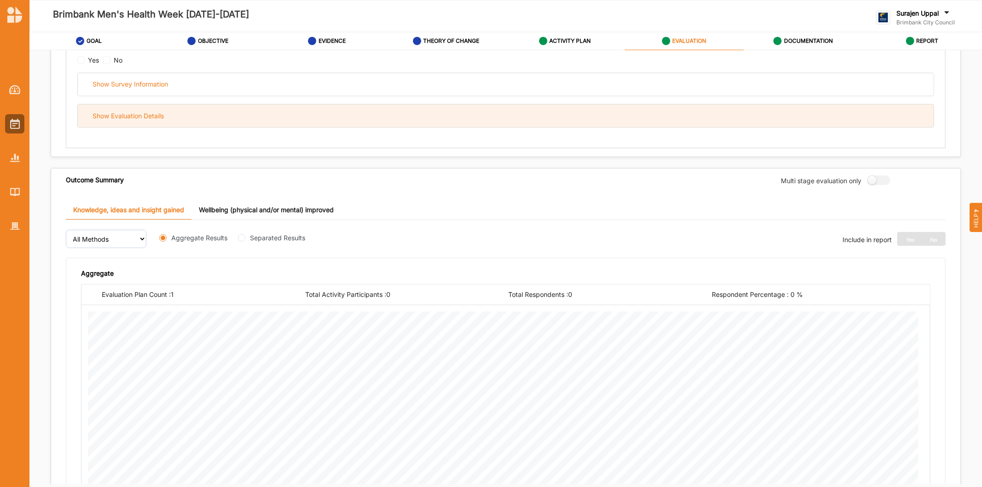
click at [369, 117] on div "Show Evaluation Details" at bounding box center [506, 116] width 856 height 23
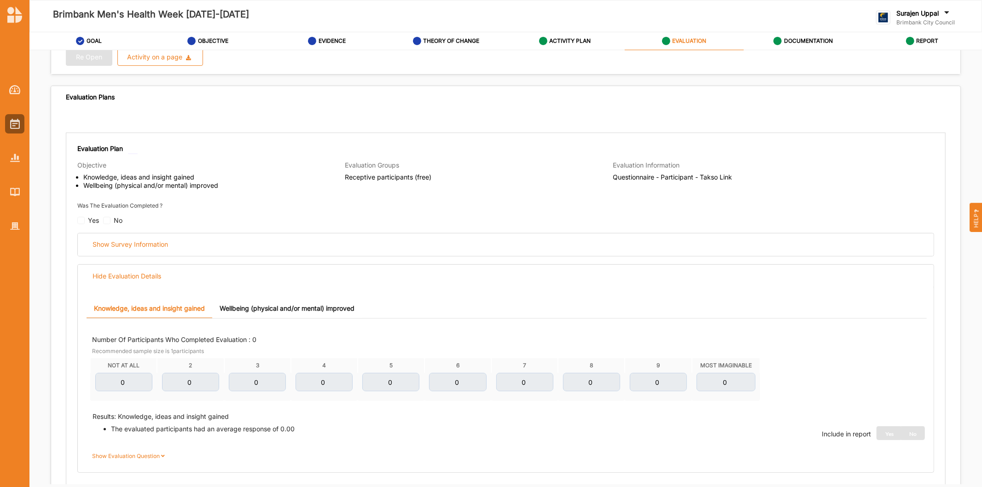
scroll to position [0, 0]
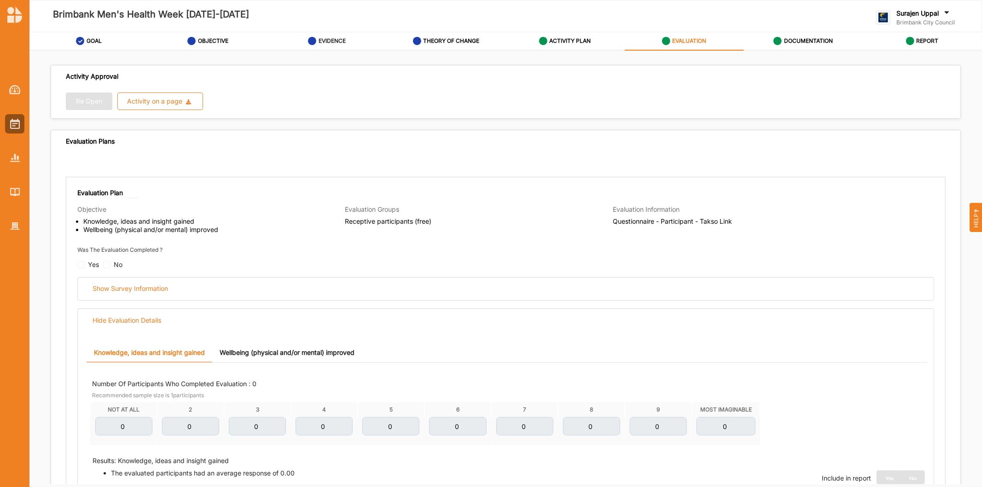
click at [330, 37] on div "EVIDENCE" at bounding box center [327, 41] width 38 height 17
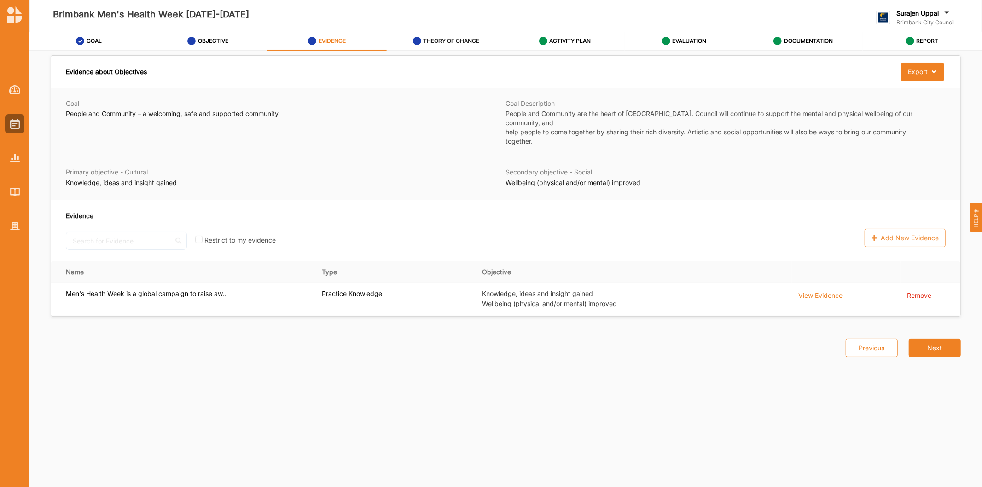
click at [450, 44] on label "THEORY OF CHANGE" at bounding box center [451, 40] width 56 height 7
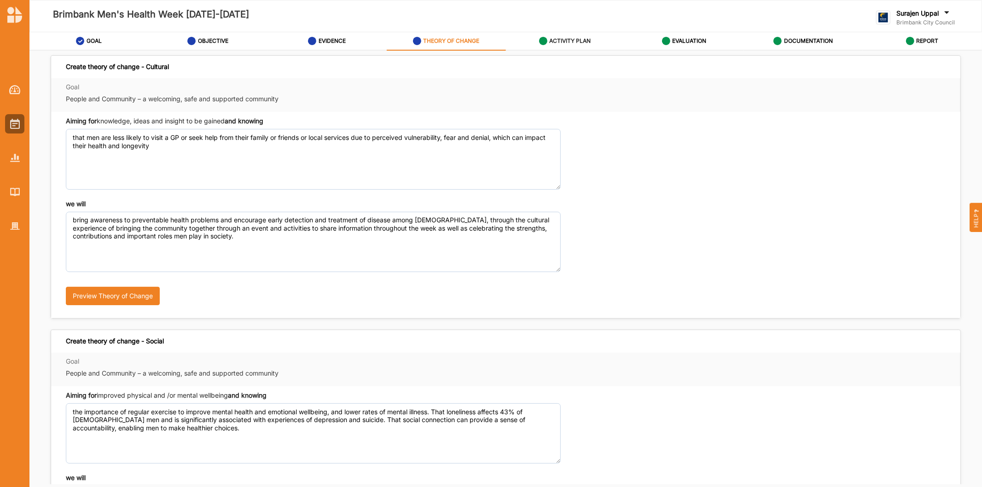
click at [552, 35] on div "ACTIVITY PLAN" at bounding box center [565, 41] width 52 height 17
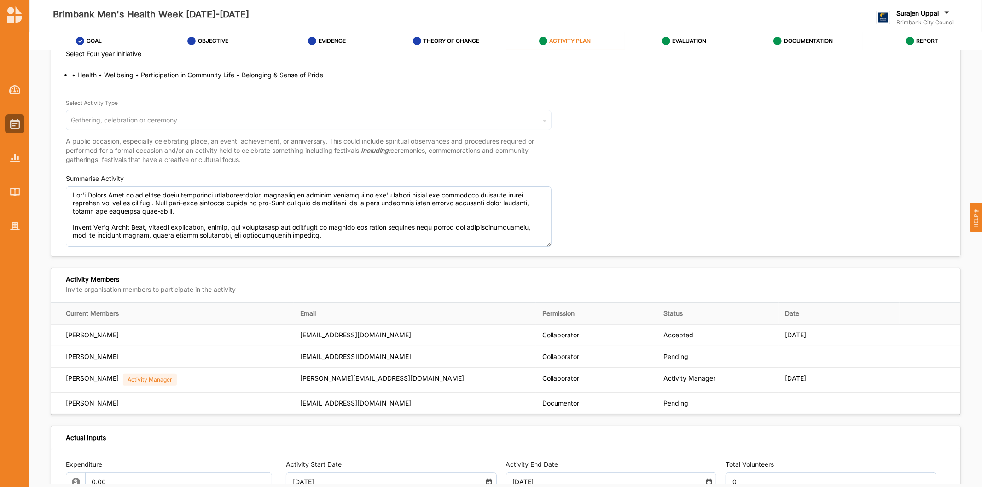
scroll to position [102, 0]
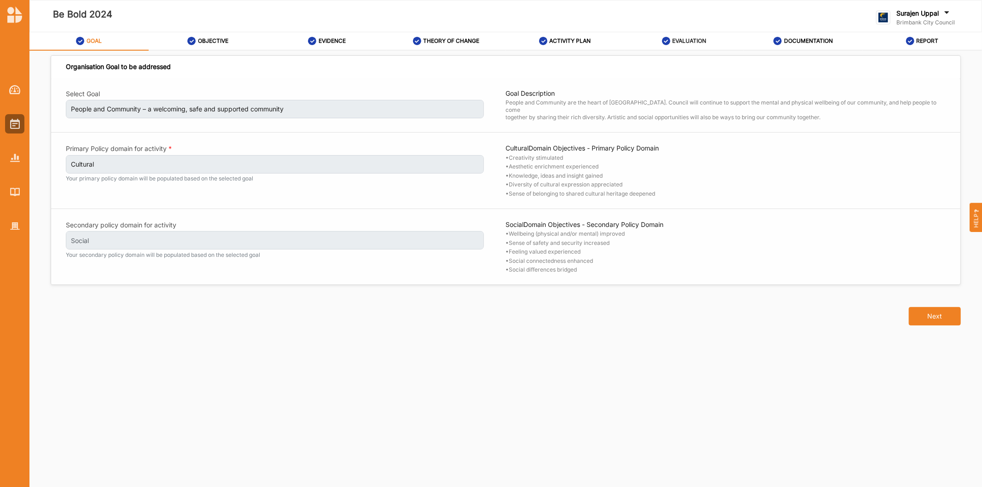
click at [693, 44] on label "EVALUATION" at bounding box center [689, 40] width 34 height 7
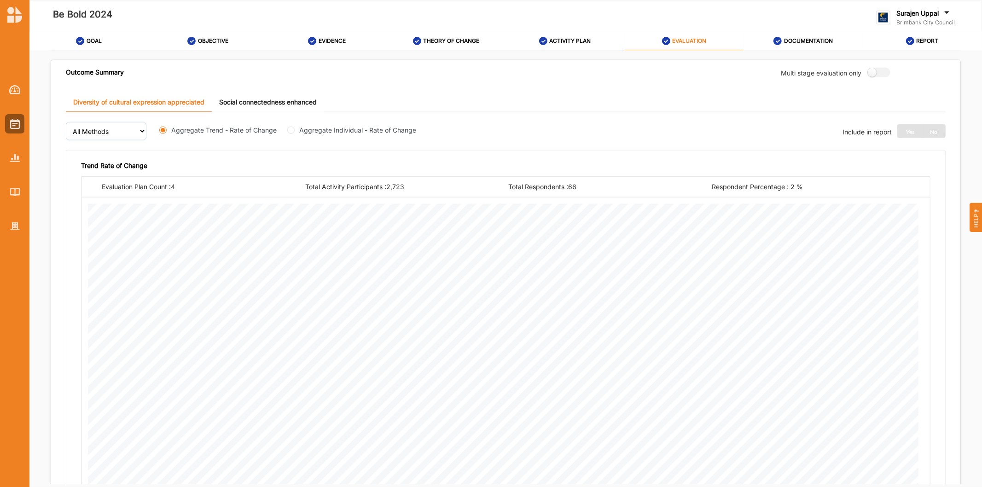
click at [274, 104] on link "Social connectedness enhanced" at bounding box center [268, 103] width 112 height 20
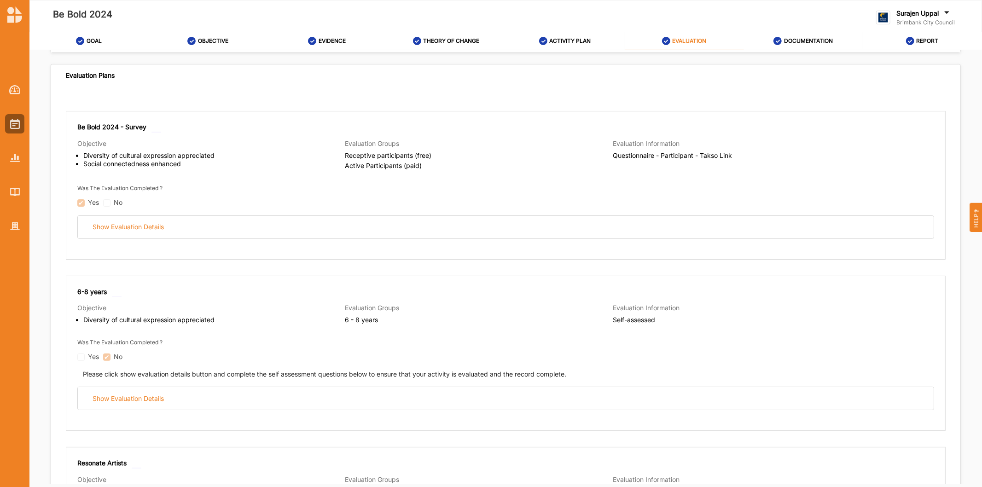
scroll to position [62, 0]
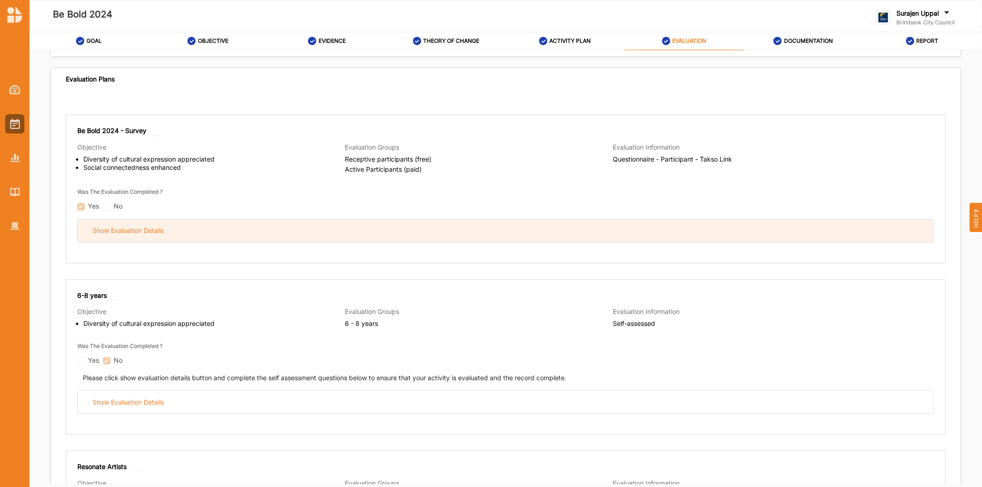
click at [331, 229] on div "Show Evaluation Details" at bounding box center [506, 231] width 856 height 23
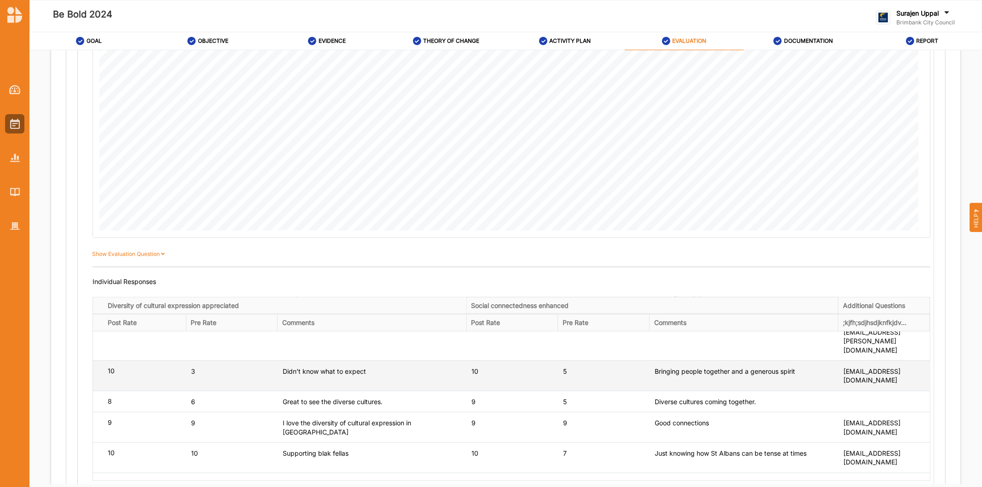
scroll to position [563, 0]
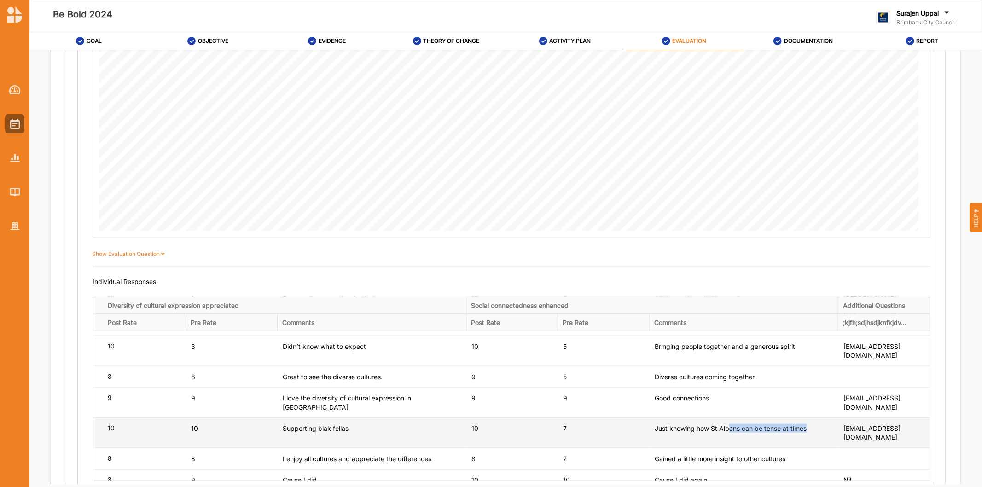
drag, startPoint x: 785, startPoint y: 385, endPoint x: 693, endPoint y: 388, distance: 92.6
click at [700, 424] on div "Just knowing how St Albans can be tense at times" at bounding box center [745, 428] width 181 height 9
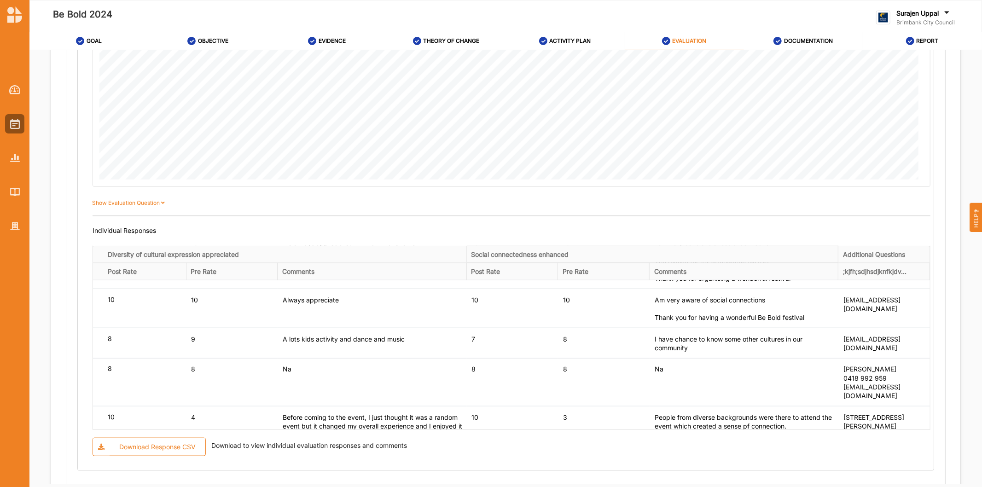
scroll to position [869, 0]
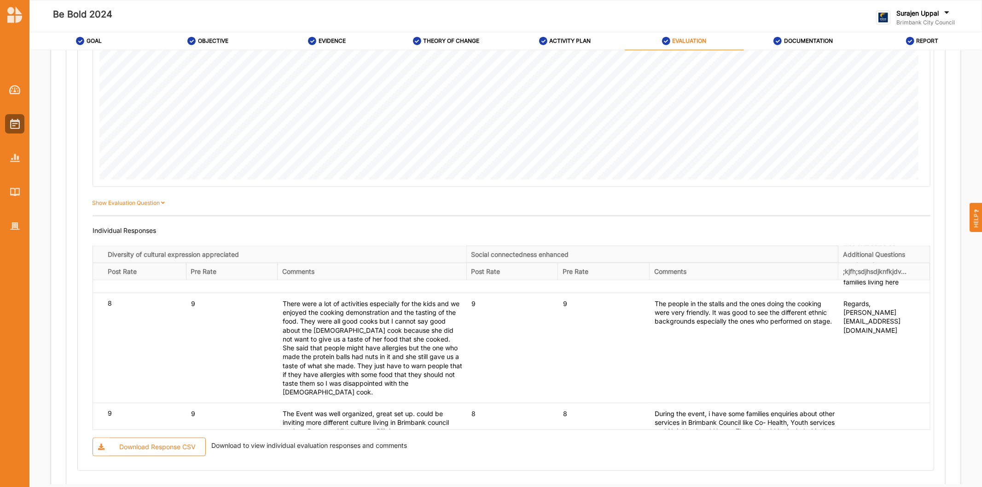
scroll to position [1420, 0]
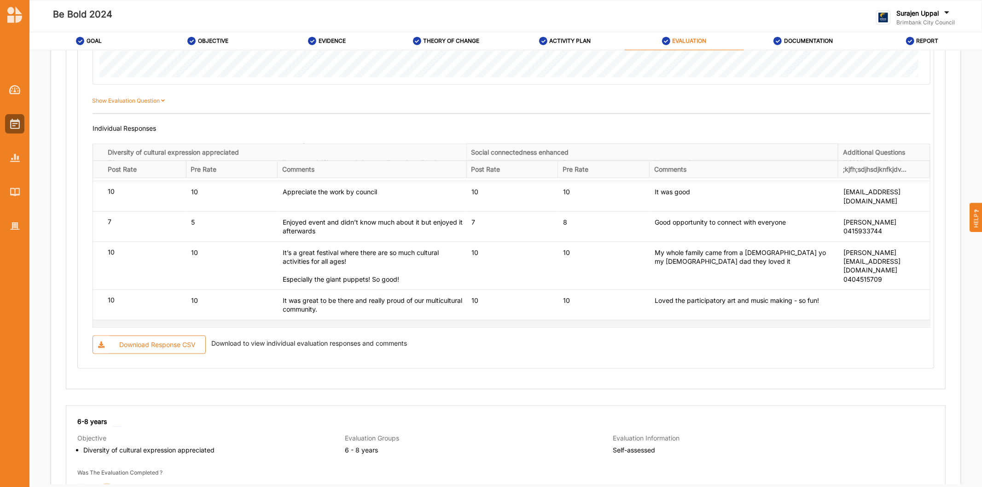
scroll to position [1011, 0]
click at [685, 326] on div "I have anxiety and find it hard to get out and about sometimes but going out to…" at bounding box center [745, 339] width 181 height 27
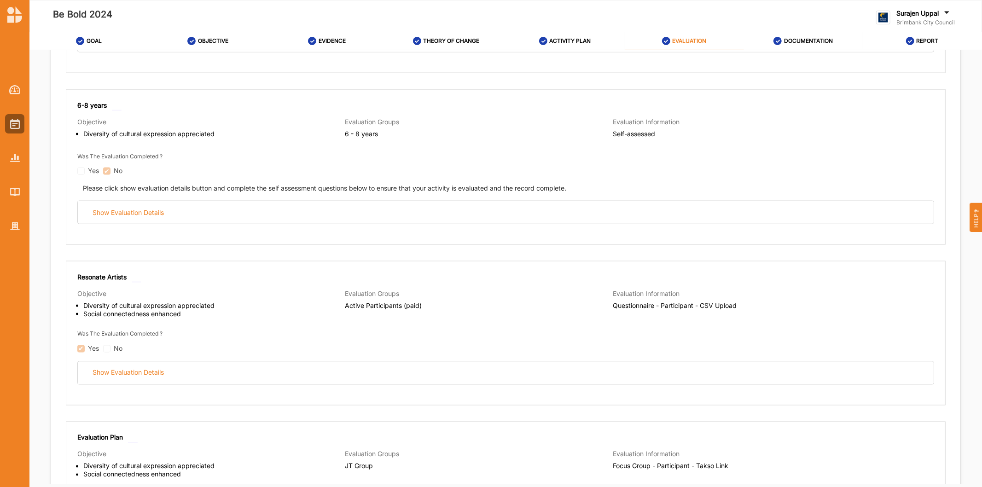
scroll to position [1239, 0]
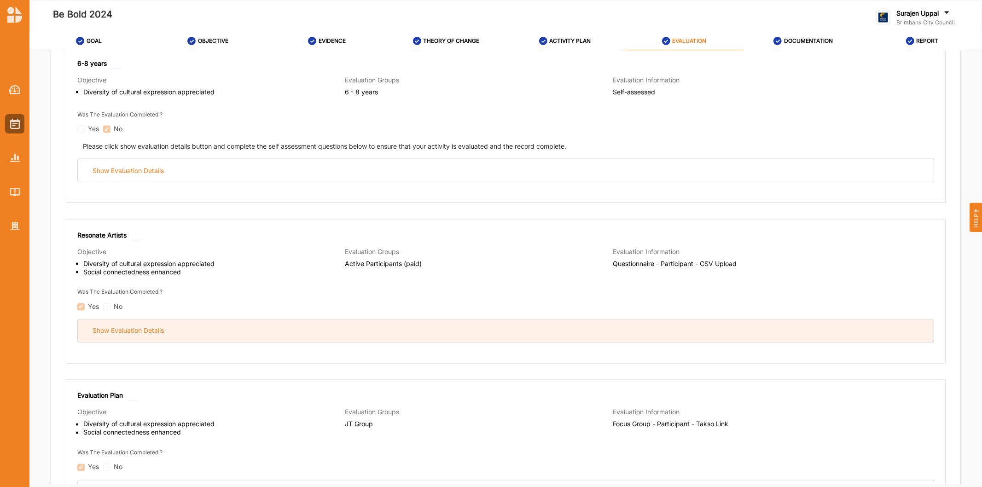
click at [530, 332] on div "Show Evaluation Details" at bounding box center [506, 331] width 856 height 23
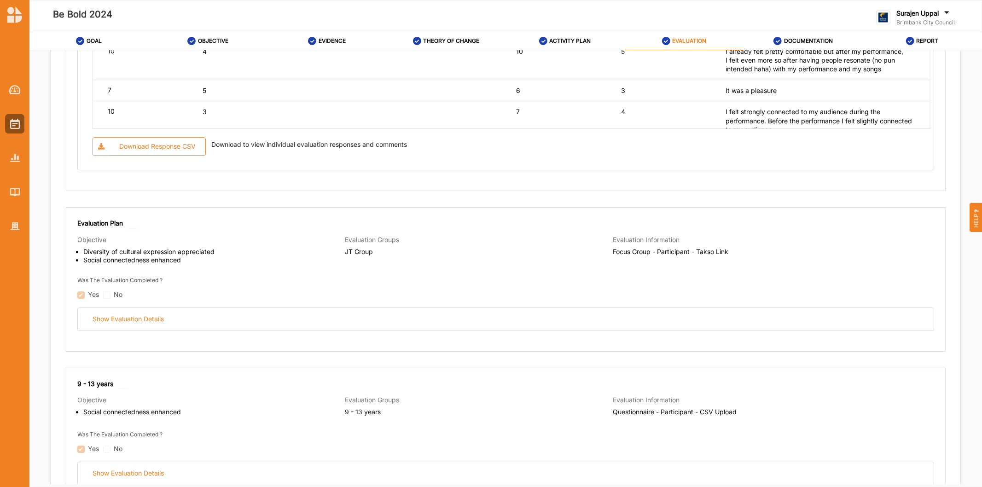
scroll to position [2466, 0]
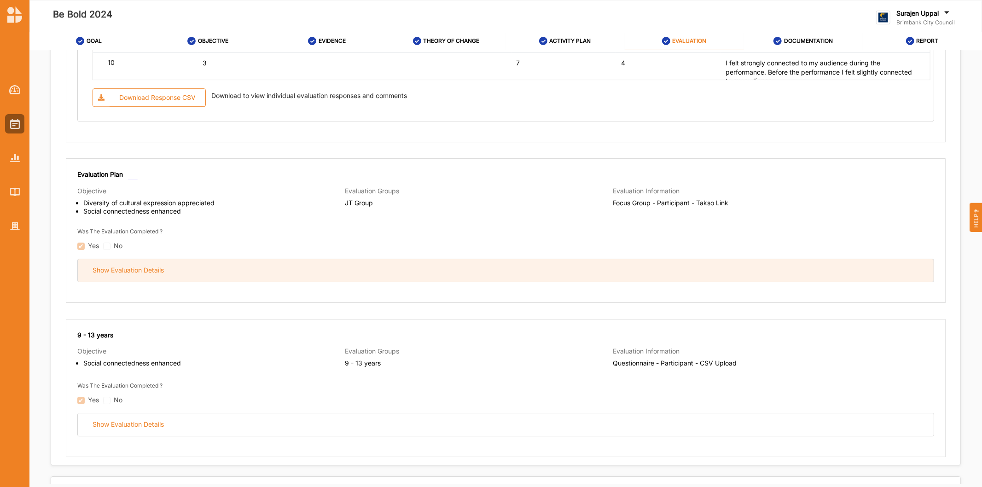
click at [551, 269] on div "Show Evaluation Details" at bounding box center [506, 270] width 856 height 23
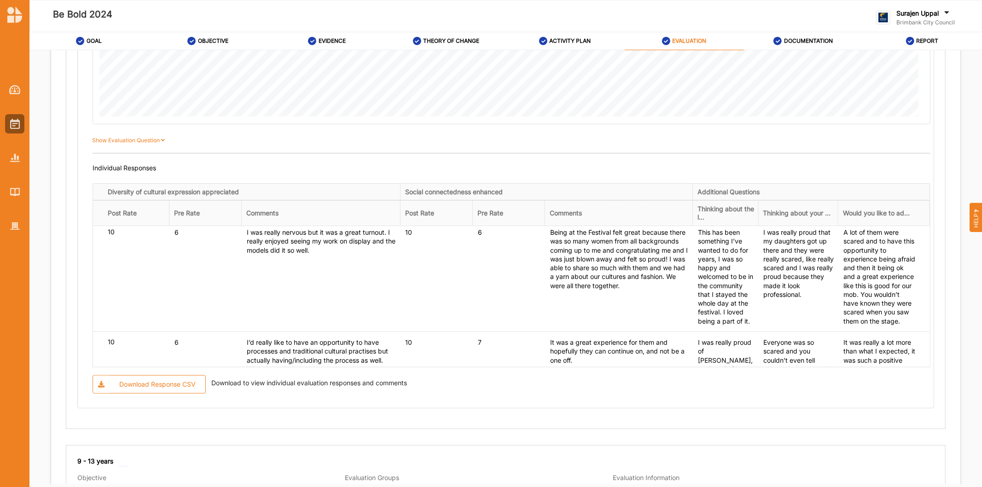
scroll to position [102, 0]
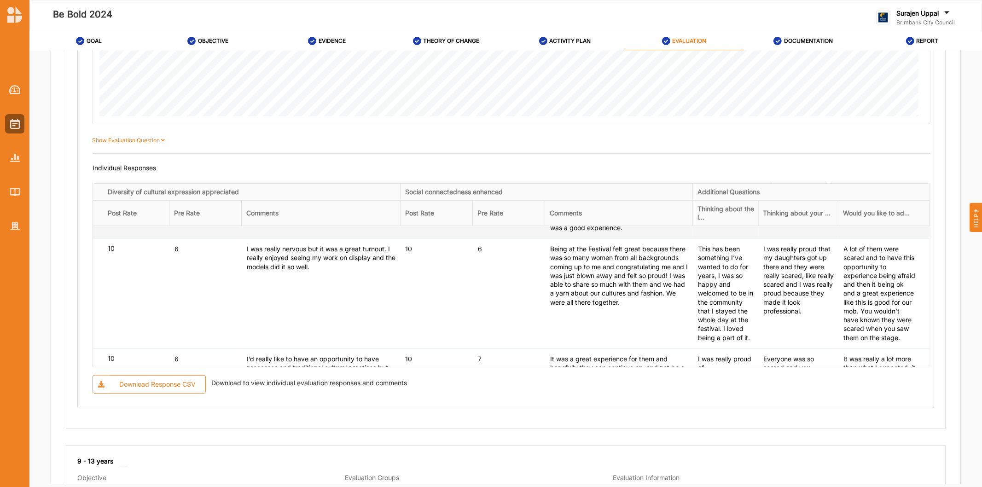
click at [621, 232] on div "Before the event I was scared and after the event I felt more confident and con…" at bounding box center [620, 218] width 140 height 27
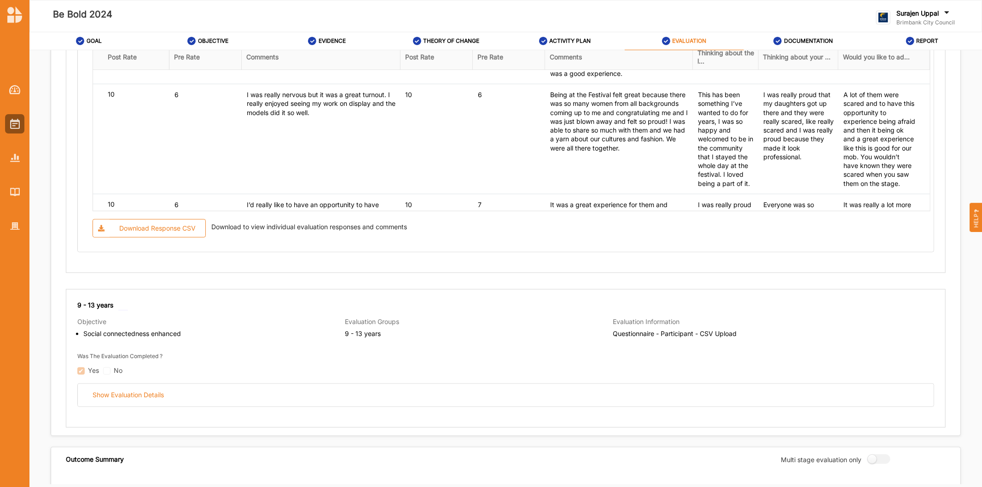
scroll to position [3592, 0]
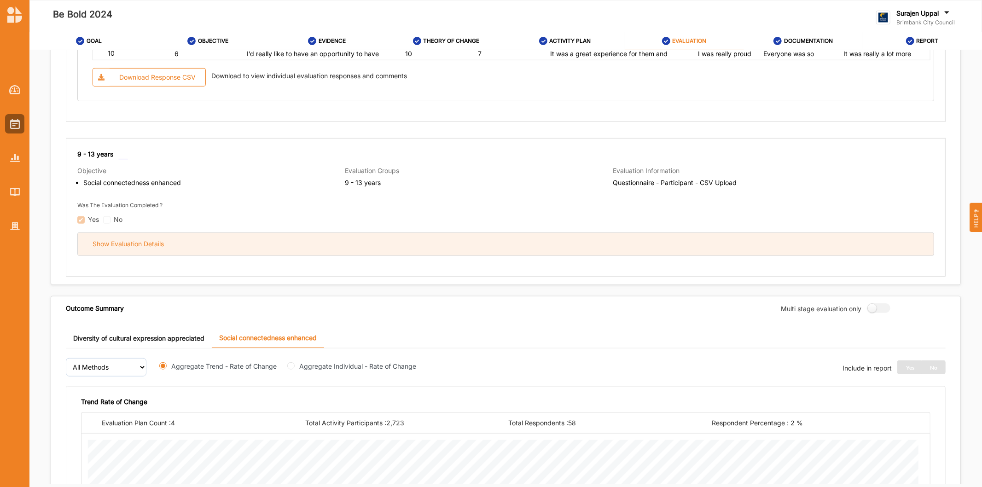
click at [430, 255] on div "Show Evaluation Details" at bounding box center [506, 244] width 856 height 23
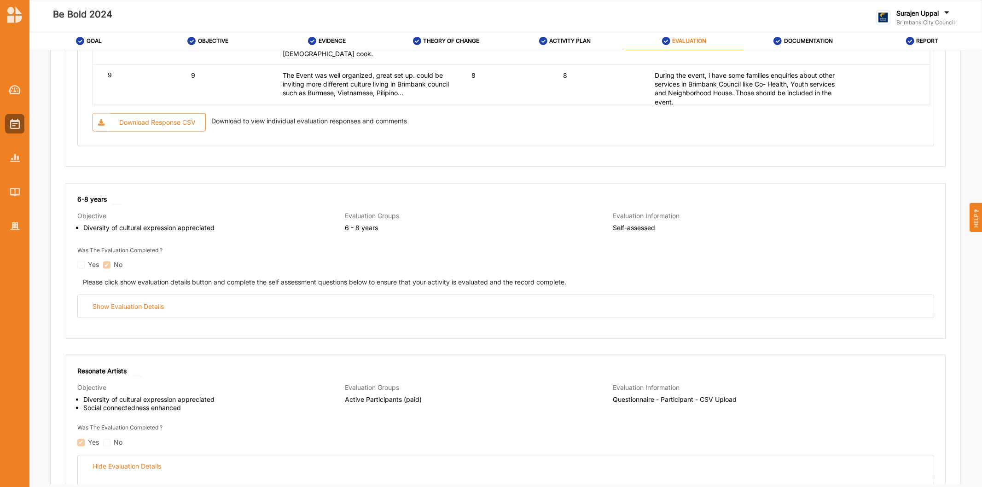
scroll to position [1125, 0]
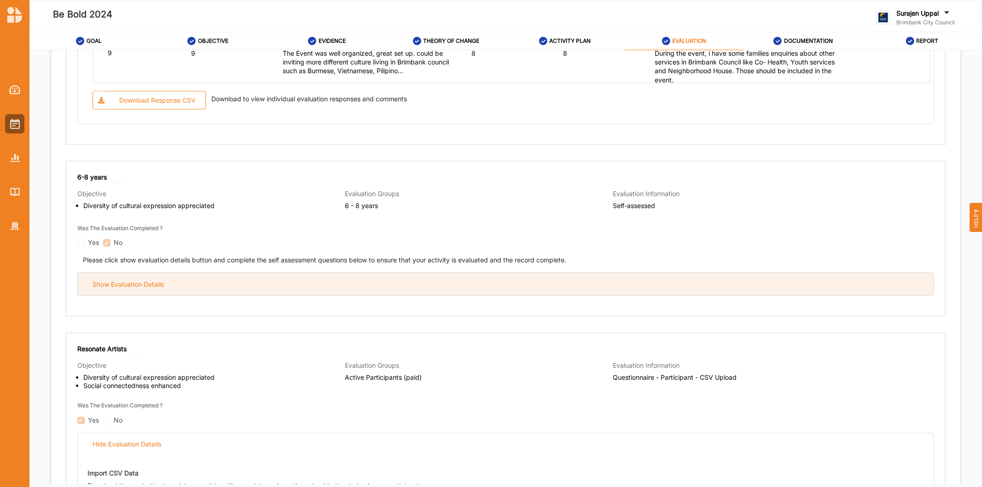
click at [364, 291] on div "Show Evaluation Details" at bounding box center [506, 284] width 856 height 23
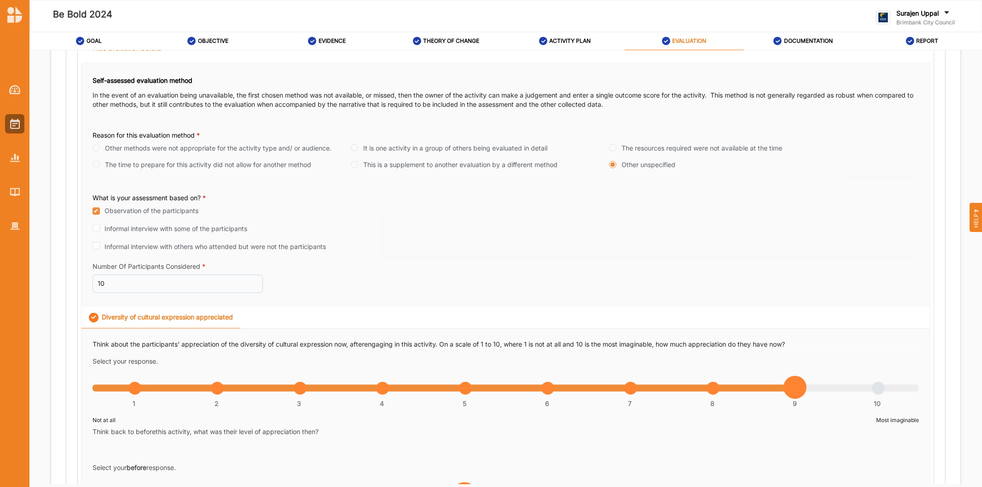
scroll to position [1227, 0]
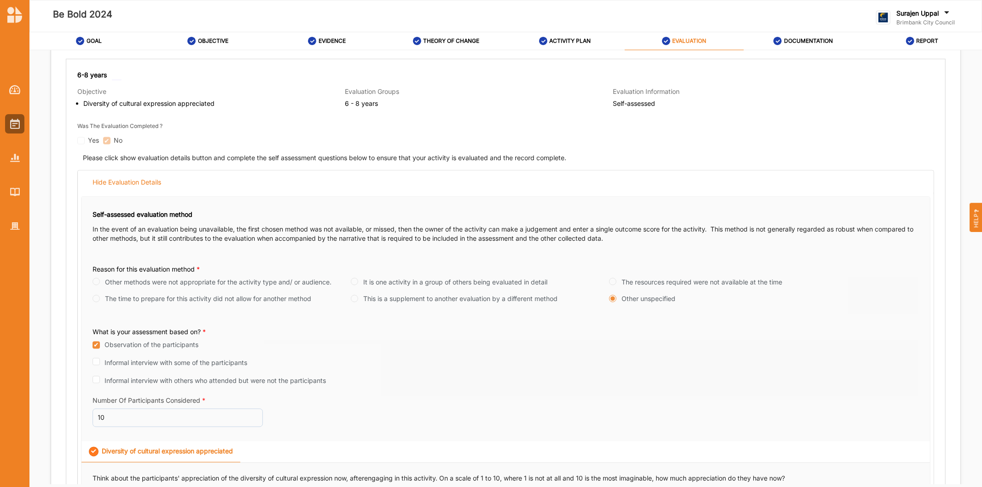
click at [312, 90] on div "Objective Diversity of cultural expression appreciated" at bounding box center [211, 100] width 268 height 26
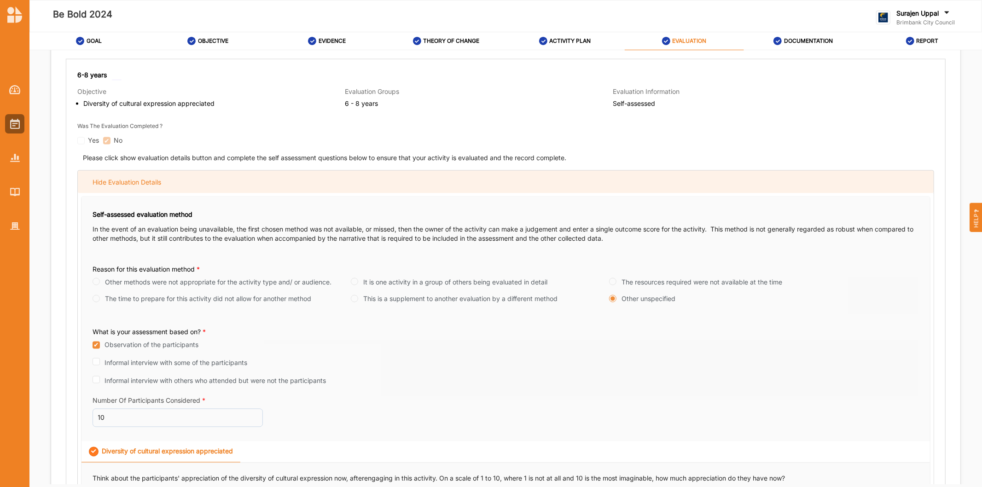
click at [291, 173] on div "Hide Evaluation Details" at bounding box center [506, 182] width 856 height 23
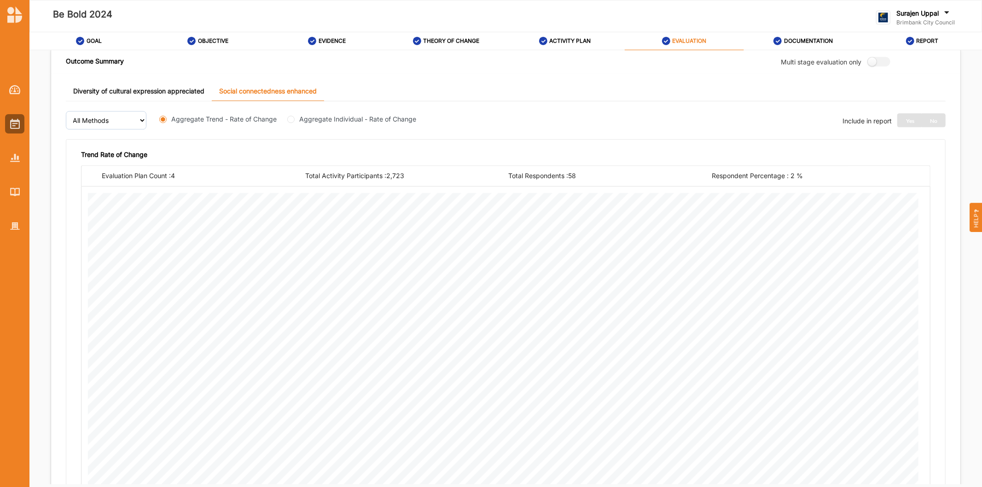
scroll to position [4902, 0]
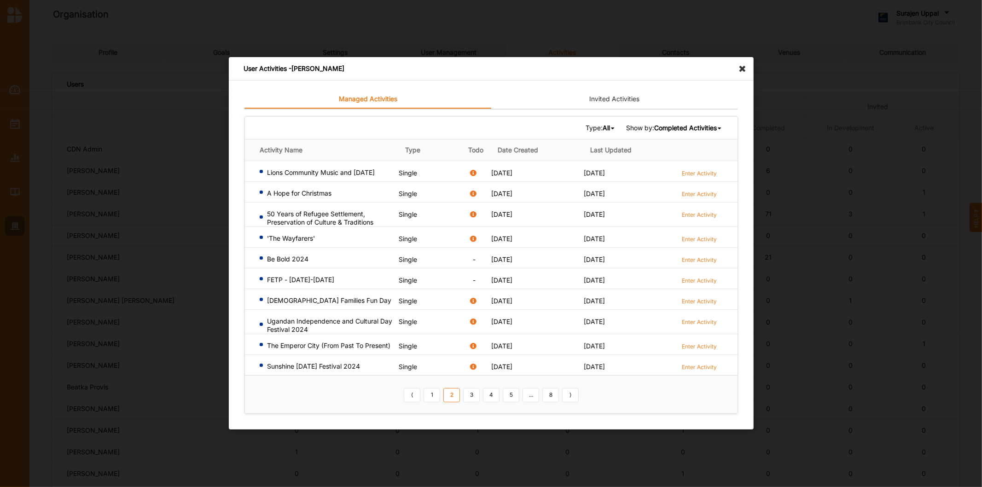
click at [745, 68] on icon at bounding box center [745, 64] width 15 height 15
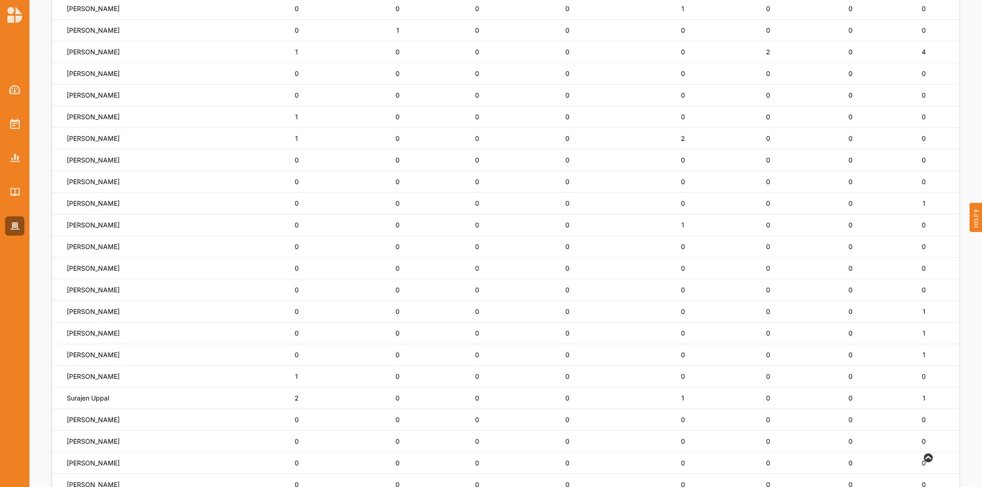
scroll to position [516, 0]
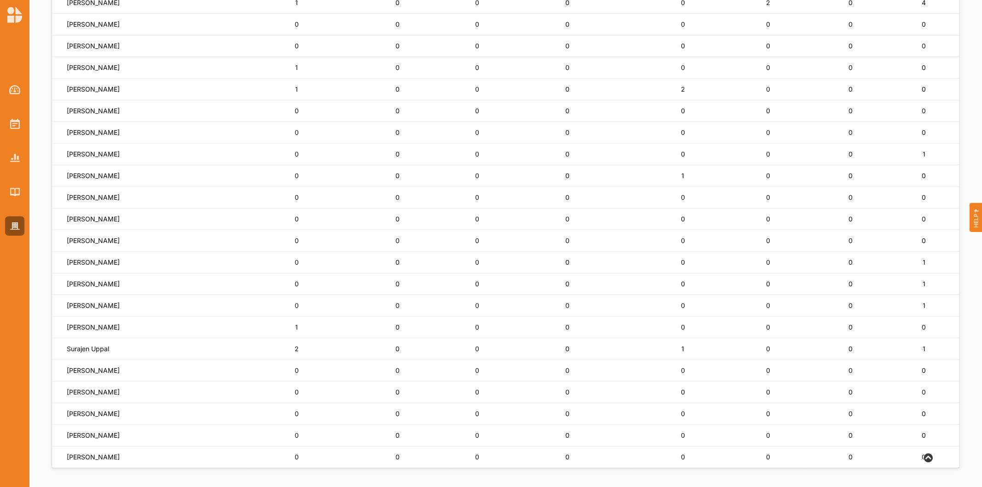
click at [84, 343] on td "Surajen Uppal" at bounding box center [151, 349] width 198 height 22
click at [83, 349] on label "Surajen Uppal" at bounding box center [88, 349] width 42 height 8
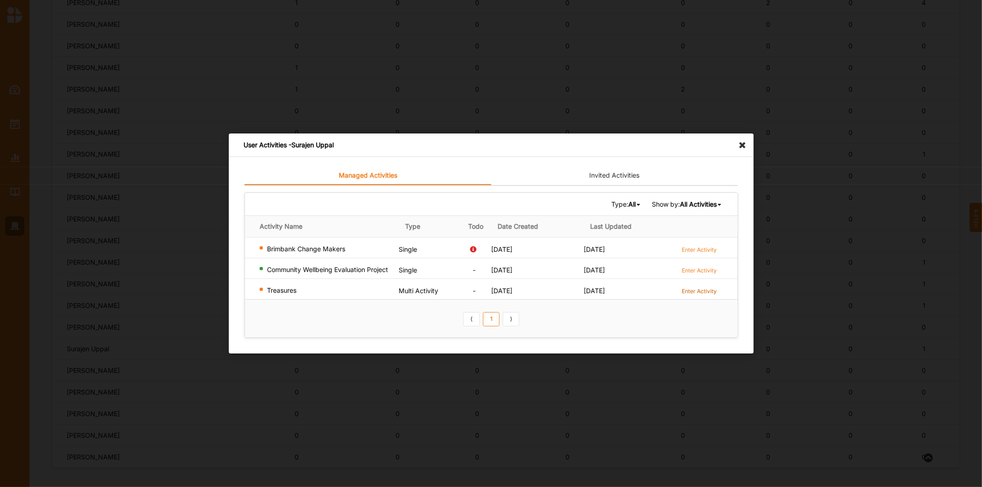
click at [684, 289] on label "Enter Activity" at bounding box center [699, 291] width 35 height 8
click at [748, 148] on icon at bounding box center [745, 141] width 15 height 15
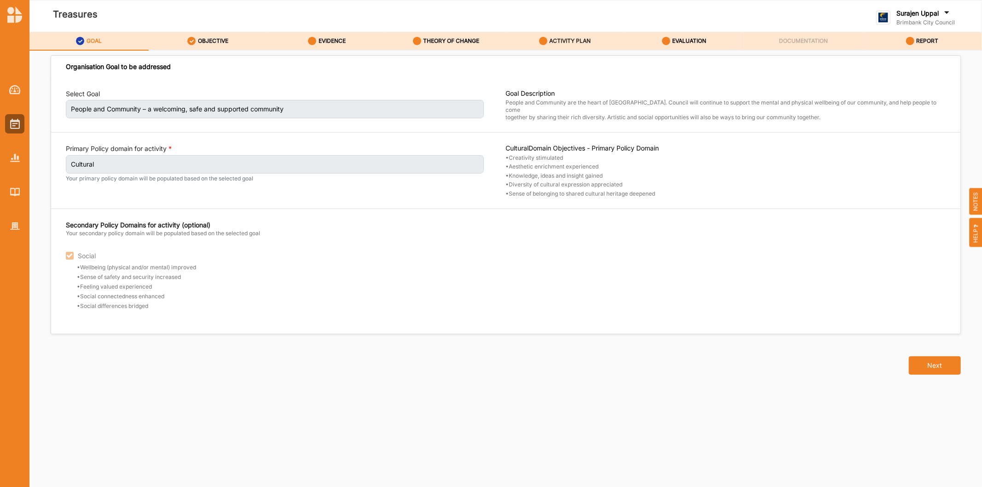
click at [551, 34] on div "ACTIVITY PLAN" at bounding box center [565, 41] width 52 height 17
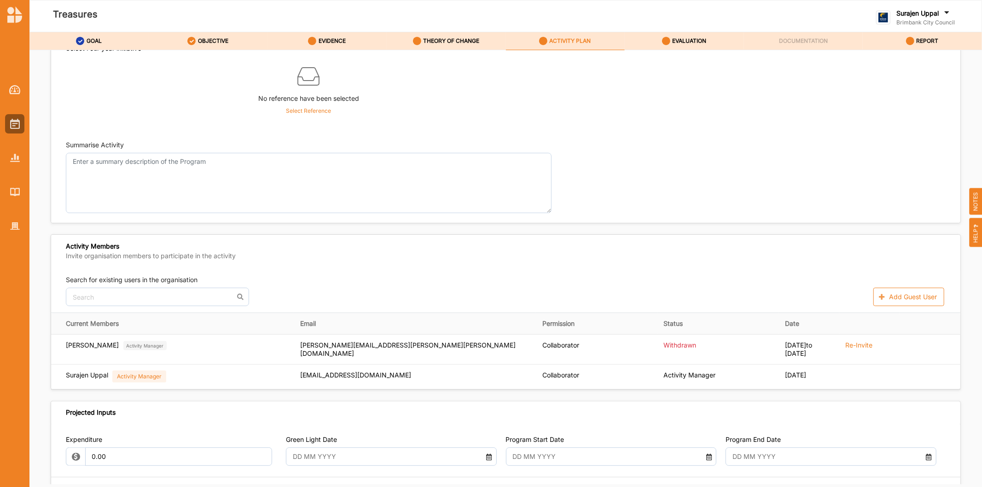
scroll to position [102, 0]
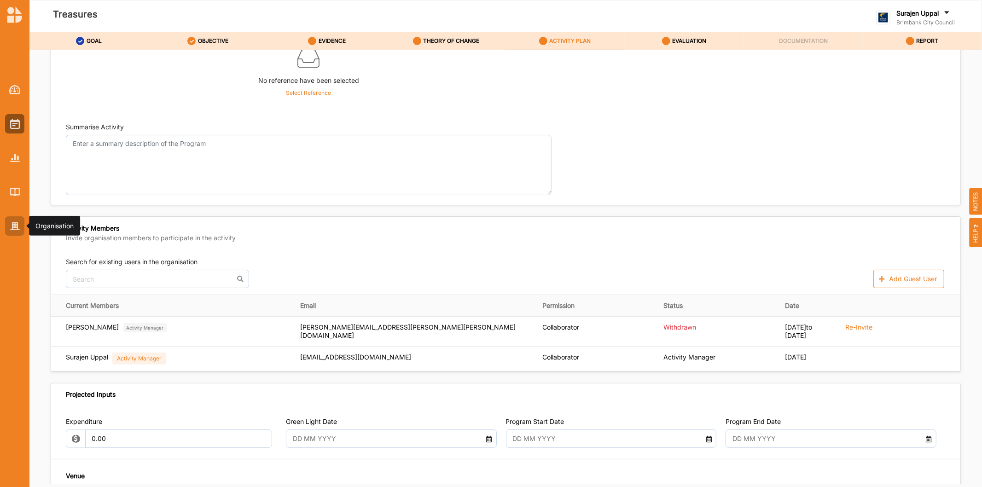
click at [7, 232] on div at bounding box center [14, 225] width 19 height 19
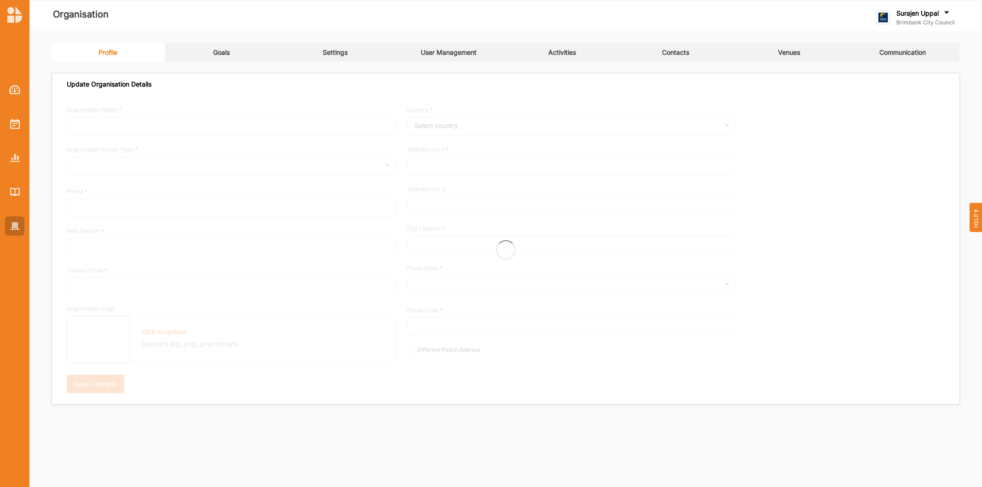
type input "Brimbank City Council"
type input "[PHONE_NUMBER]"
type input "[DOMAIN_NAME]"
type input "[EMAIL_ADDRESS][DOMAIN_NAME]"
type input "[STREET_ADDRESS]"
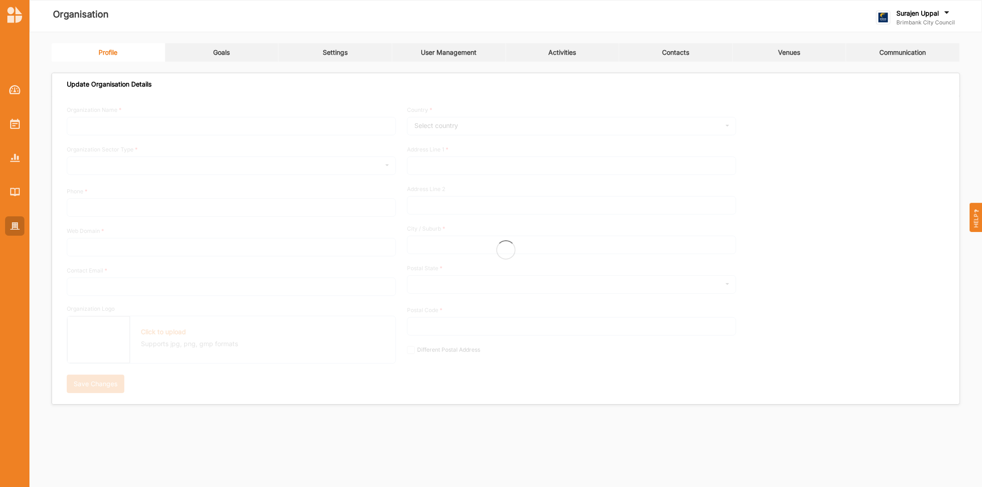
type input "Sunshine"
type input "3020"
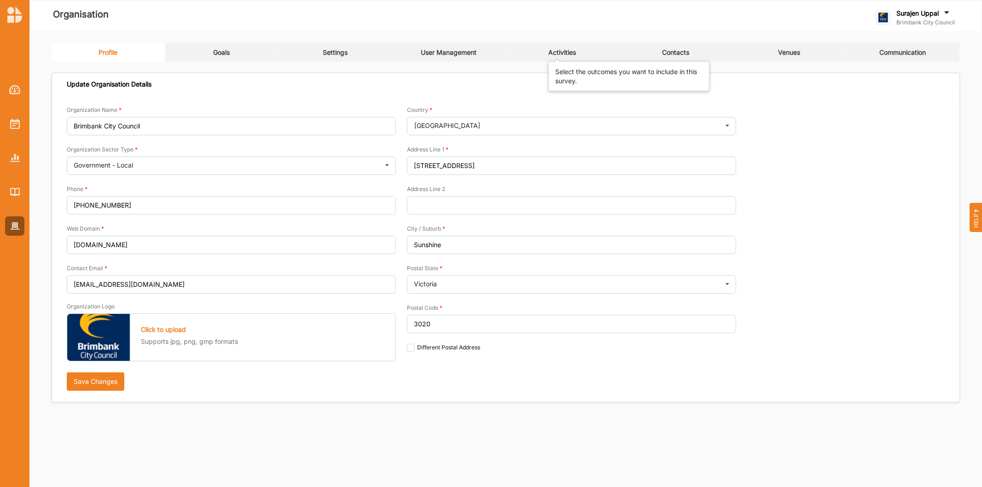
click at [555, 56] on div "Activities" at bounding box center [562, 52] width 28 height 8
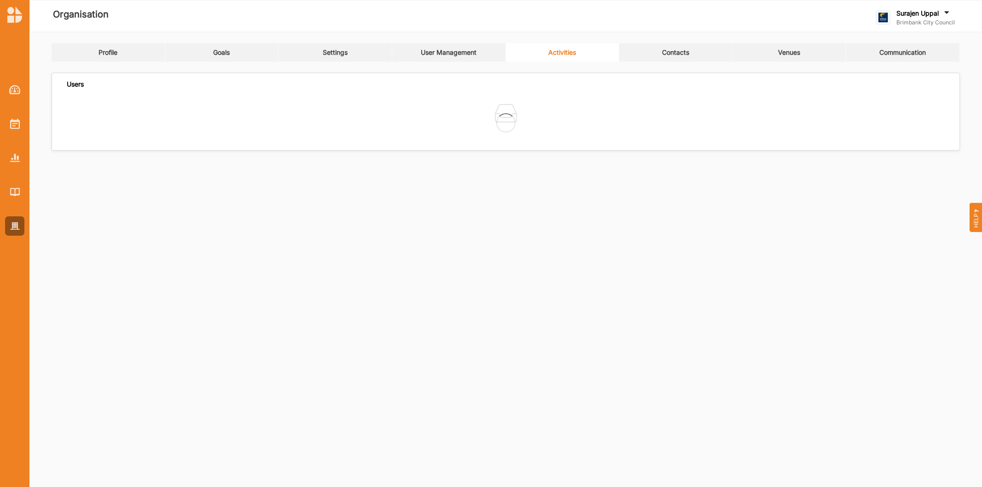
click at [448, 47] on link "User Management" at bounding box center [449, 52] width 114 height 18
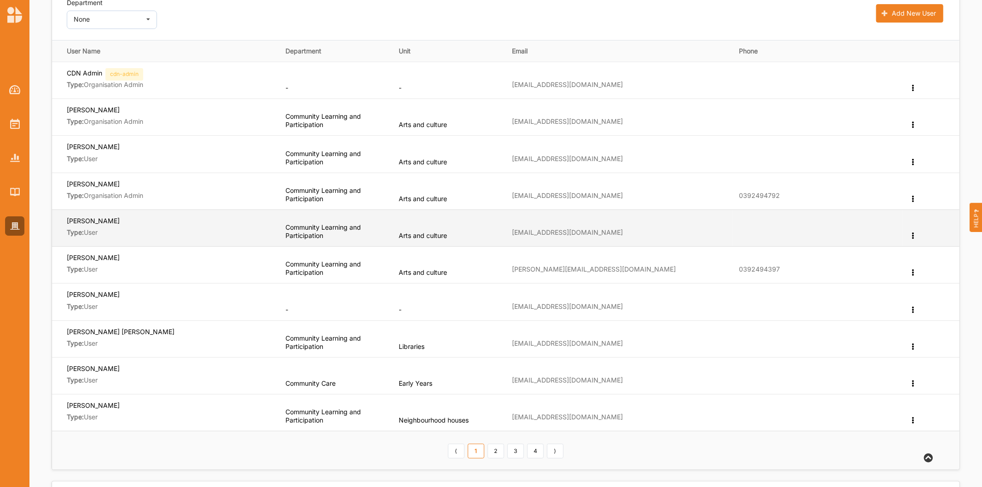
scroll to position [153, 0]
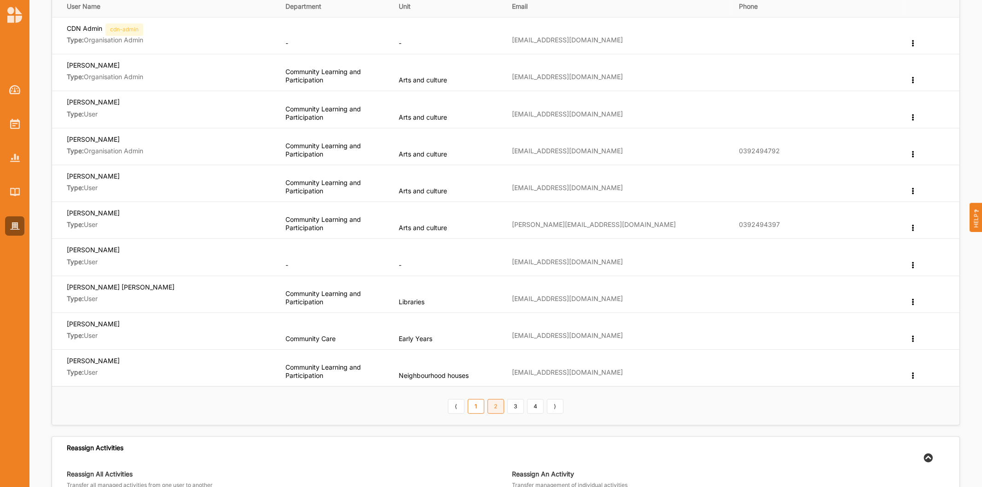
click at [493, 406] on link "2" at bounding box center [496, 406] width 17 height 15
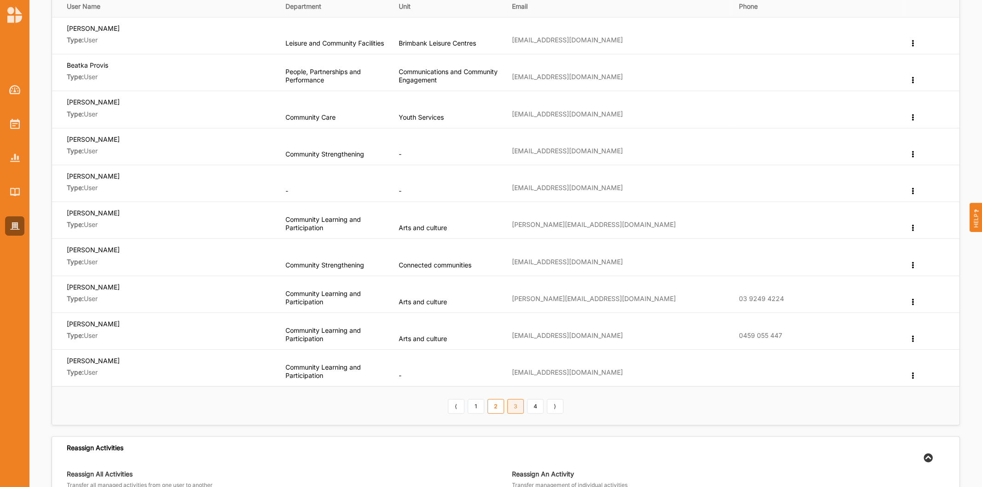
click at [510, 404] on link "3" at bounding box center [515, 406] width 17 height 15
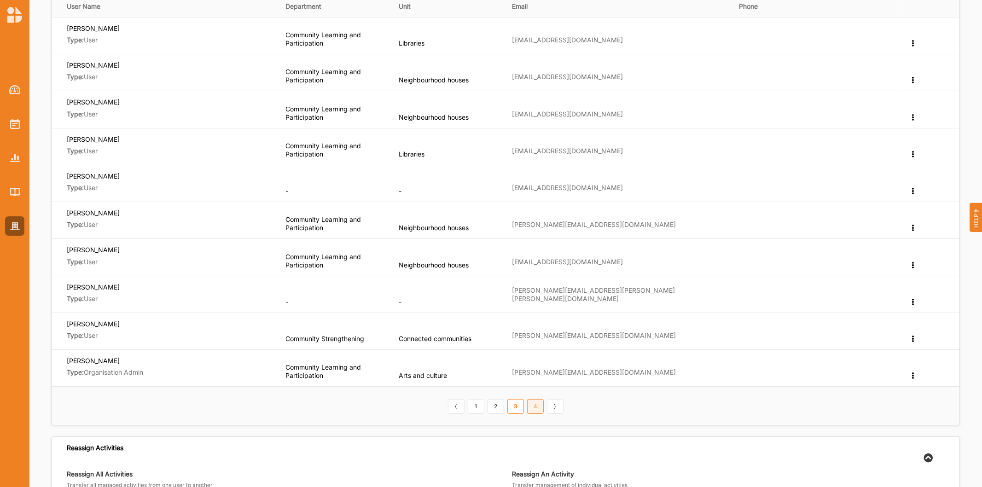
click at [532, 404] on link "4" at bounding box center [535, 406] width 17 height 15
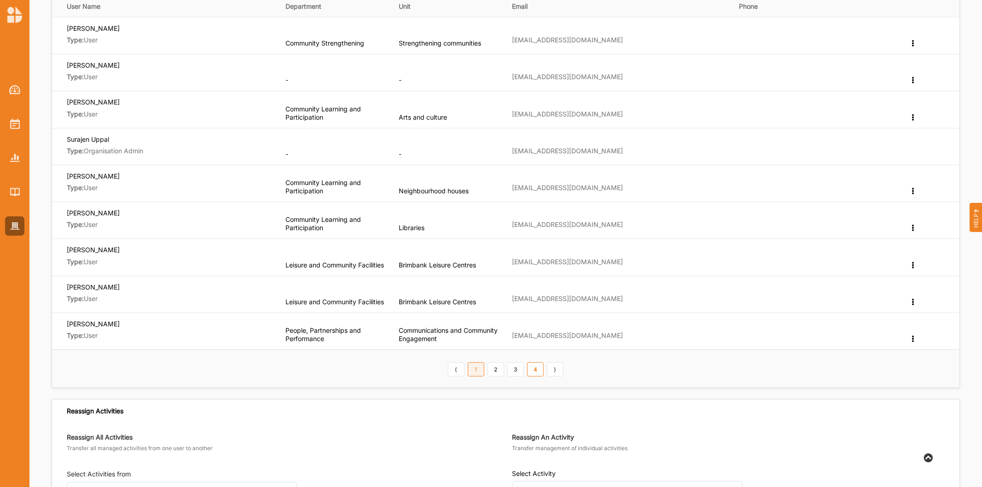
click at [475, 372] on link "1" at bounding box center [476, 369] width 17 height 15
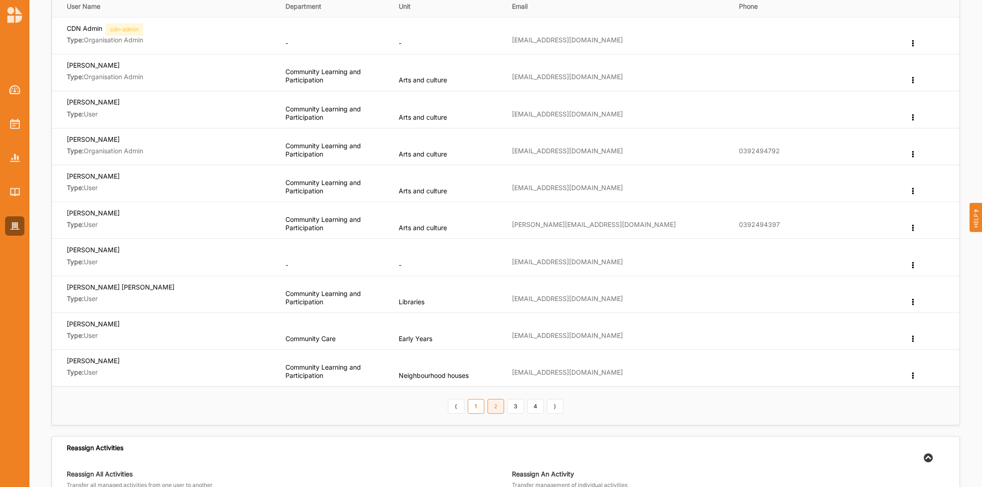
click at [500, 409] on link "2" at bounding box center [496, 406] width 17 height 15
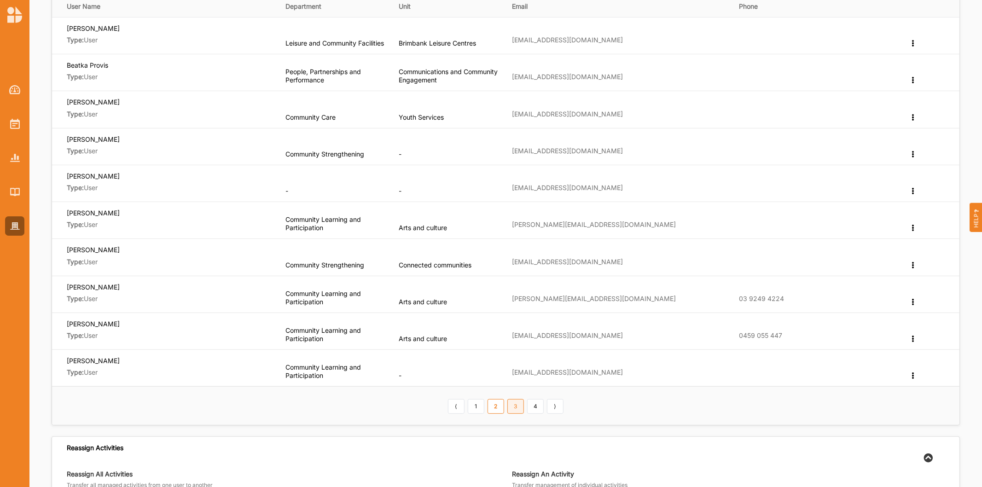
click at [516, 409] on link "3" at bounding box center [515, 406] width 17 height 15
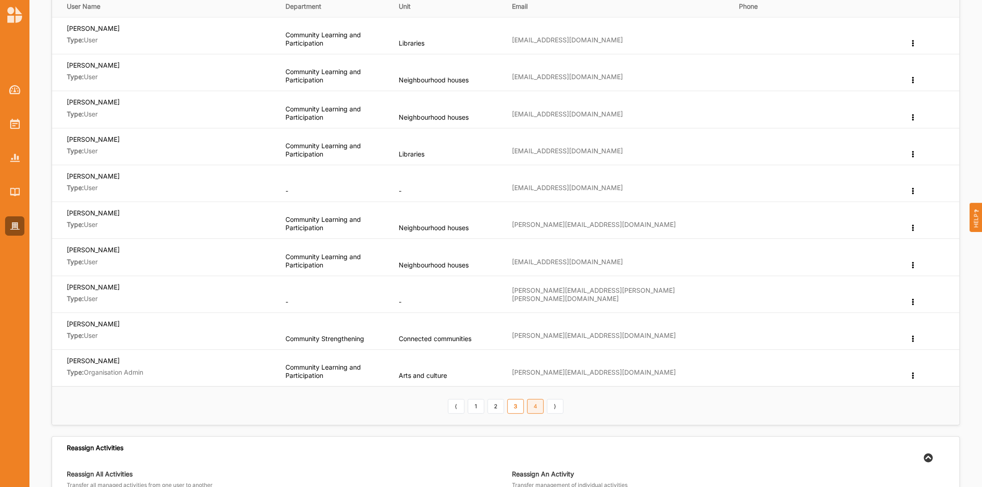
click at [533, 403] on link "4" at bounding box center [535, 406] width 17 height 15
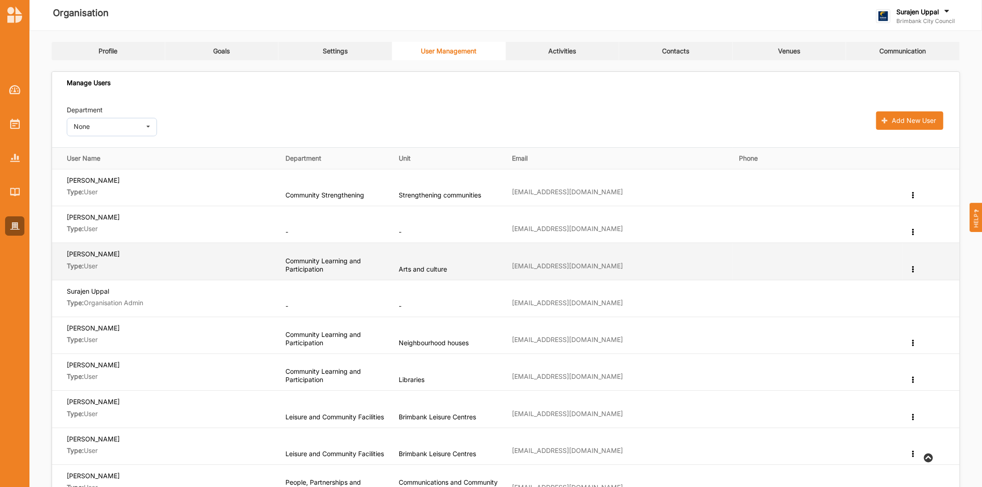
scroll to position [0, 0]
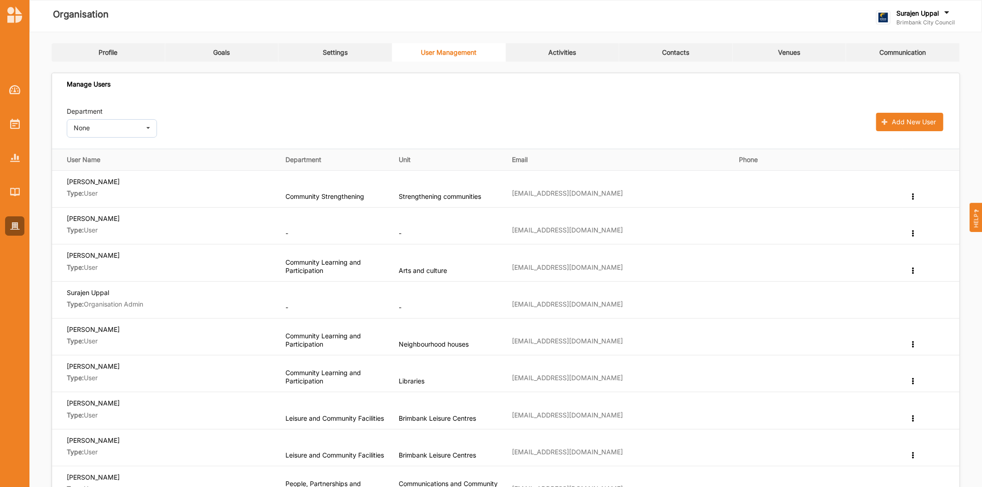
click at [594, 53] on link "Activities" at bounding box center [563, 52] width 114 height 18
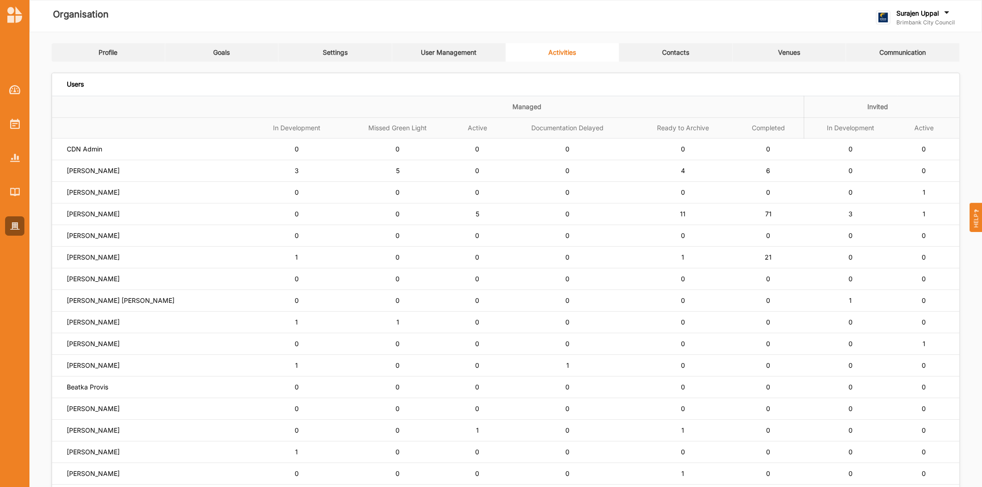
drag, startPoint x: 464, startPoint y: 45, endPoint x: 462, endPoint y: 61, distance: 16.6
click at [464, 45] on link "User Management" at bounding box center [449, 52] width 114 height 18
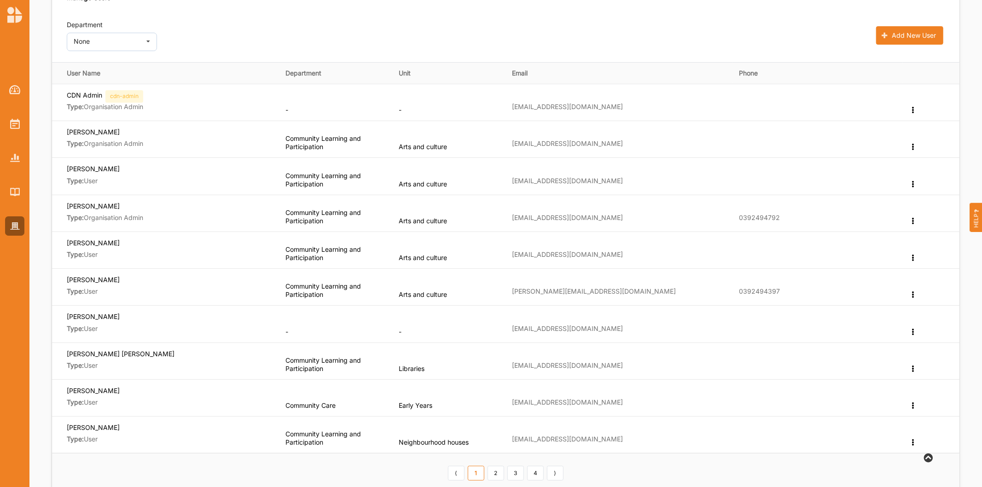
scroll to position [102, 0]
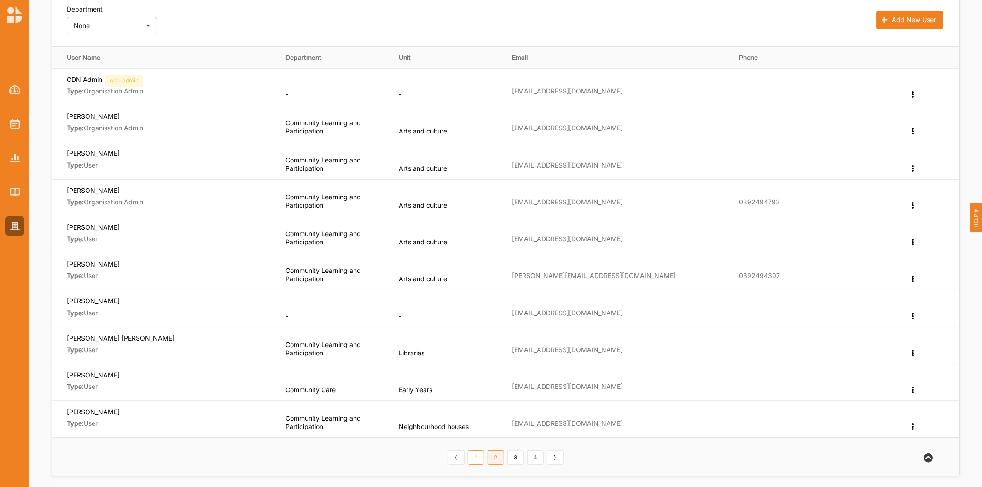
click at [494, 454] on link "2" at bounding box center [496, 457] width 17 height 15
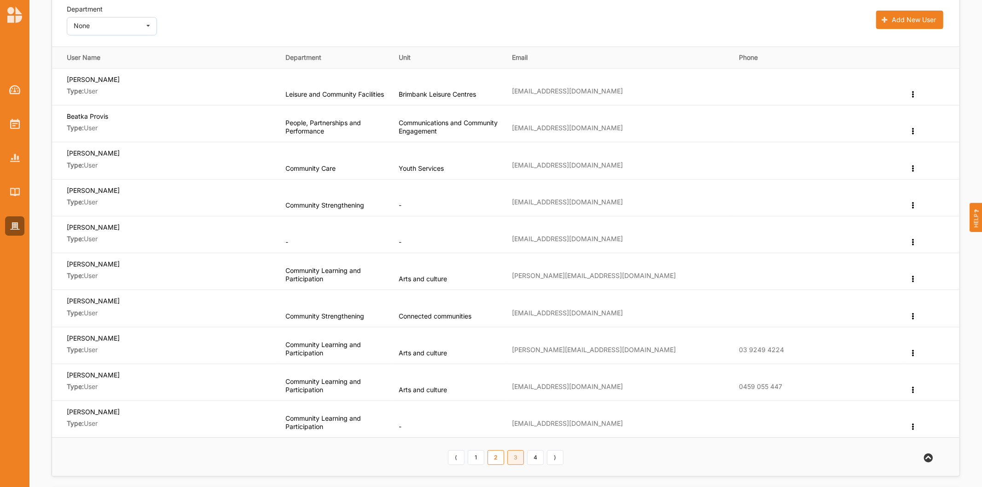
click at [514, 457] on link "3" at bounding box center [515, 457] width 17 height 15
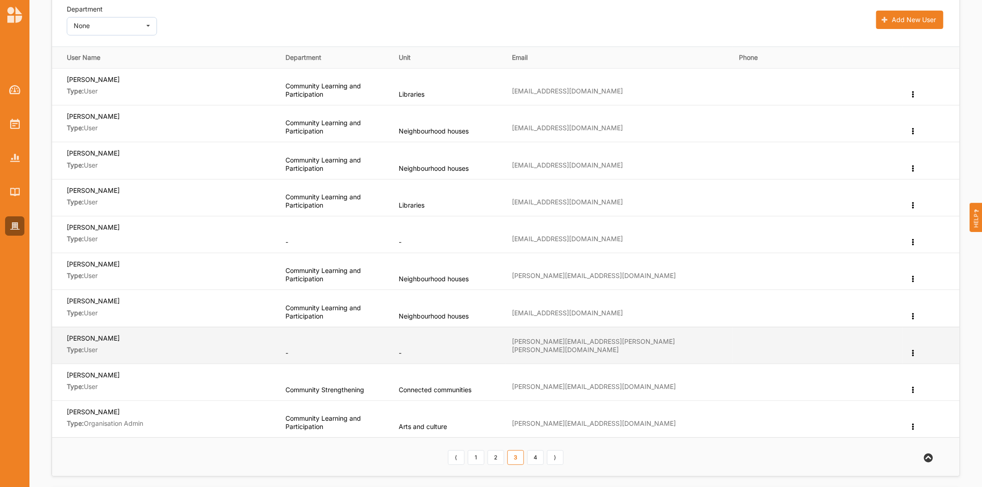
click at [914, 352] on icon at bounding box center [913, 352] width 8 height 6
click at [898, 371] on label "Edit Department" at bounding box center [878, 368] width 49 height 6
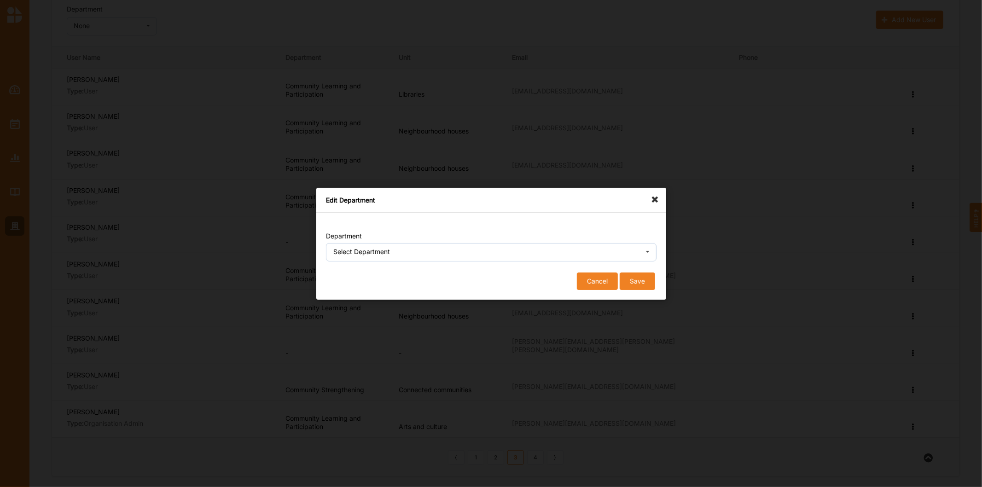
click at [594, 285] on button "Cancel" at bounding box center [597, 280] width 41 height 17
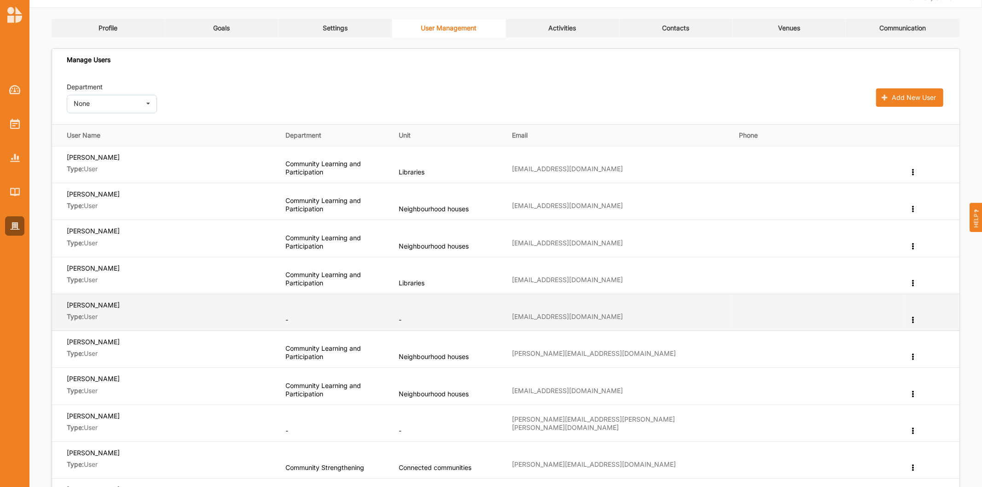
scroll to position [0, 0]
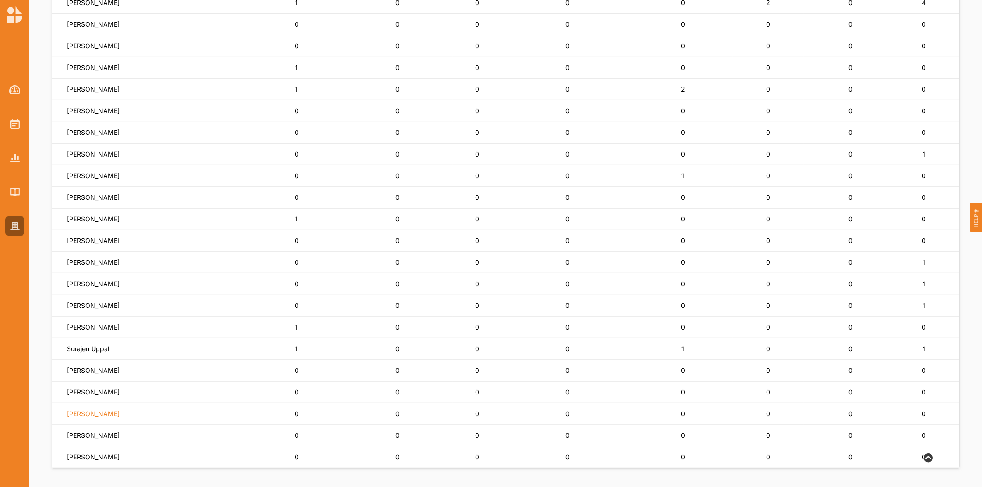
scroll to position [516, 0]
click at [93, 339] on td "Surajen Uppal" at bounding box center [151, 349] width 198 height 22
click at [89, 350] on label "Surajen Uppal" at bounding box center [88, 349] width 42 height 8
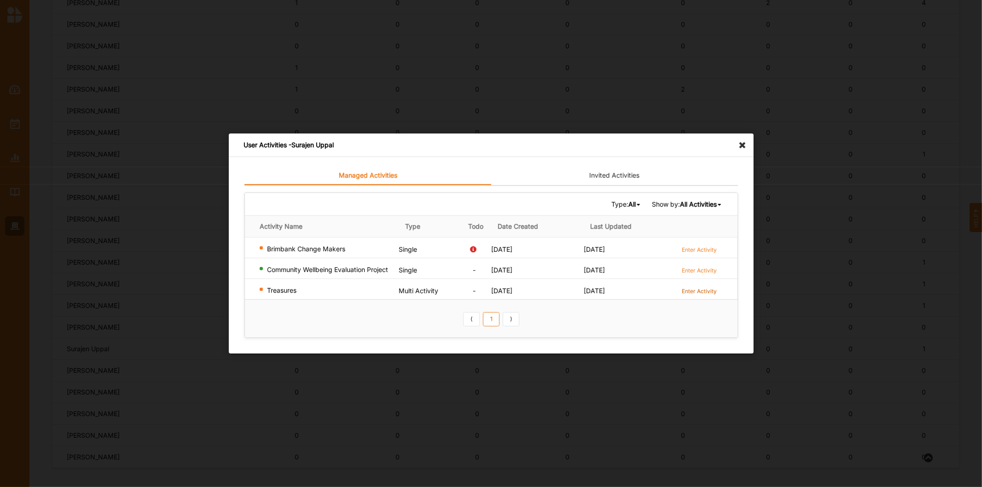
click at [710, 291] on label "Enter Activity" at bounding box center [699, 291] width 35 height 8
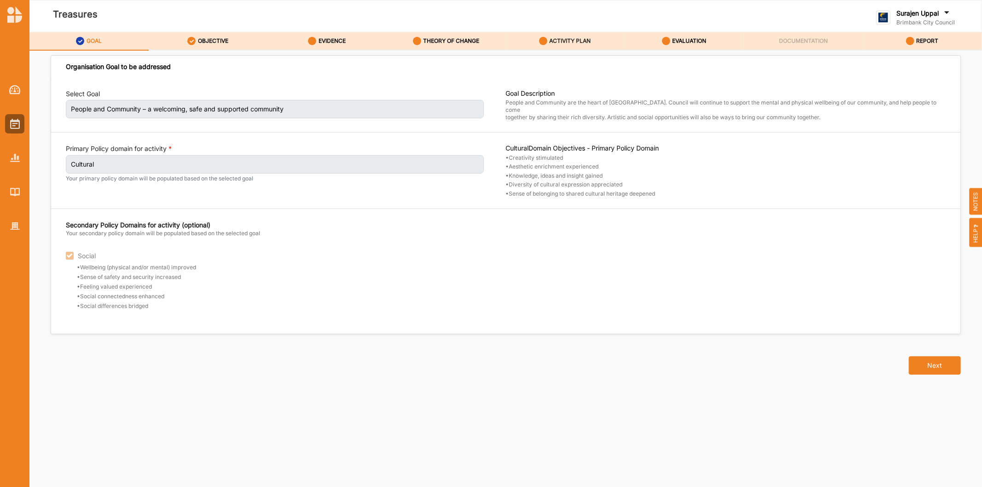
click at [567, 32] on link "ACTIVITY PLAN" at bounding box center [565, 41] width 119 height 18
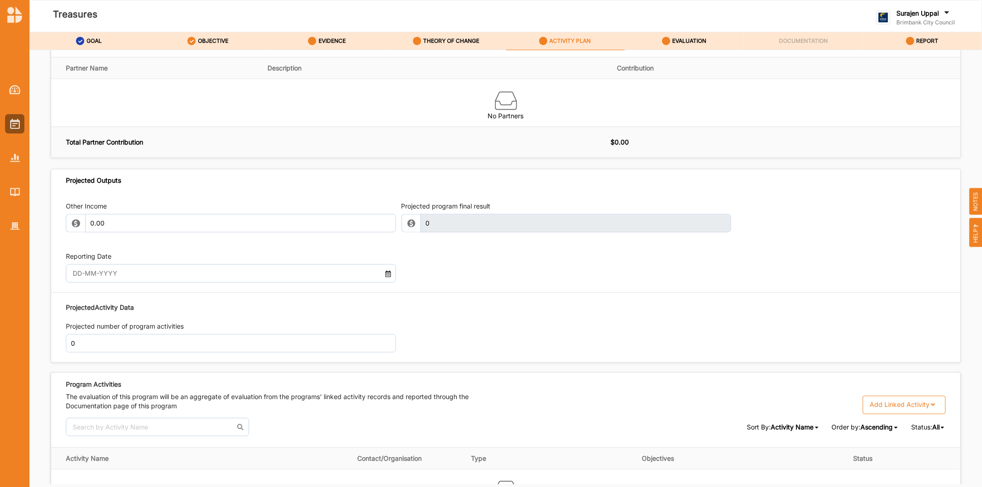
scroll to position [978, 0]
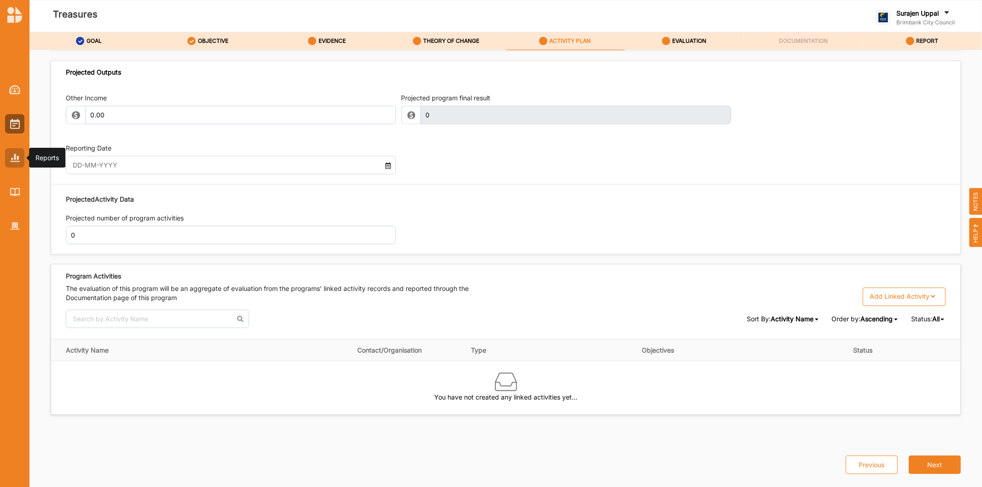
click at [13, 166] on div at bounding box center [14, 157] width 19 height 19
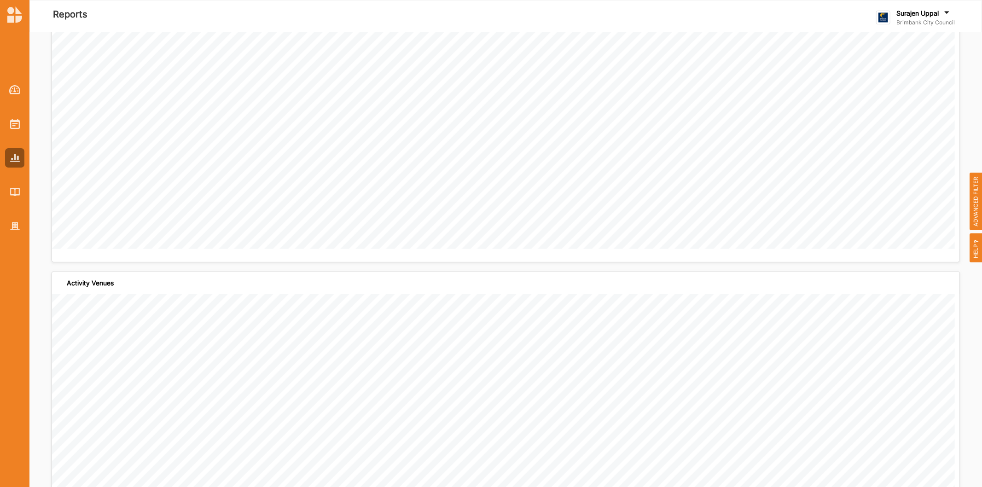
scroll to position [818, 0]
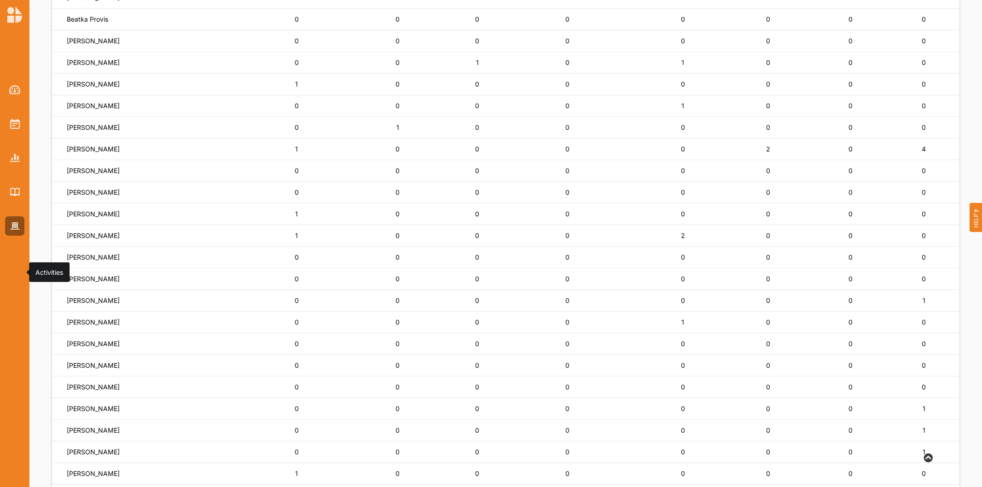
click at [23, 117] on div at bounding box center [14, 123] width 19 height 19
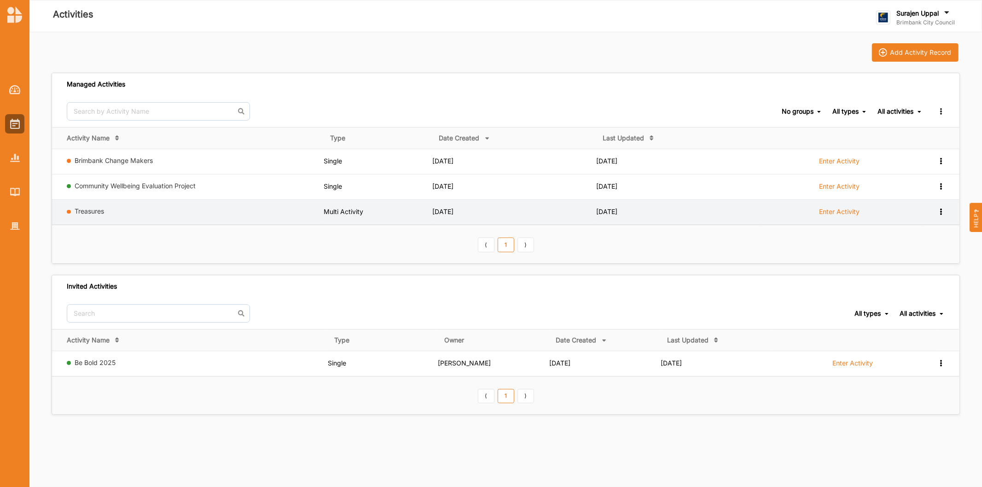
click at [938, 210] on icon at bounding box center [941, 211] width 8 height 6
click at [912, 275] on div "Remove" at bounding box center [917, 277] width 41 height 6
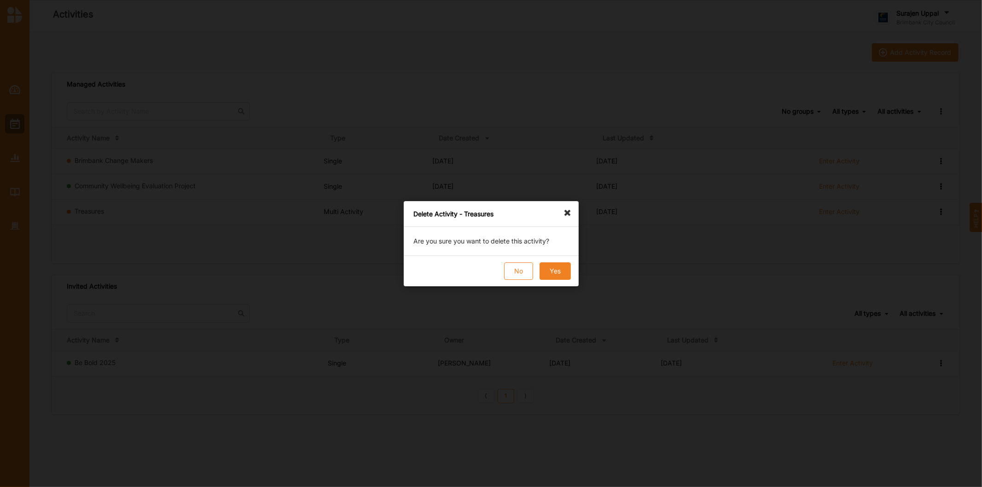
click at [559, 274] on button "Yes" at bounding box center [554, 270] width 31 height 17
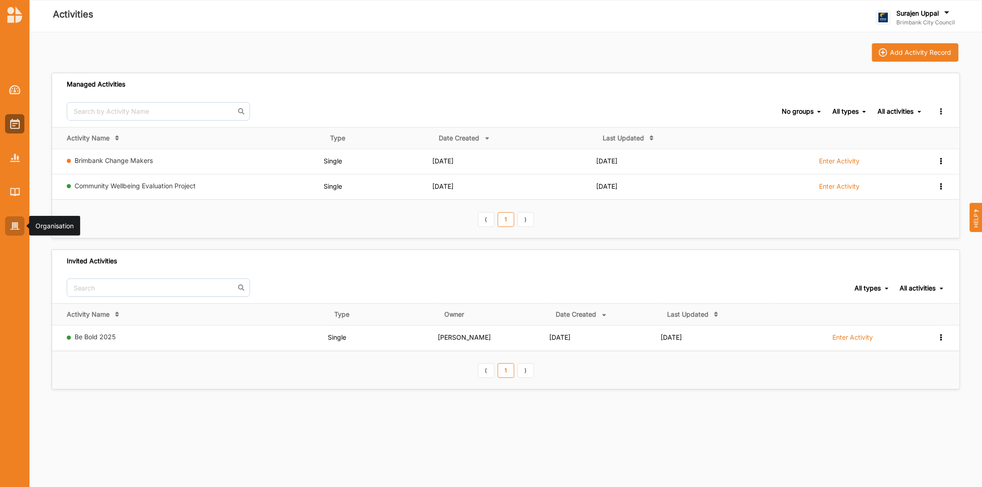
click at [13, 223] on img at bounding box center [15, 226] width 10 height 8
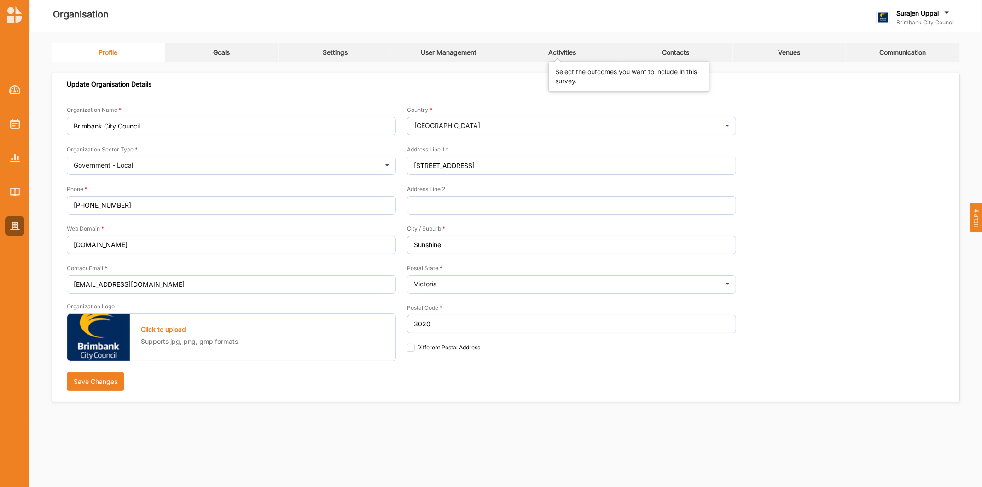
click at [556, 52] on div "Activities" at bounding box center [562, 52] width 28 height 8
